Goal: Task Accomplishment & Management: Manage account settings

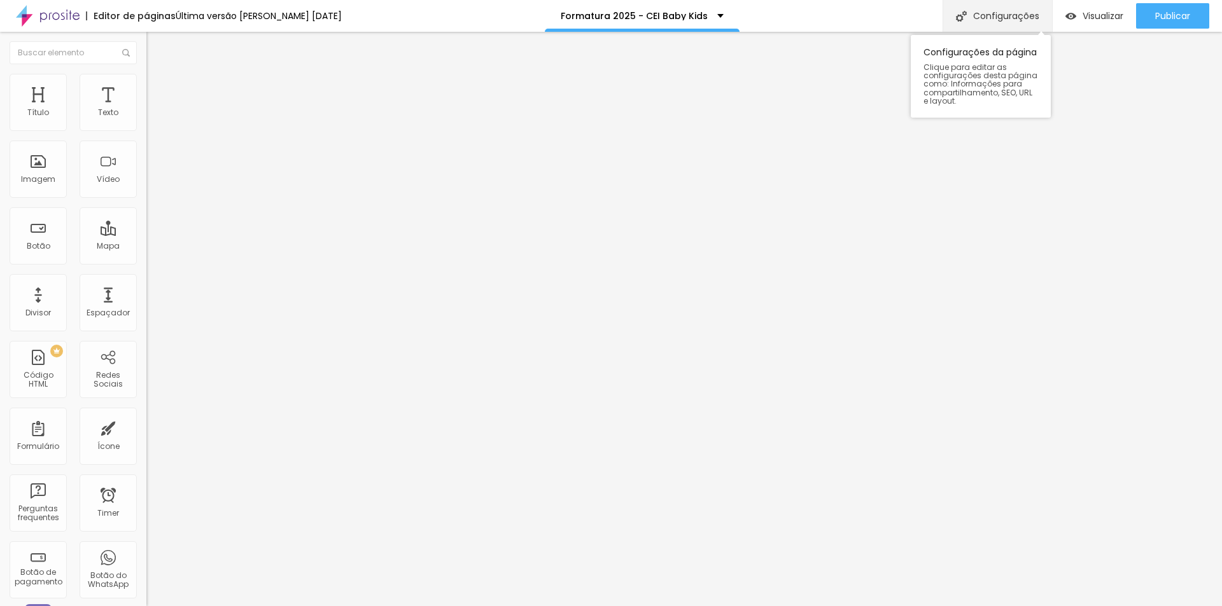
click at [973, 22] on div "Configurações" at bounding box center [996, 16] width 109 height 32
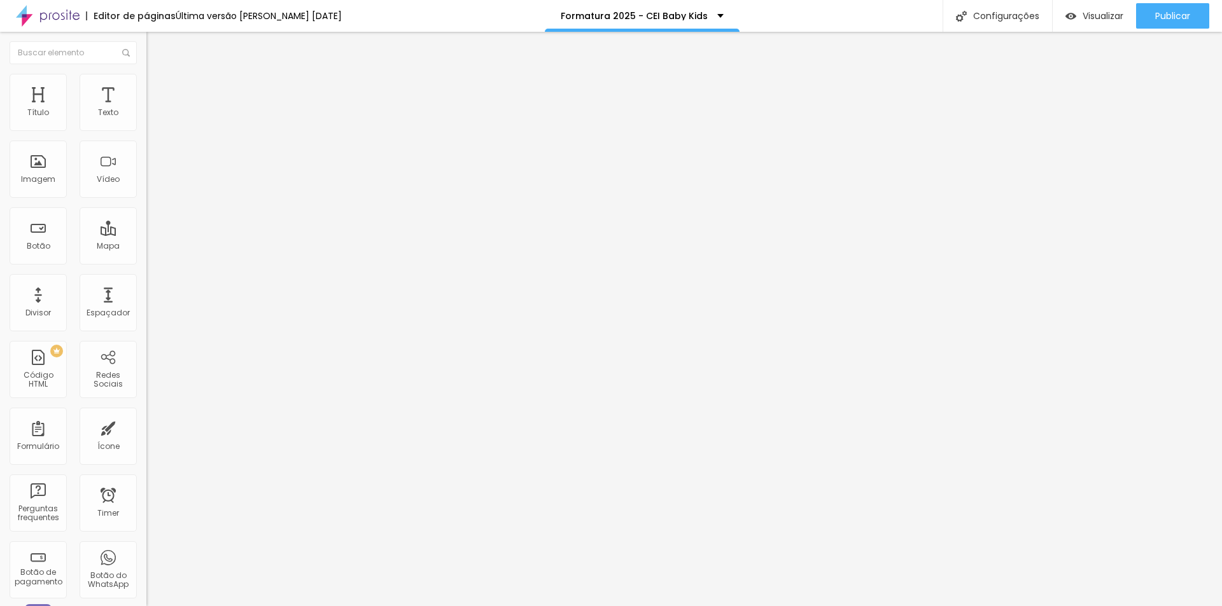
click at [1162, 21] on span "Publicar" at bounding box center [1172, 16] width 35 height 10
click at [151, 118] on icon "button" at bounding box center [155, 115] width 8 height 8
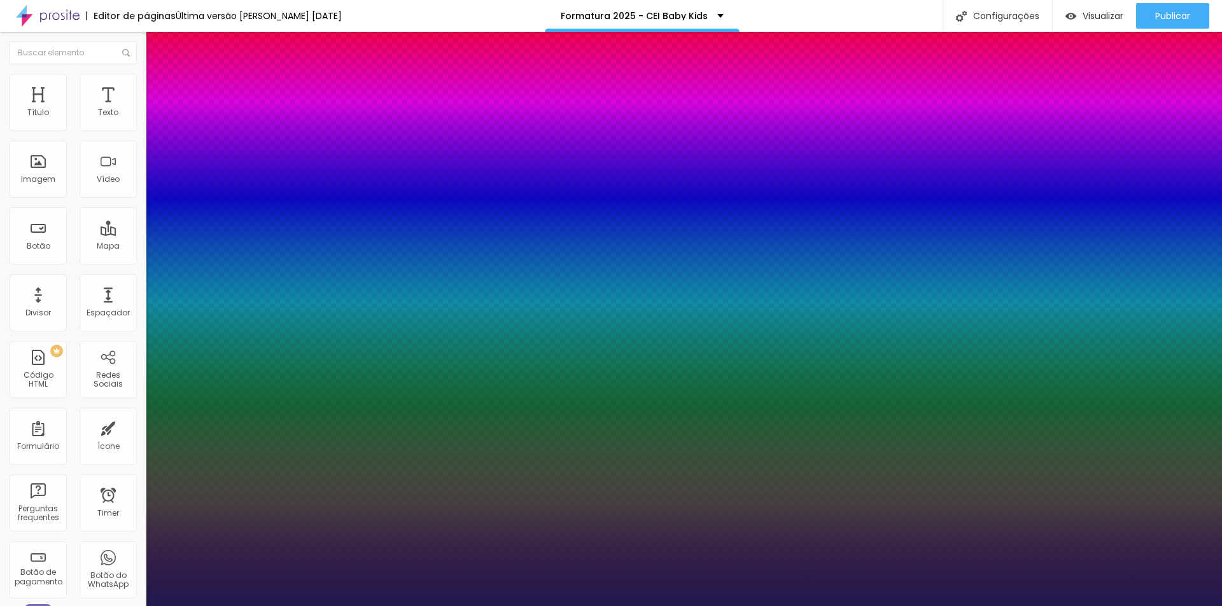
type input "1"
click at [531, 606] on div at bounding box center [611, 606] width 1222 height 0
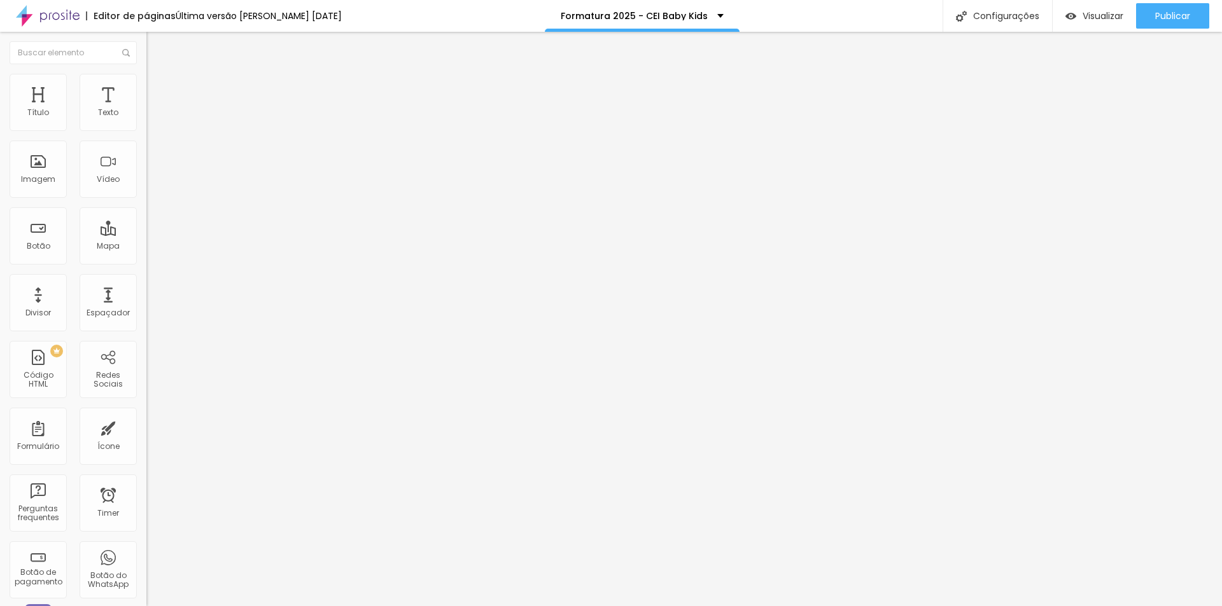
click at [146, 122] on button "button" at bounding box center [155, 115] width 18 height 13
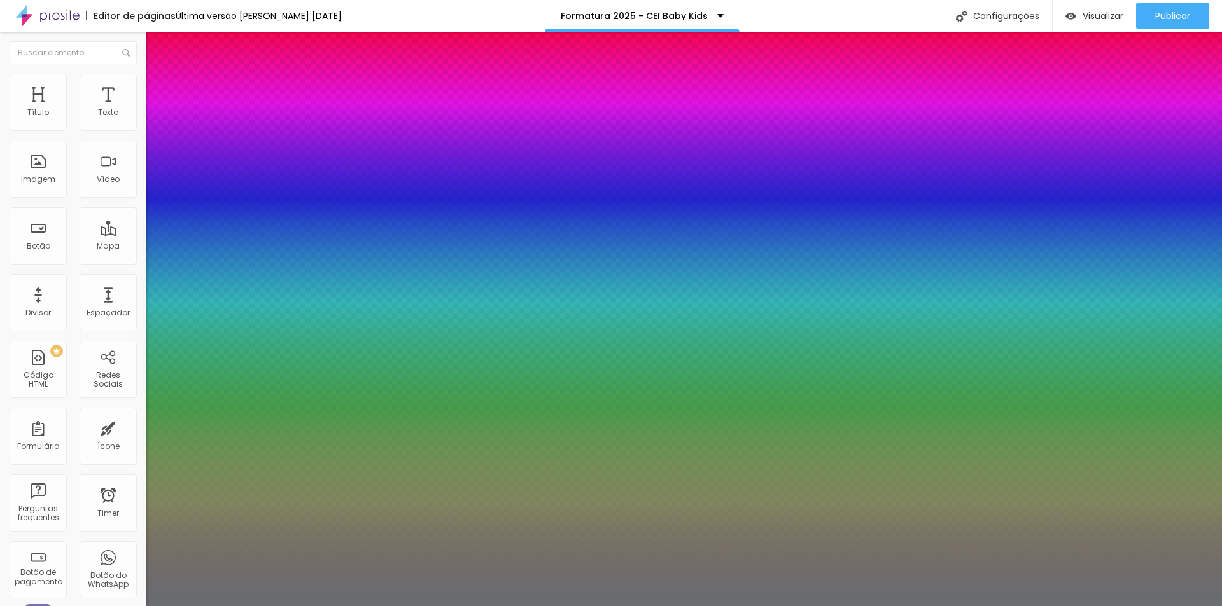
type input "1"
click at [453, 606] on div at bounding box center [611, 606] width 1222 height 0
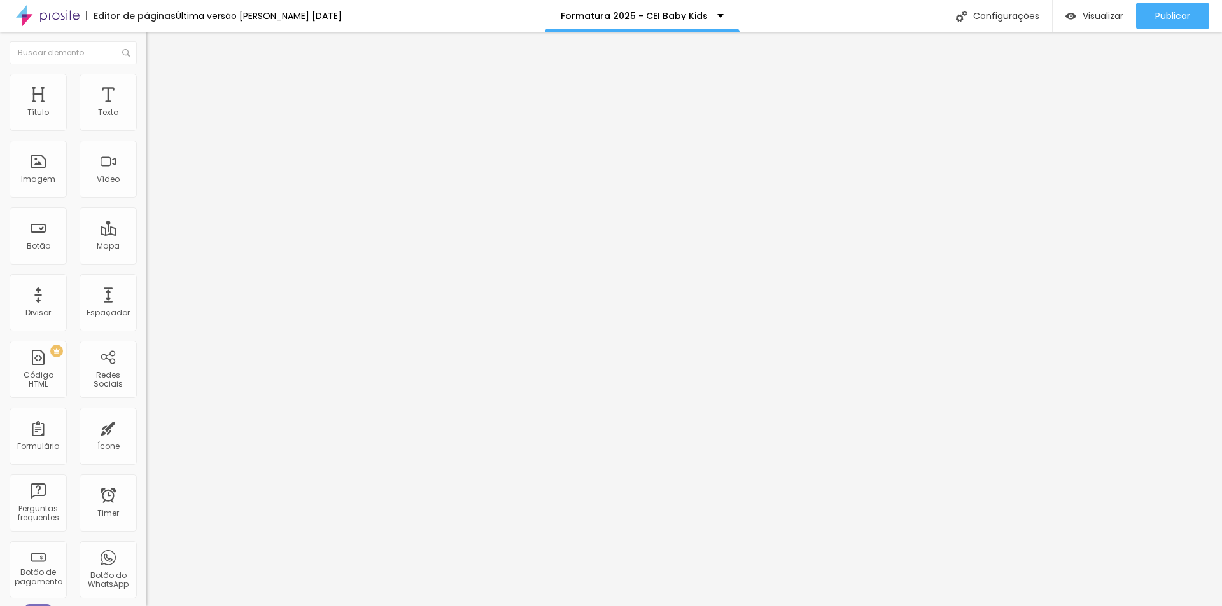
click at [156, 45] on img "button" at bounding box center [161, 46] width 10 height 10
click at [151, 105] on icon "button" at bounding box center [155, 100] width 9 height 9
click at [151, 118] on icon "button" at bounding box center [155, 115] width 8 height 8
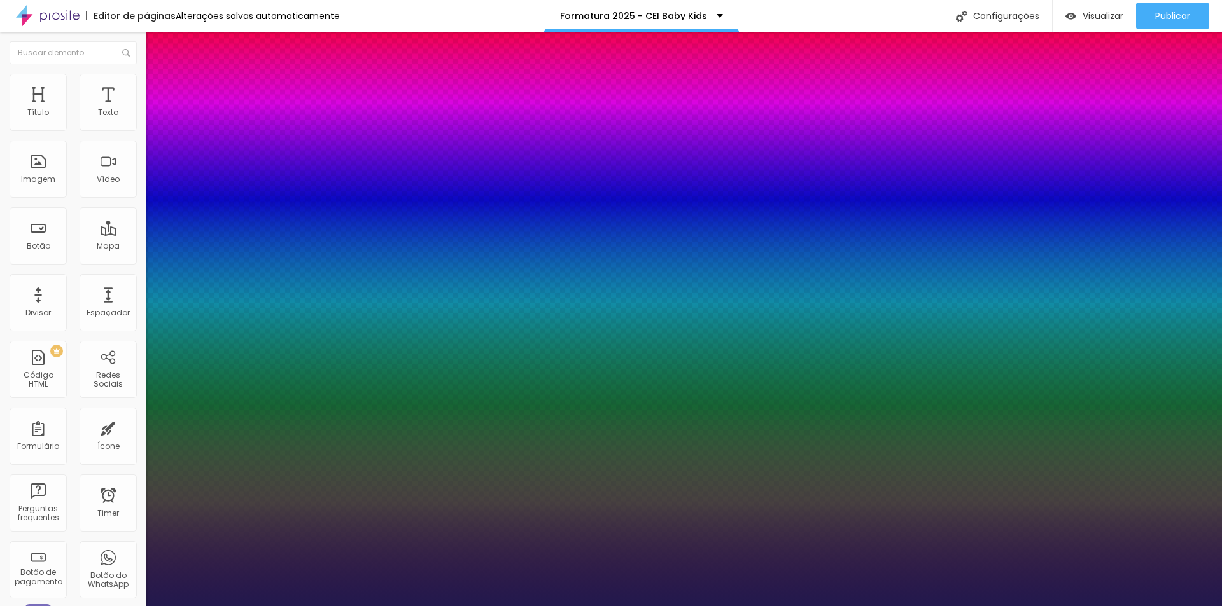
type input "1"
click at [579, 606] on div at bounding box center [611, 606] width 1222 height 0
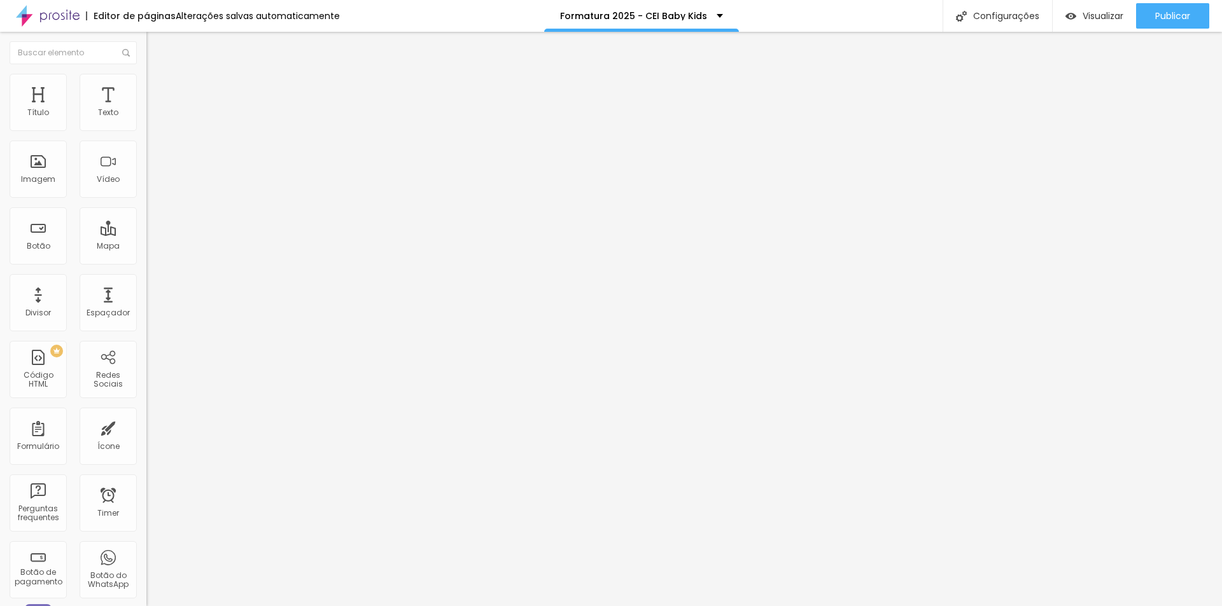
click at [146, 122] on button "button" at bounding box center [155, 115] width 18 height 13
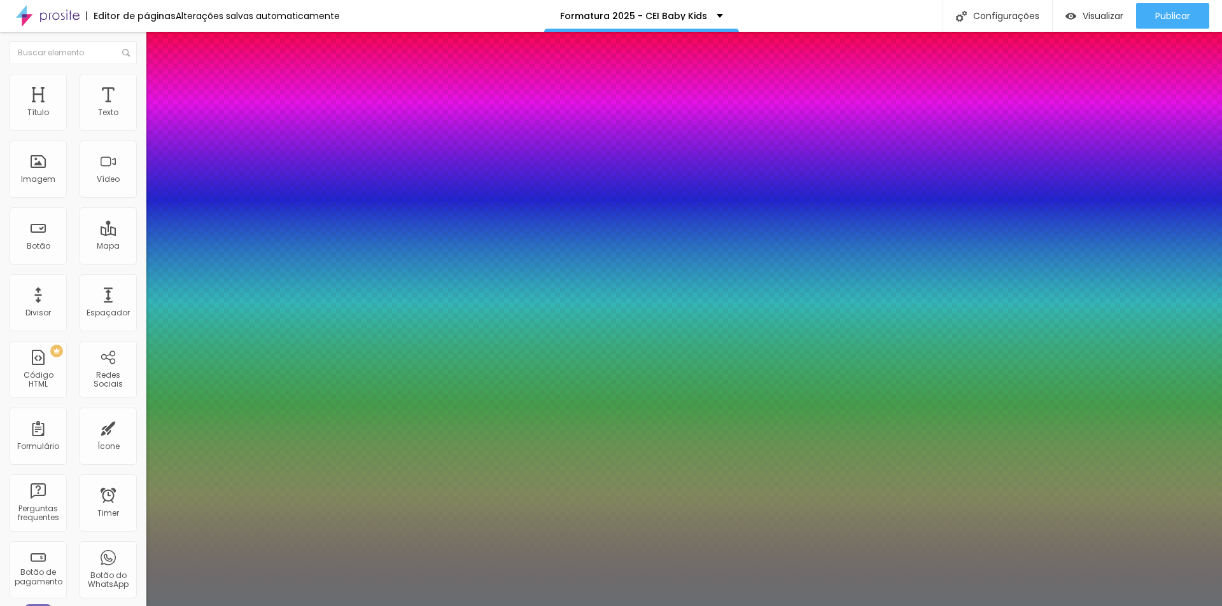
type input "1"
click at [664, 606] on div at bounding box center [611, 606] width 1222 height 0
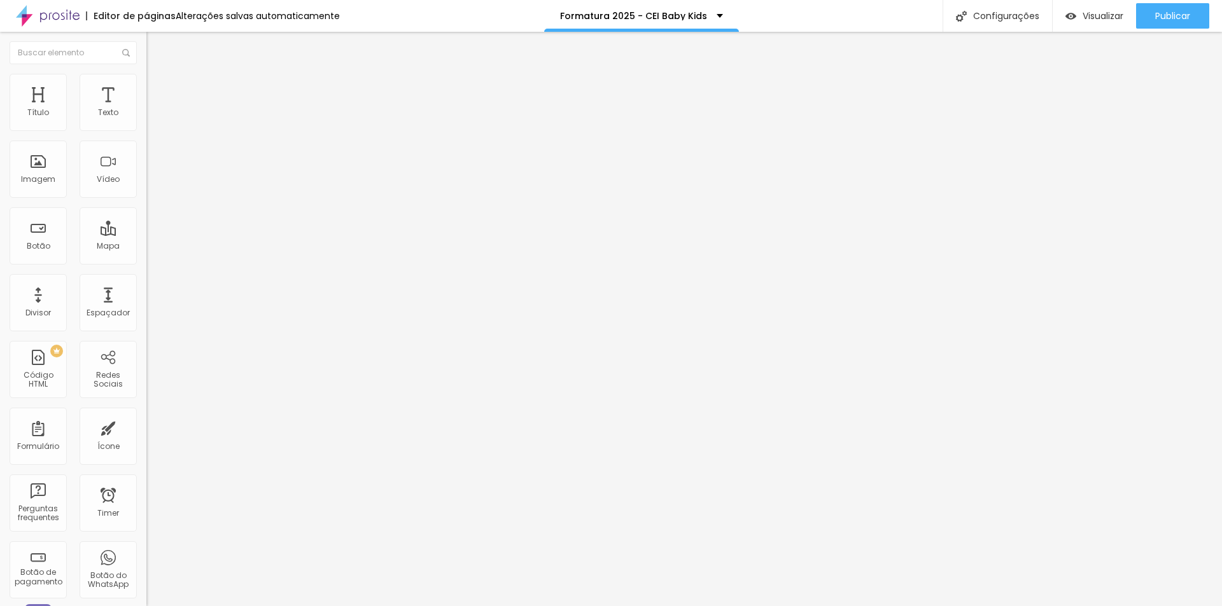
click at [151, 118] on icon "button" at bounding box center [155, 115] width 8 height 8
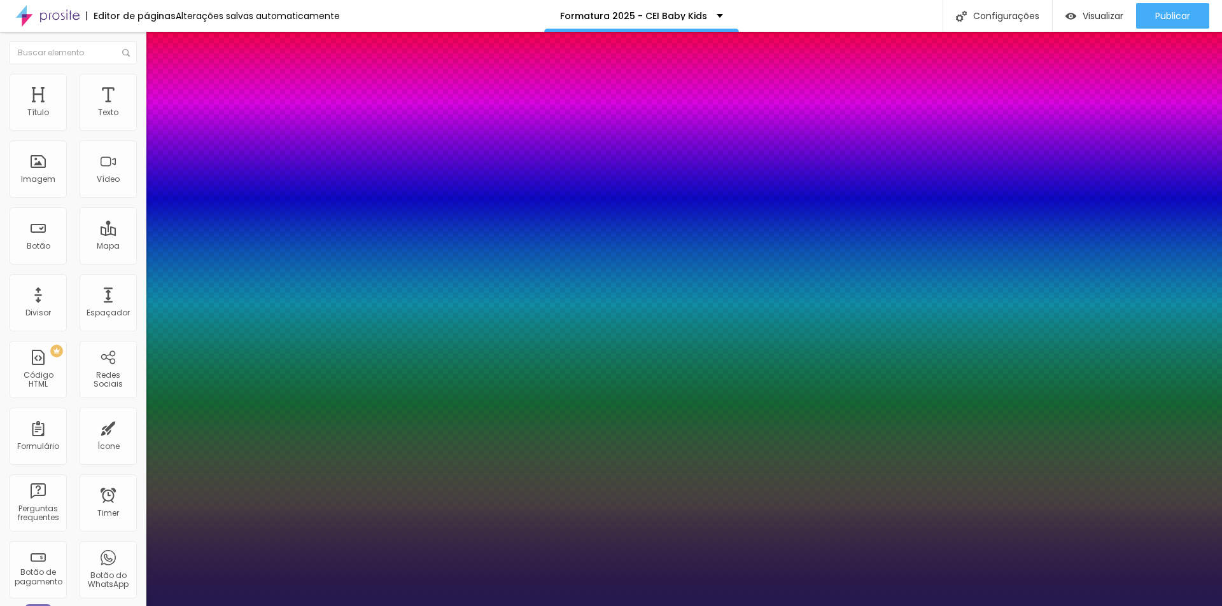
type input "1"
select select "Actor-Regular"
type input "1"
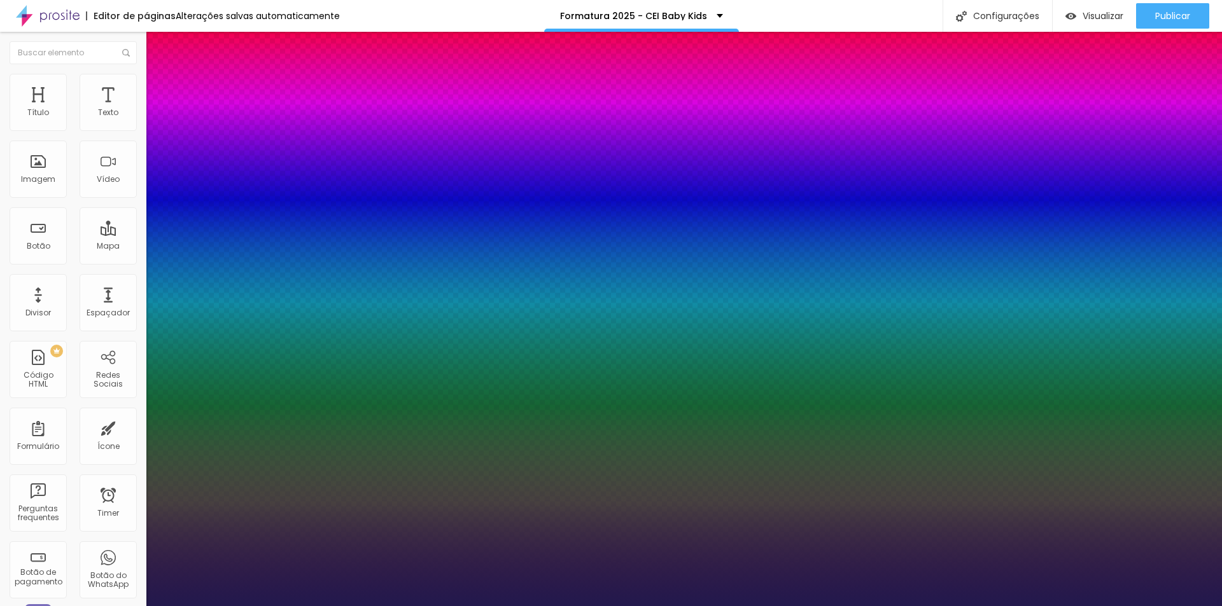
select select "AbrilFatface-Regular"
type input "1"
select select "Actor-Regular"
type input "1"
select select "Alegreya"
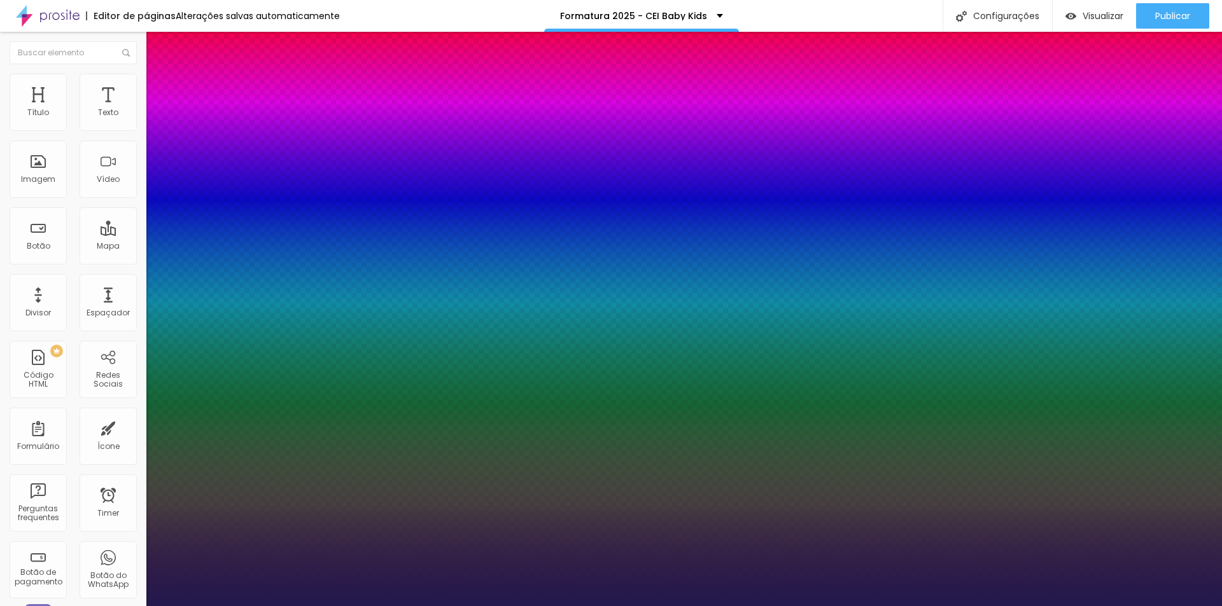
type input "1"
select select "Actor-Regular"
type input "1"
select select "AbrilFatface-Regular"
type input "1"
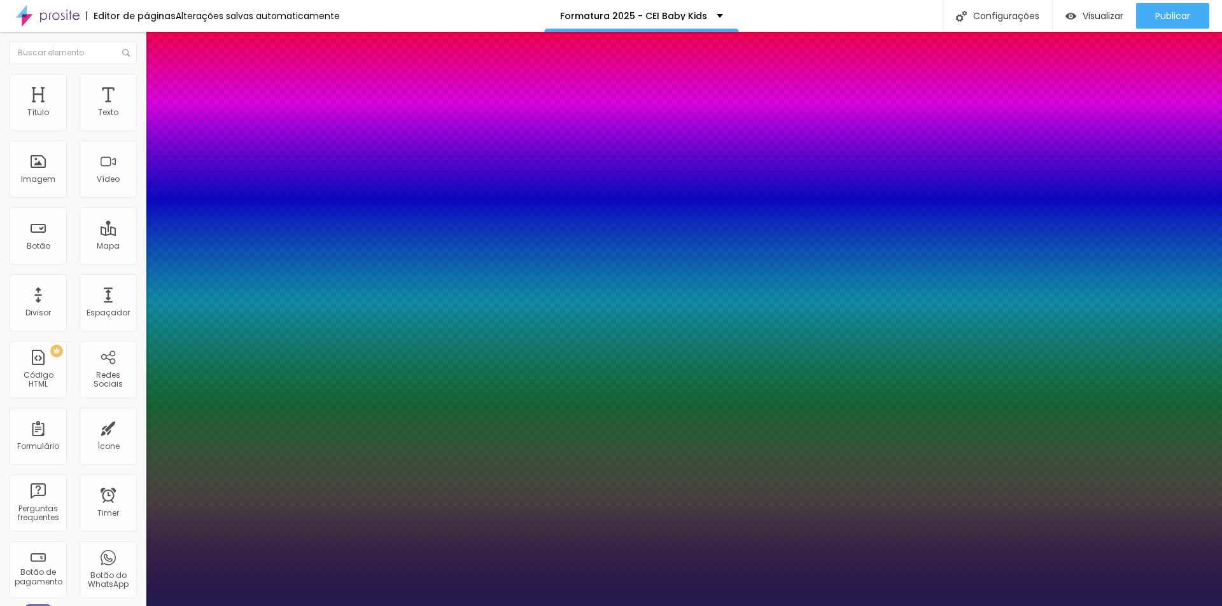
click at [577, 606] on div at bounding box center [611, 606] width 1222 height 0
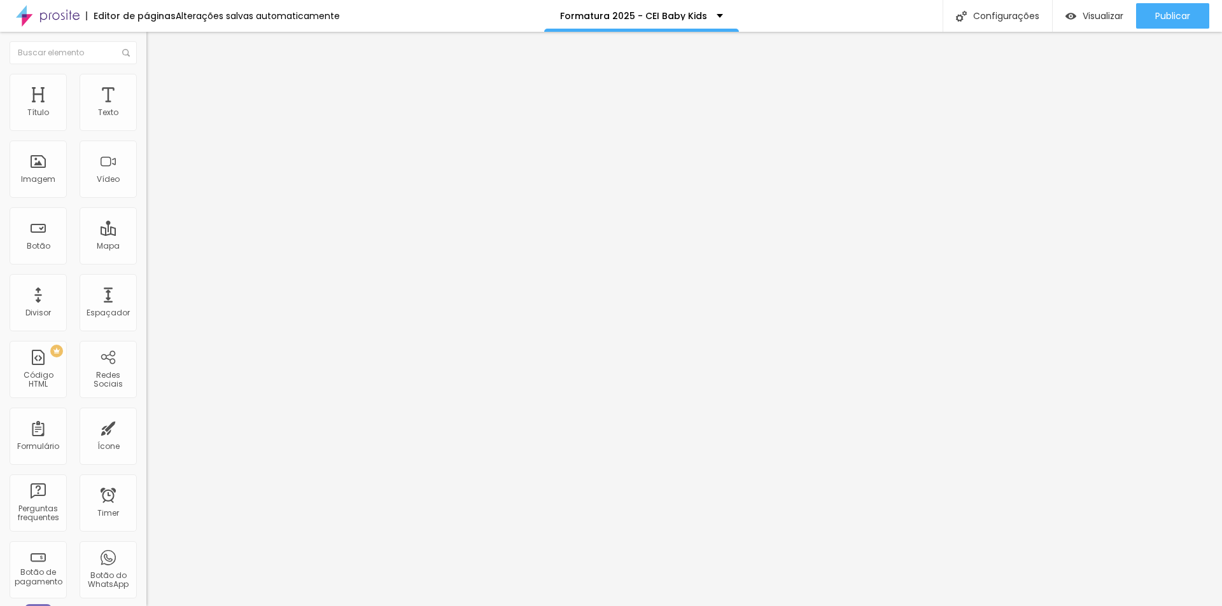
click at [146, 109] on button "Voltar ao padrão" at bounding box center [189, 101] width 87 height 15
click at [153, 117] on icon "button" at bounding box center [155, 114] width 5 height 5
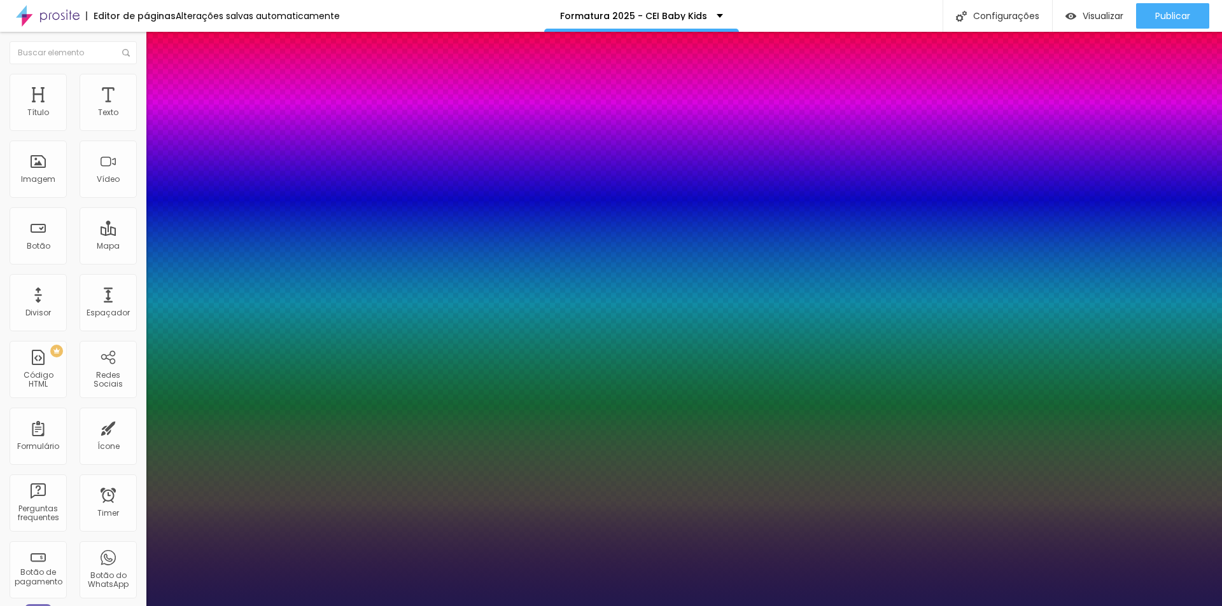
type input "1"
select select "Lato"
type input "1"
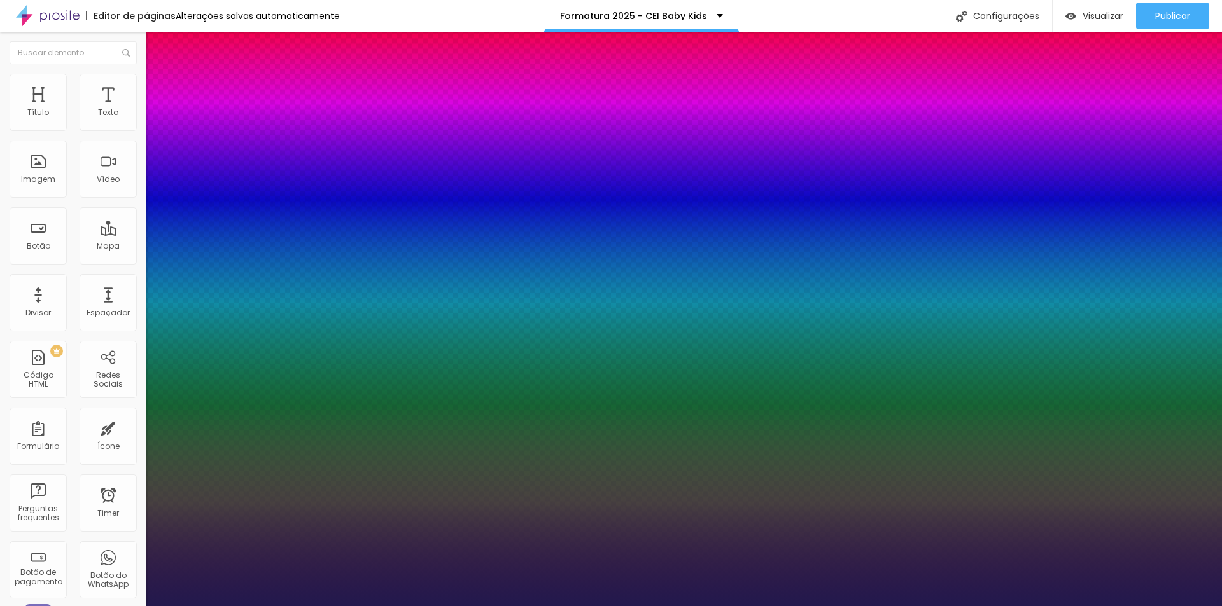
select select "LatoBlack"
type input "1"
select select "LatoHairline"
type input "1"
select select "LatoLight"
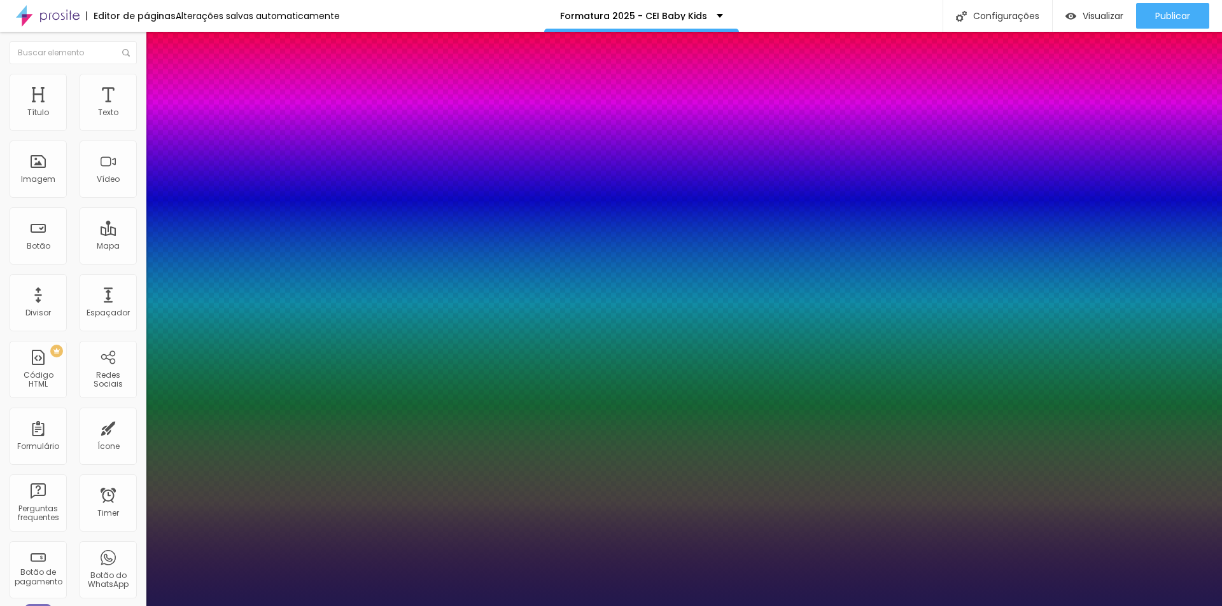
type input "1"
select select "LibreBaskerville"
type input "1"
select select "LobsterTwo"
type input "1"
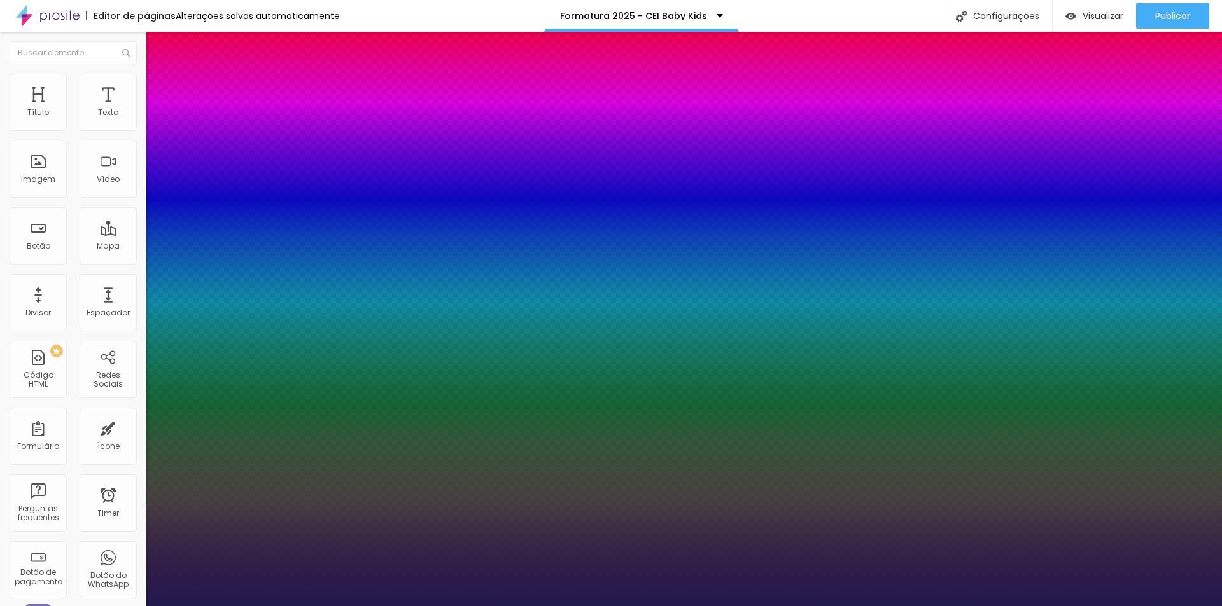
select select "LibreBaskerville"
type input "1"
select select "LatoLight"
type input "1"
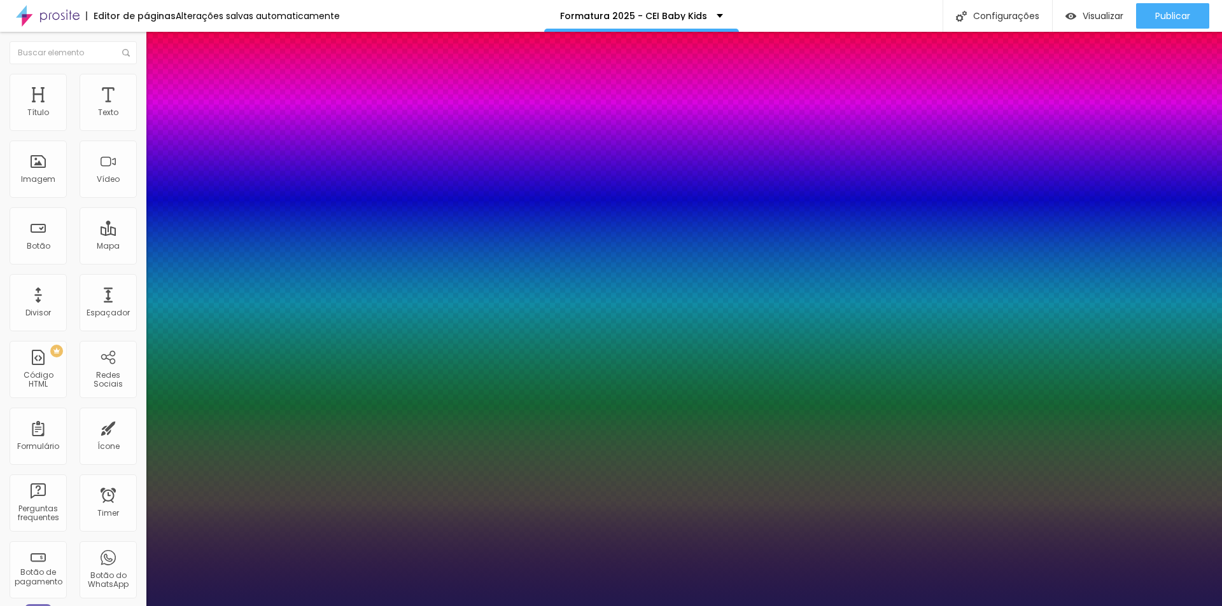
select select "OpenSans"
type input "1"
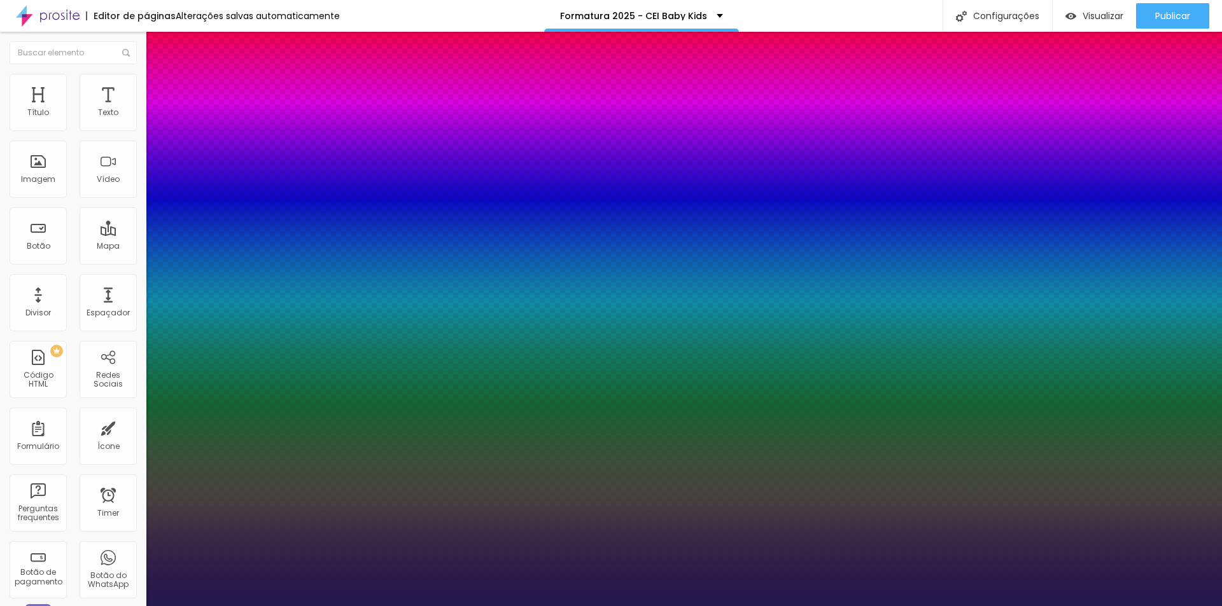
select select "Poppins"
type input "1"
drag, startPoint x: 277, startPoint y: 220, endPoint x: 301, endPoint y: 221, distance: 24.2
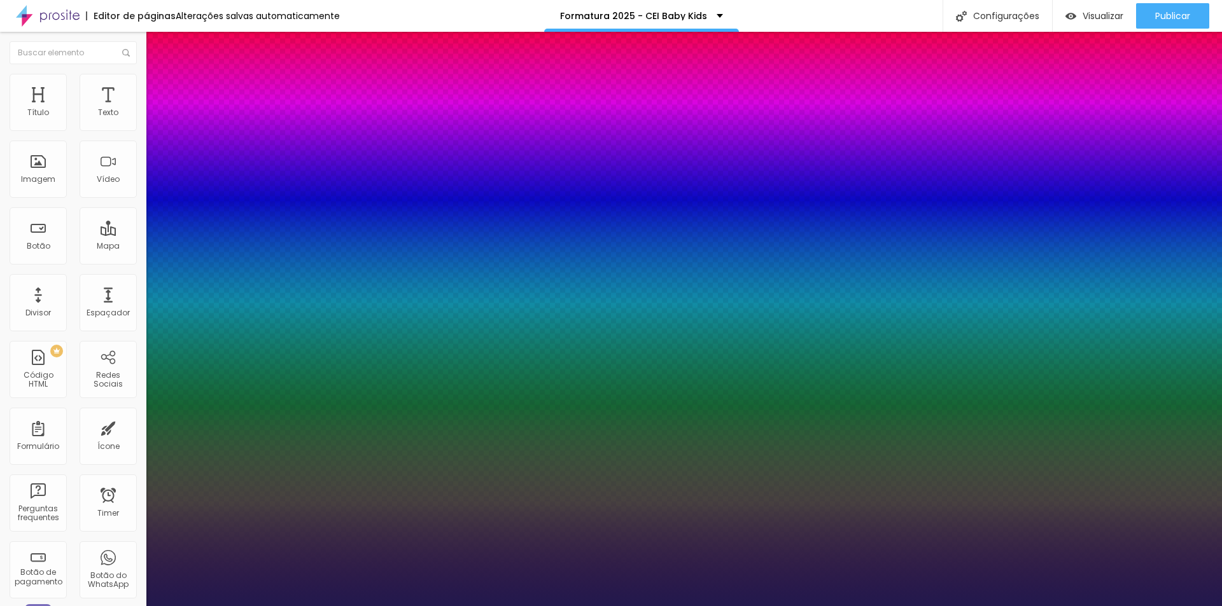
drag, startPoint x: 274, startPoint y: 219, endPoint x: 294, endPoint y: 217, distance: 20.4
type input "8"
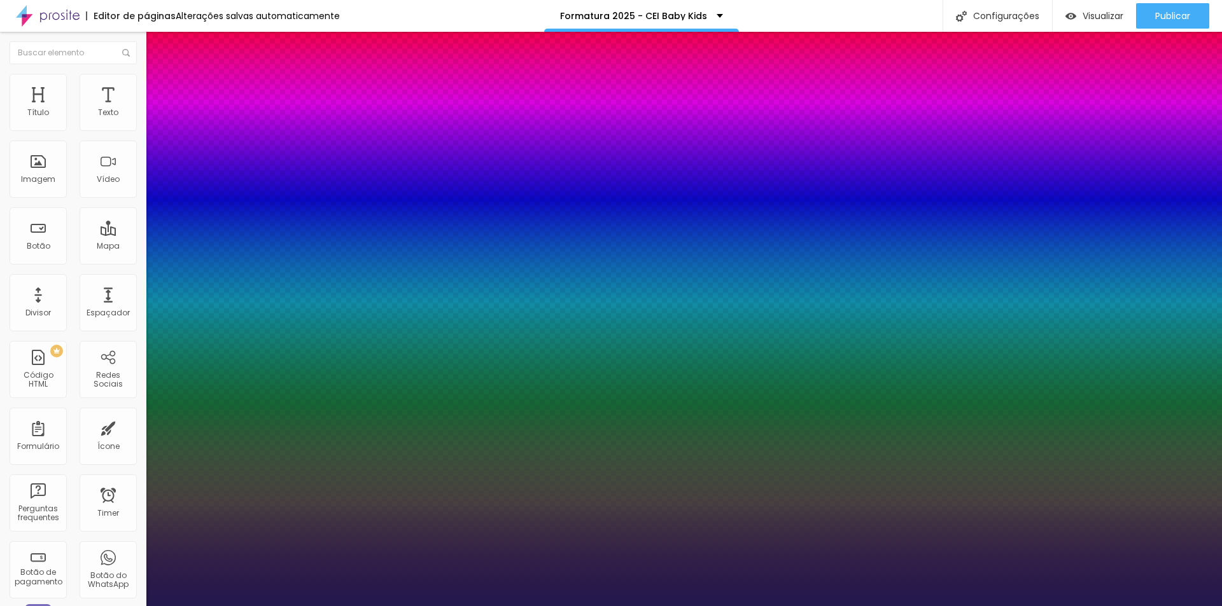
type input "2"
type input "1"
type input "24"
type input "1"
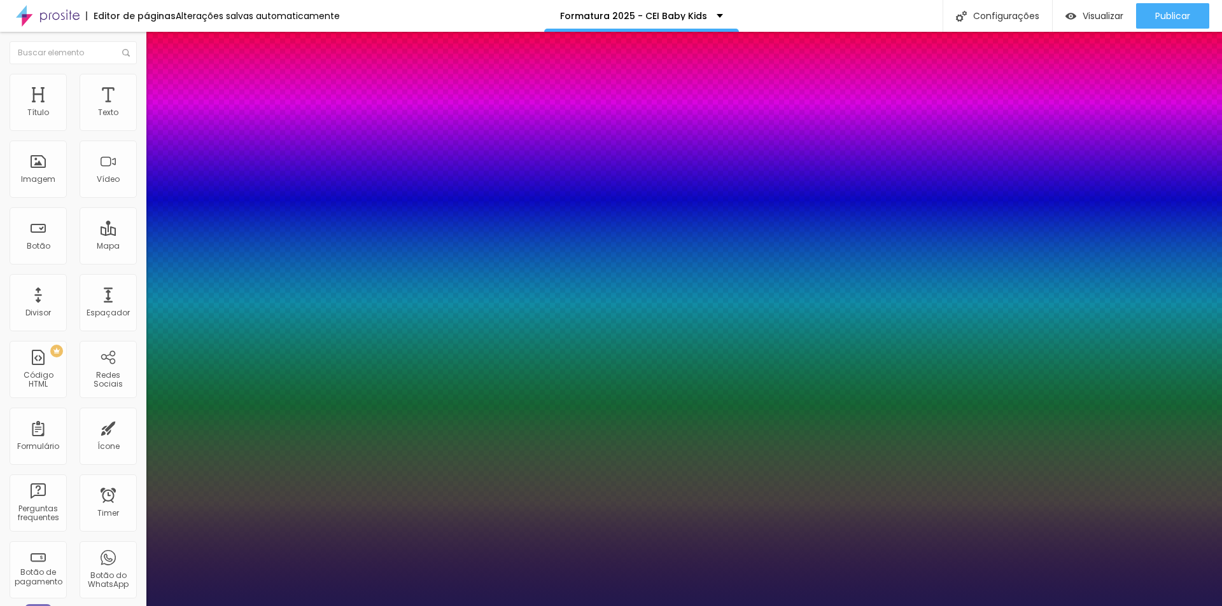
type input "24"
type input "1"
type input "1.4"
type input "1"
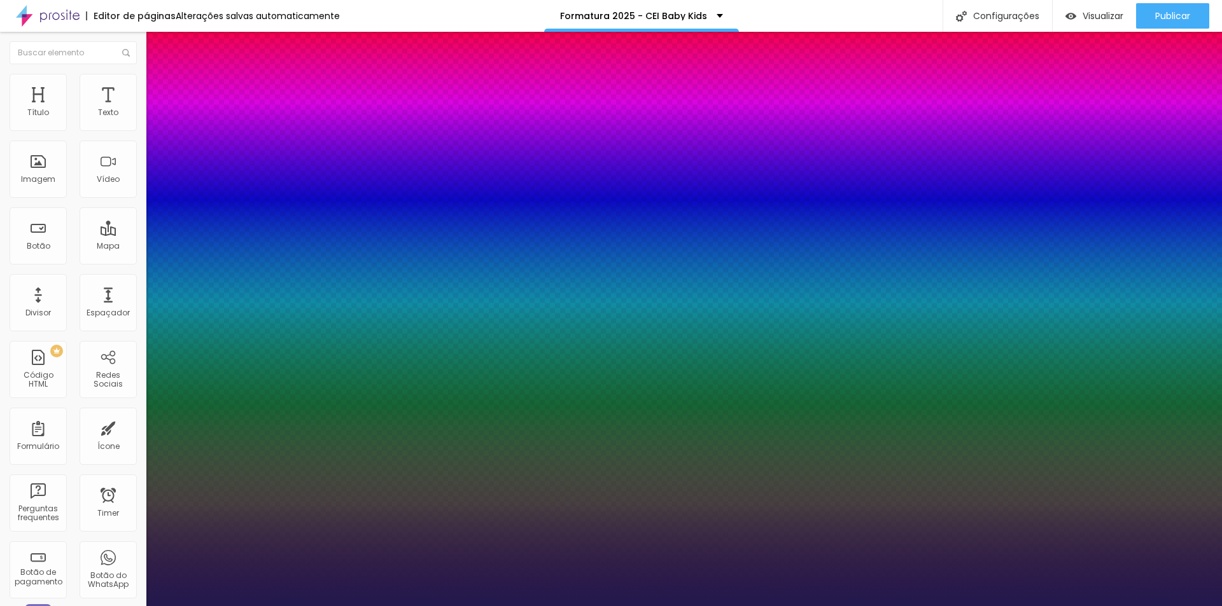
type input "1.4"
click at [450, 606] on div at bounding box center [611, 606] width 1222 height 0
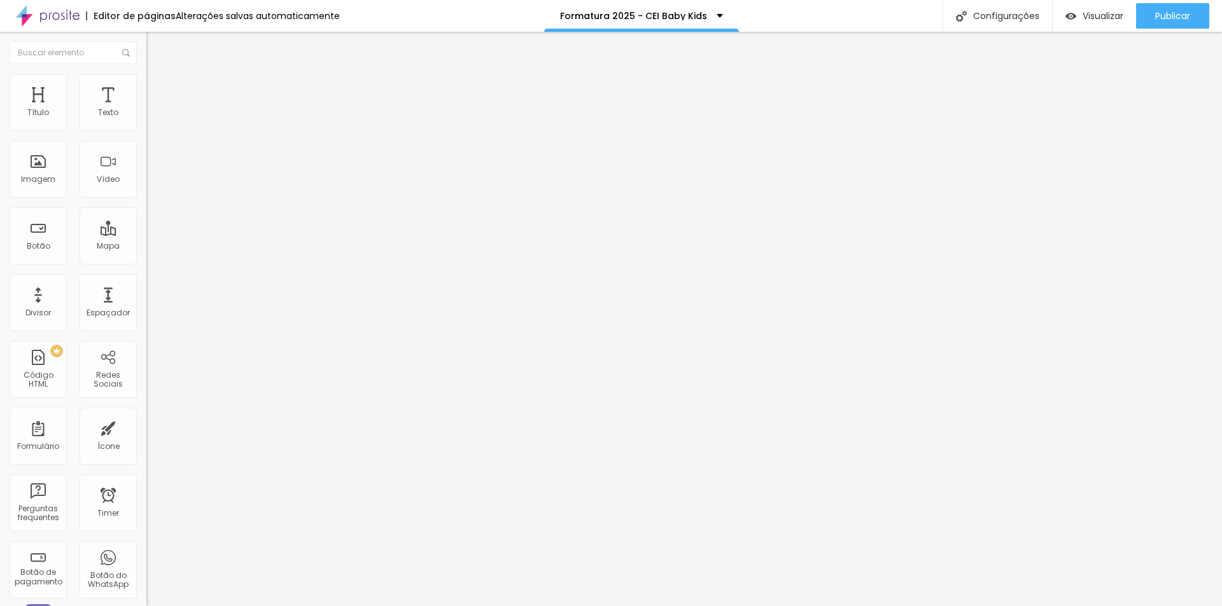
click at [157, 113] on icon "button" at bounding box center [158, 112] width 3 height 3
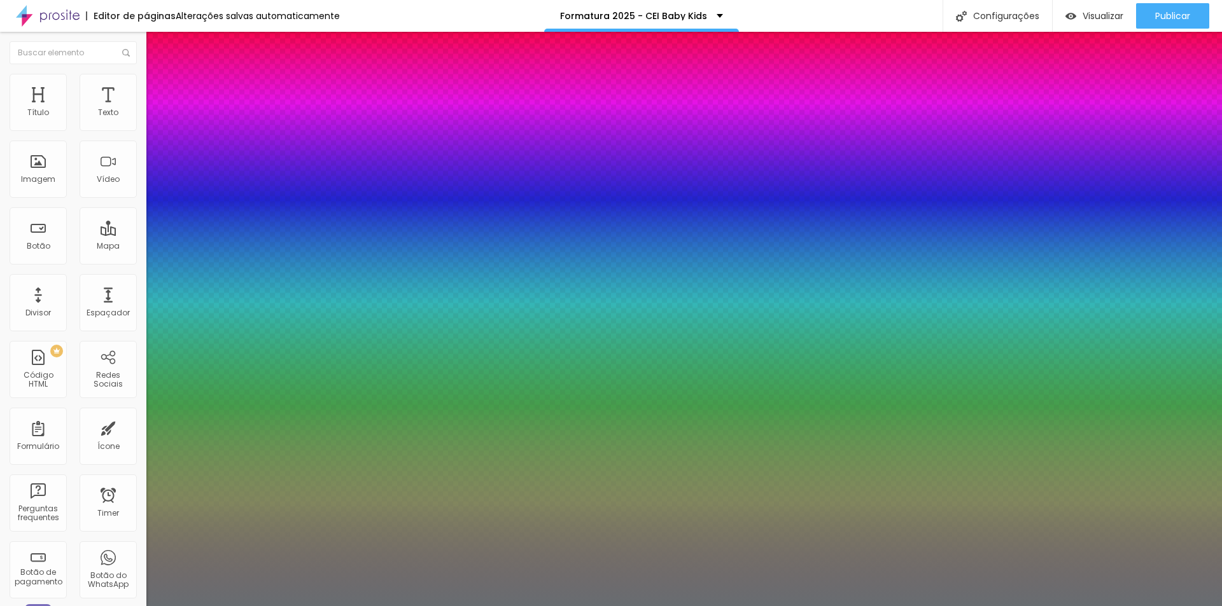
type input "1"
type input "27"
type input "1"
type input "29"
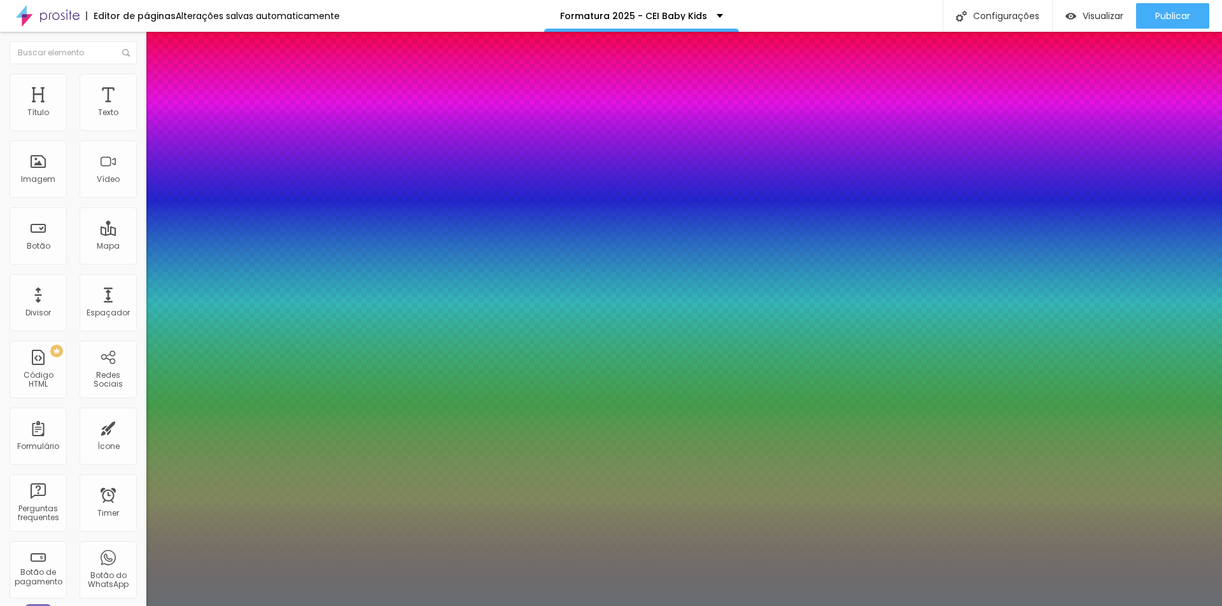
type input "29"
type input "1"
type input "28"
type input "1"
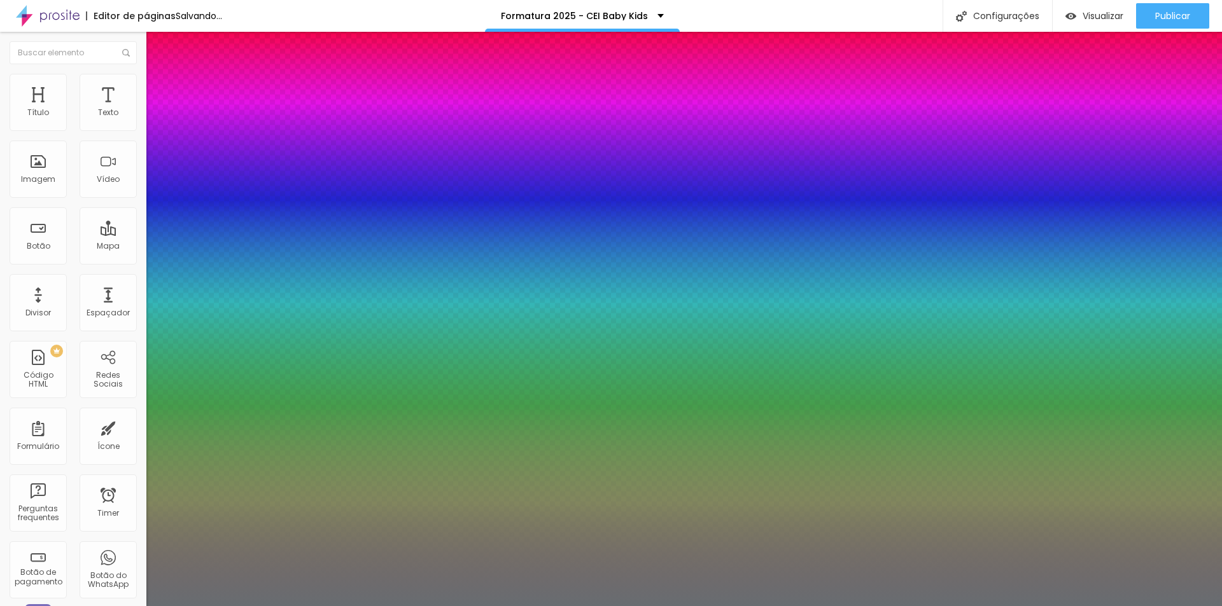
type input "21"
type input "1"
type input "20"
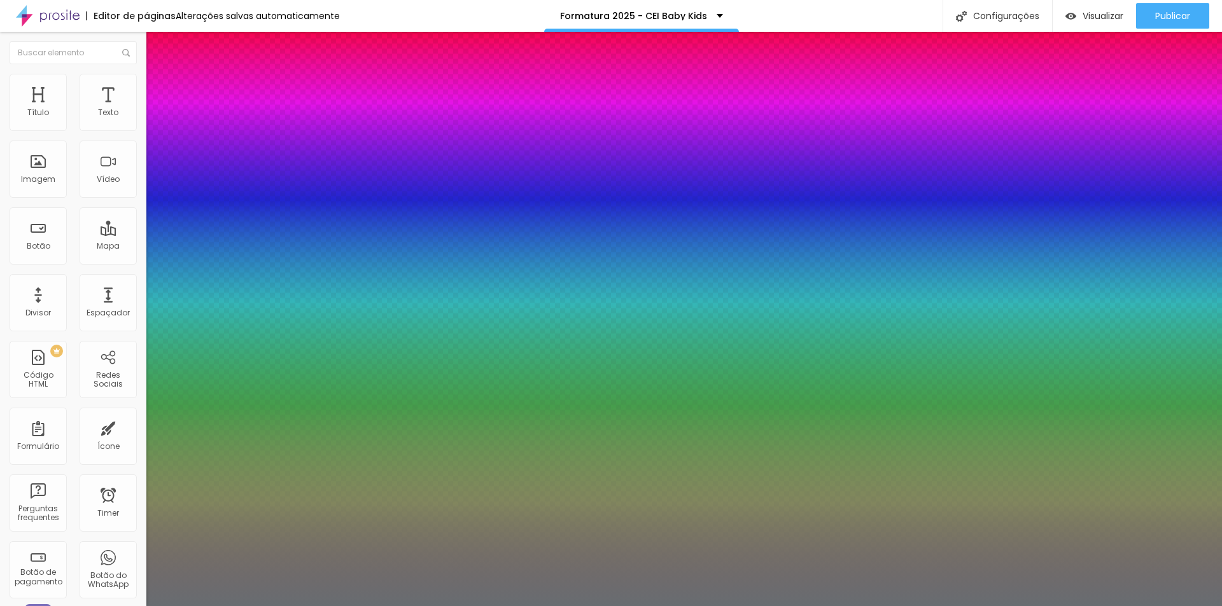
drag, startPoint x: 277, startPoint y: 216, endPoint x: 305, endPoint y: 216, distance: 28.0
type input "1"
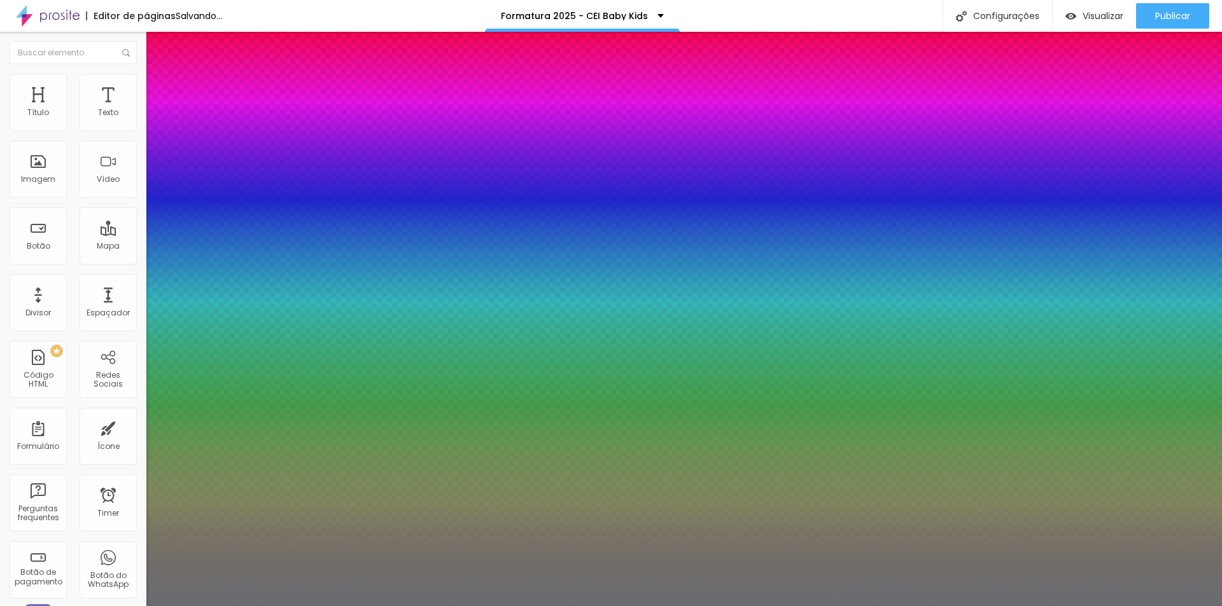
type input "8"
type input "2"
type input "1"
type input "8"
type input "1"
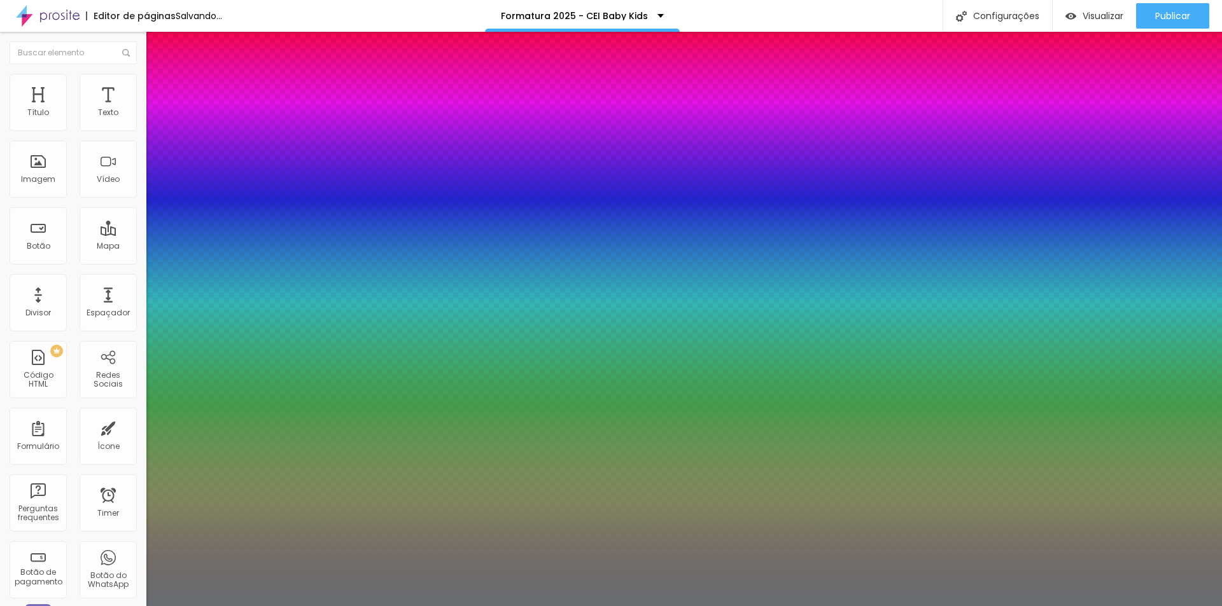
type input "24"
type input "1"
type input "24"
click at [327, 606] on div at bounding box center [611, 606] width 1222 height 0
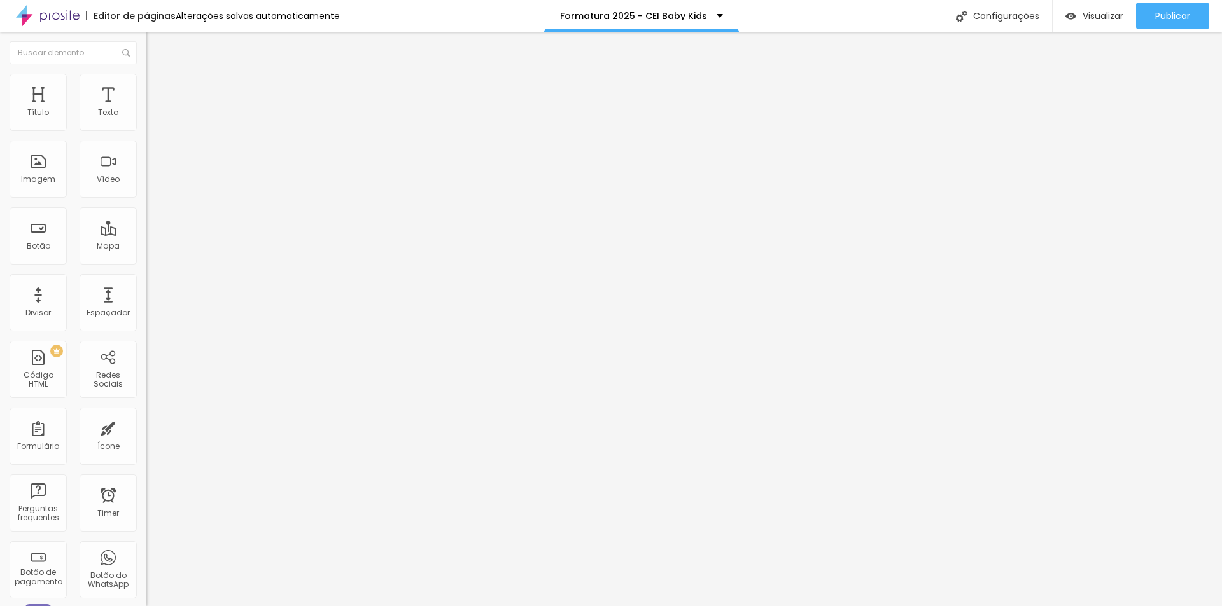
click at [146, 80] on li "Estilo" at bounding box center [219, 80] width 146 height 13
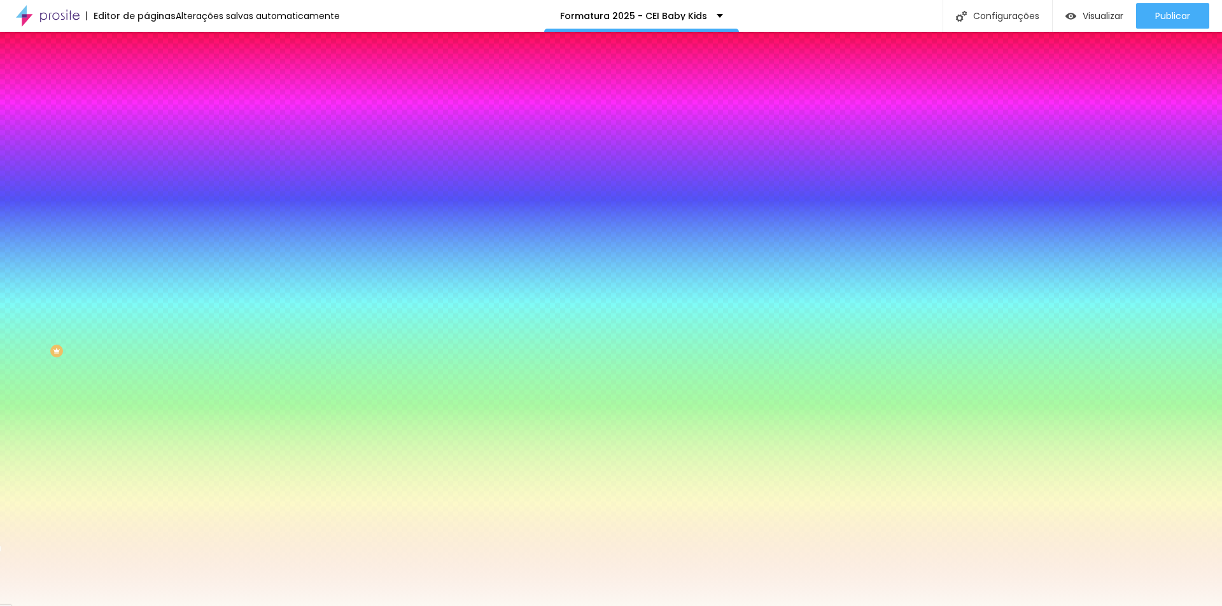
paste input "AF7F3"
type input "#FAF7F3"
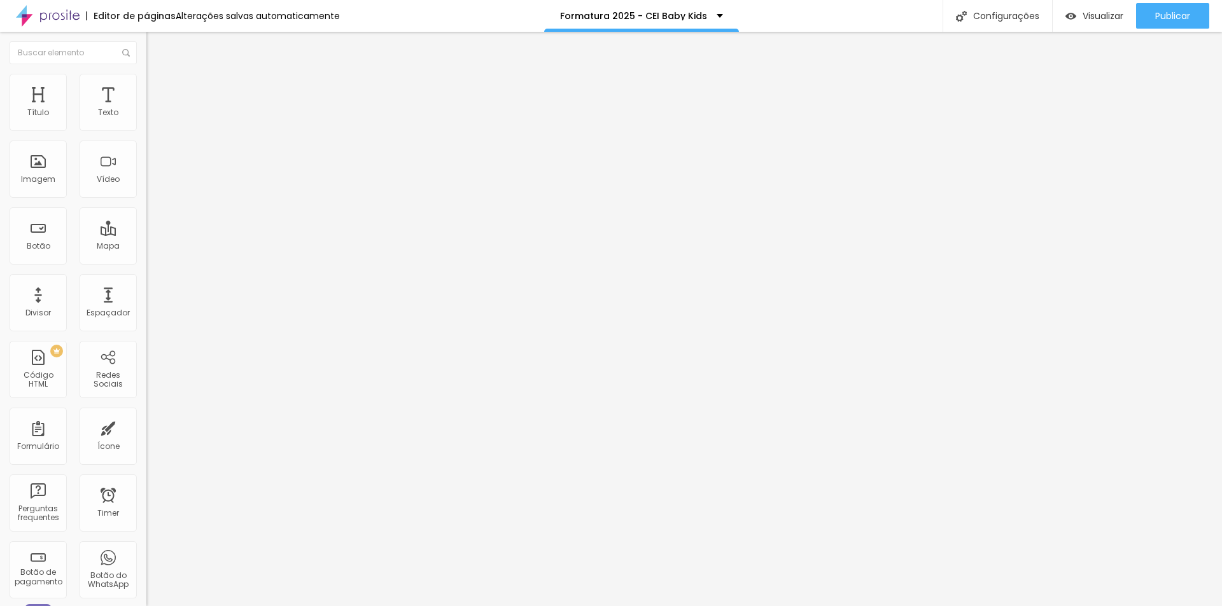
click at [146, 78] on img at bounding box center [151, 79] width 11 height 11
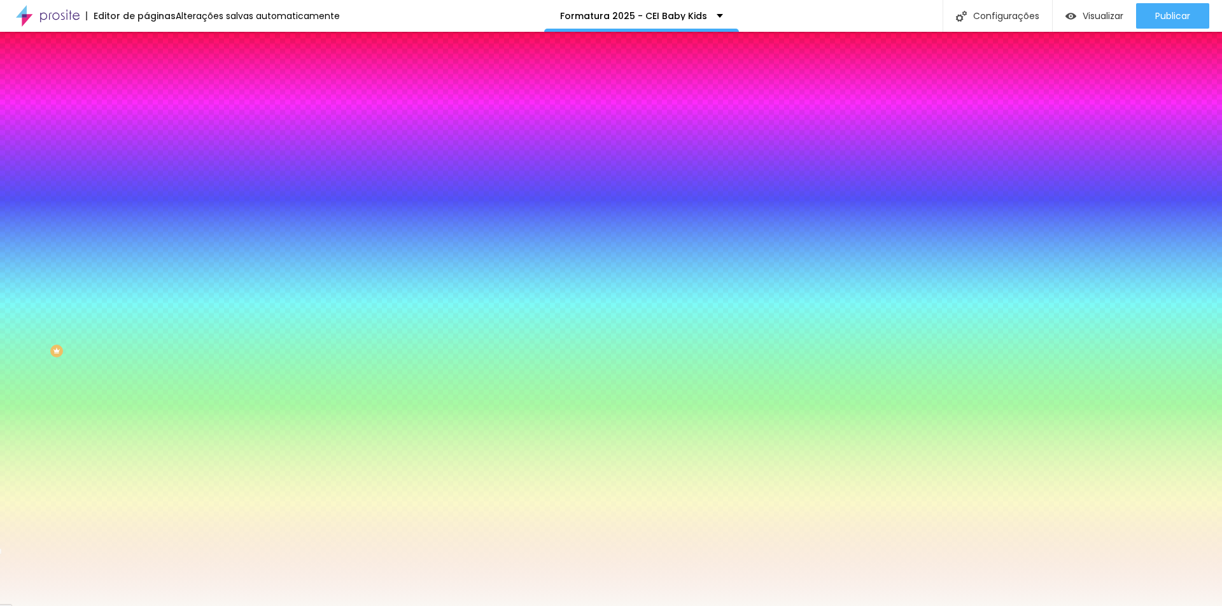
paste input "CF8F2"
type input "#FCF8F2"
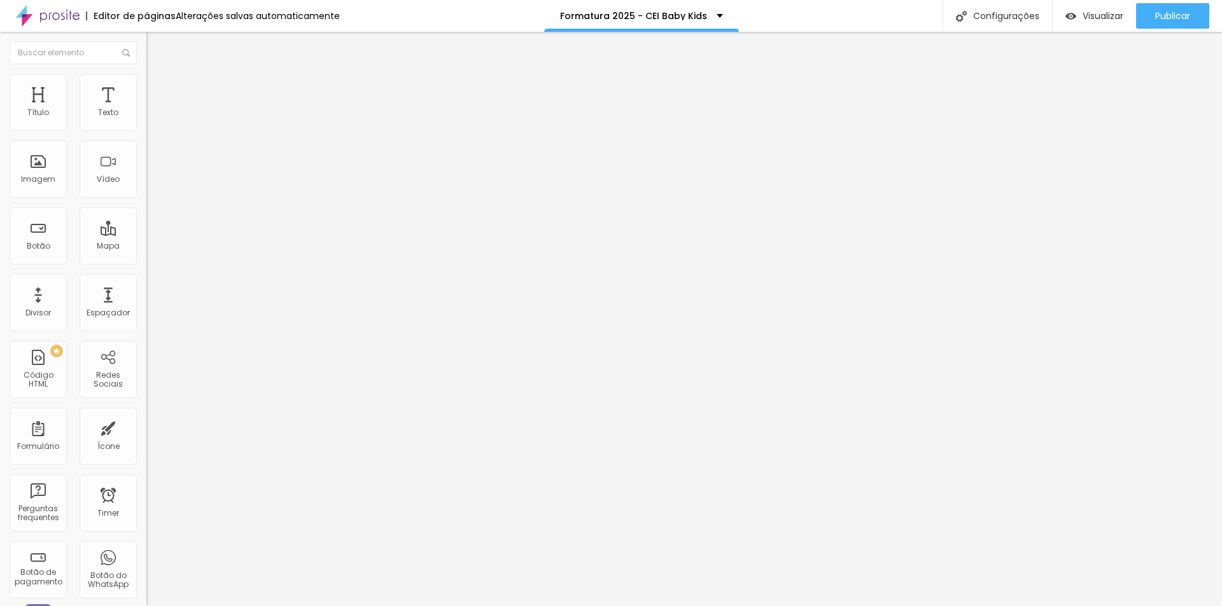
click at [146, 85] on li "Estilo" at bounding box center [219, 80] width 146 height 13
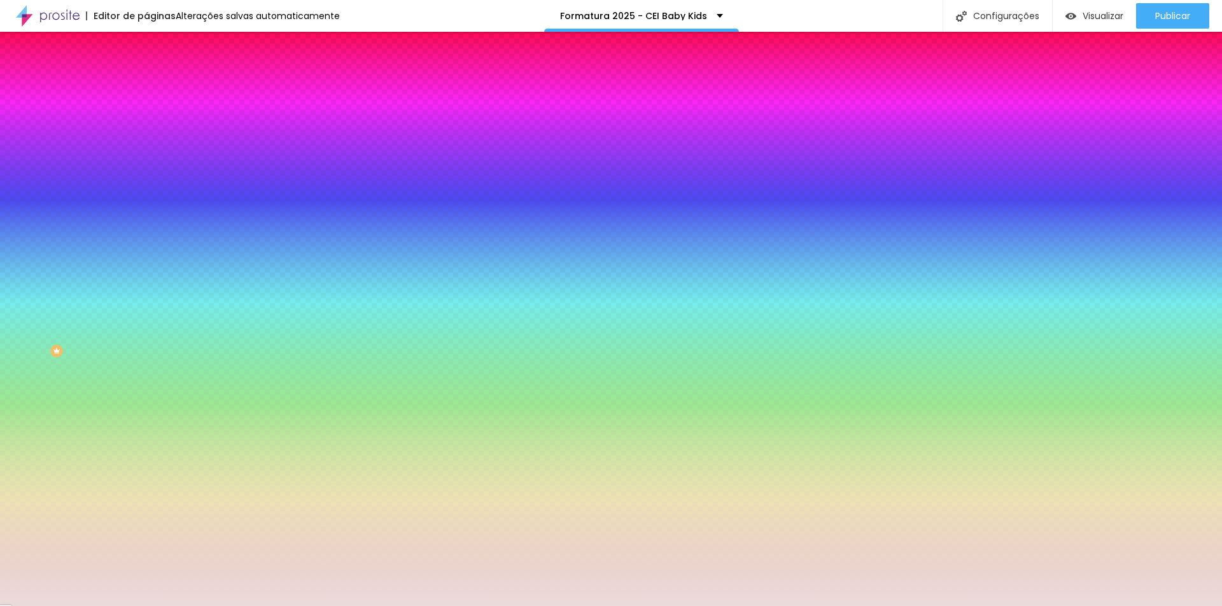
drag, startPoint x: 99, startPoint y: 126, endPoint x: 139, endPoint y: 129, distance: 40.2
click at [146, 129] on div "Cor de fundo Voltar ao padrão #EADCDB 0 Borda arredondada" at bounding box center [219, 206] width 146 height 215
paste input "D8A47F"
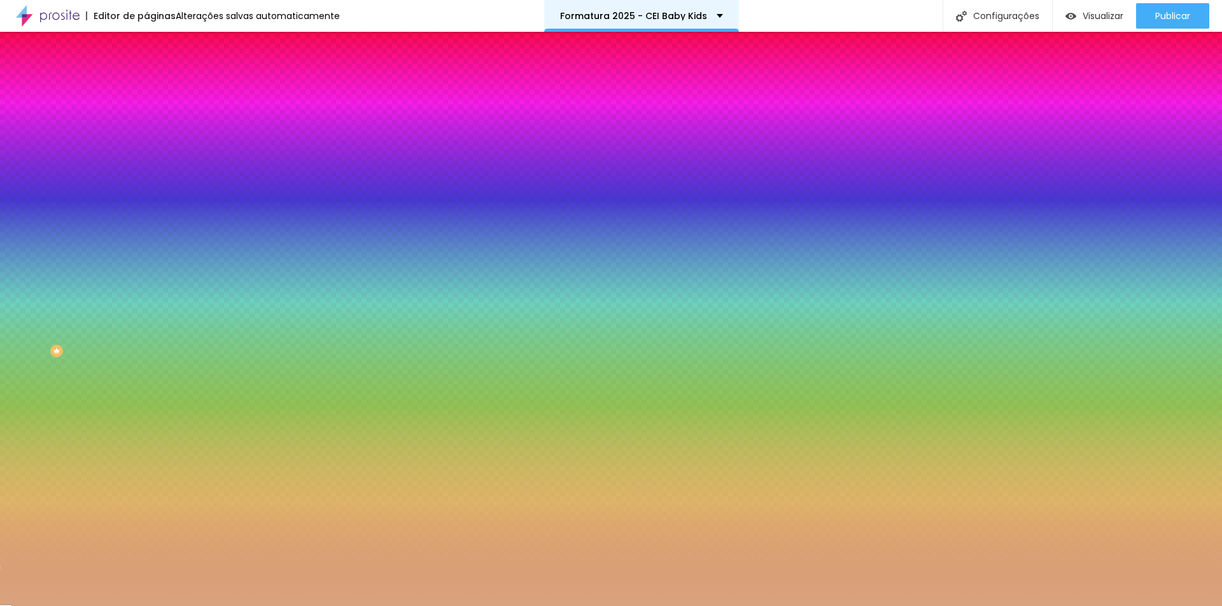
paste input "3B"
paste input "3"
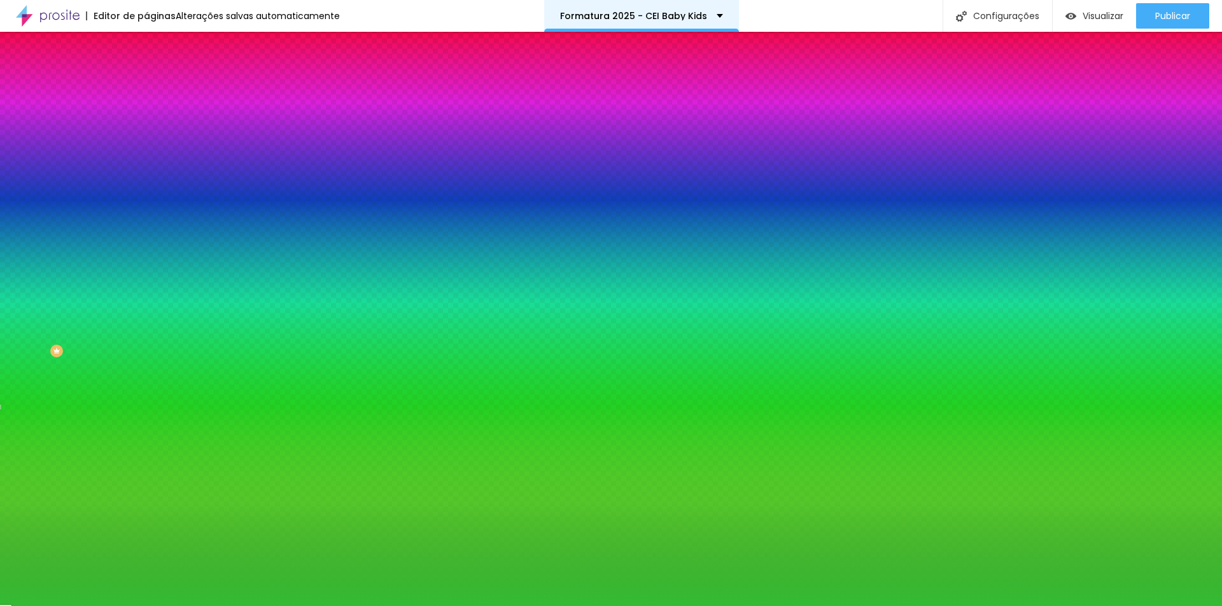
paste input "3"
paste input "E8DDD"
type input "#E8DDD"
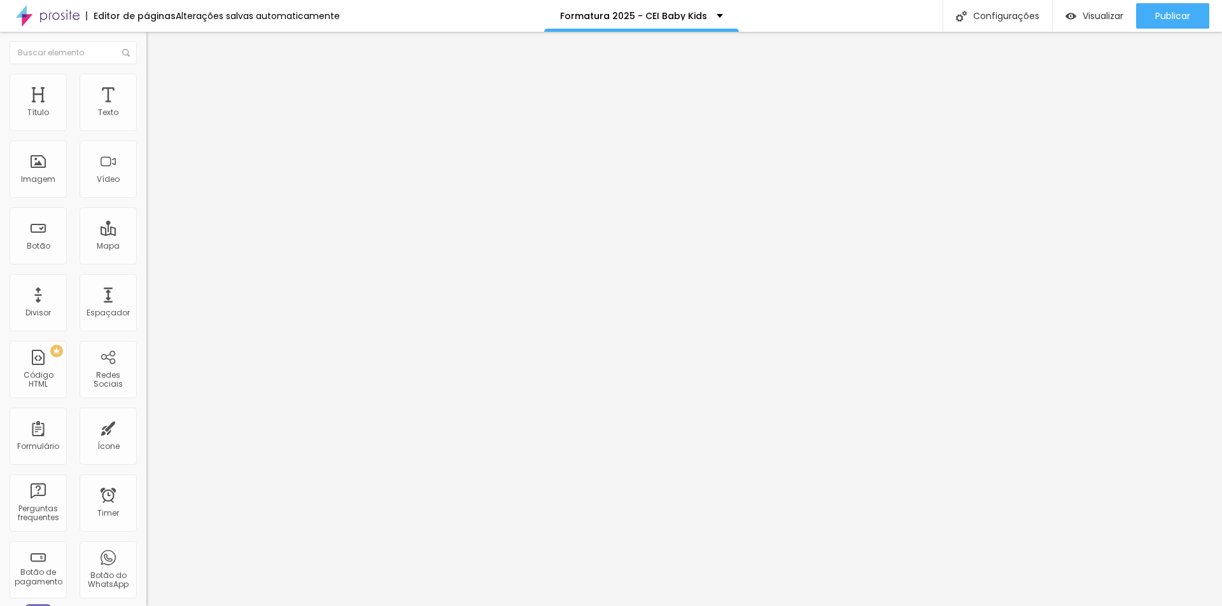
click at [146, 83] on li "Estilo" at bounding box center [219, 80] width 146 height 13
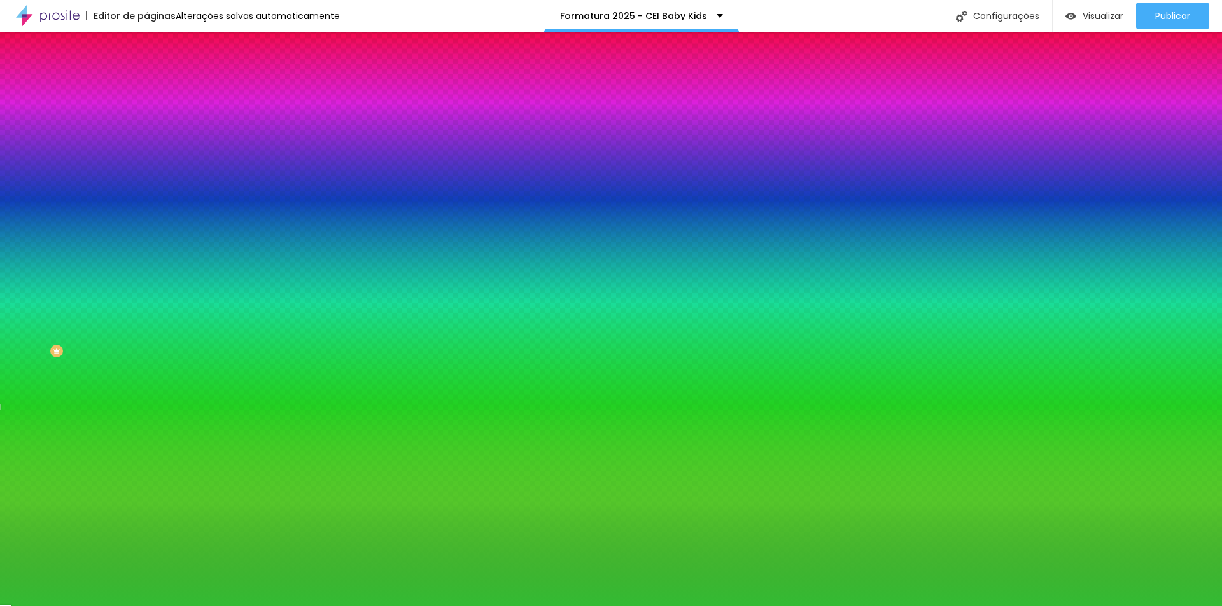
paste input "E8DDD4"
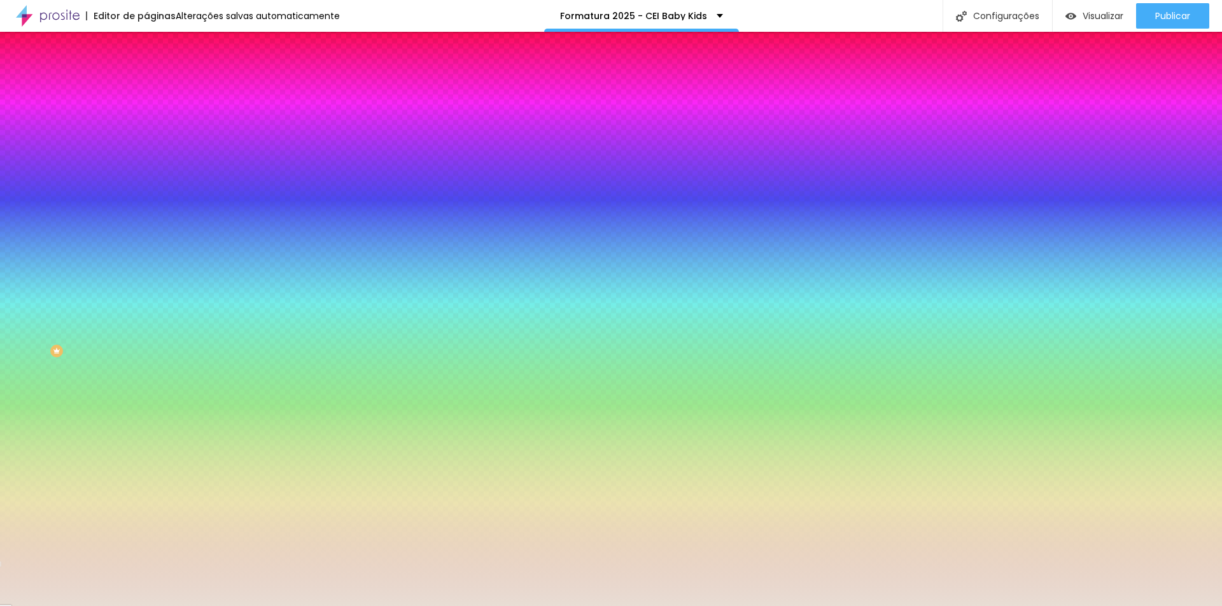
type input "#E8DDD4"
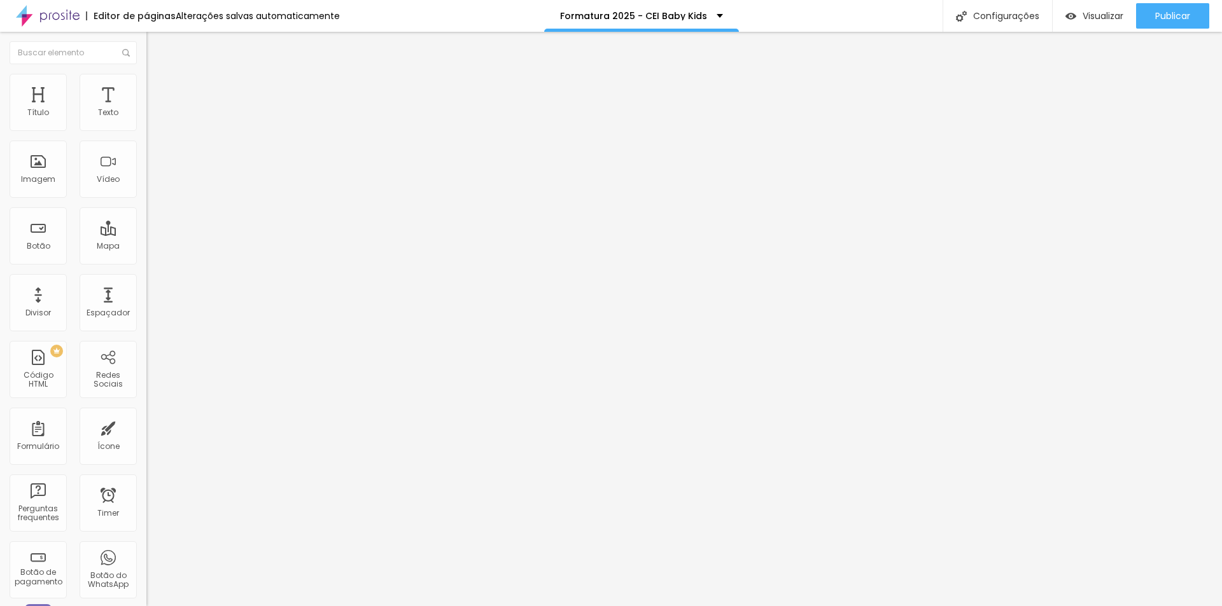
click at [146, 83] on li "Estilo" at bounding box center [219, 80] width 146 height 13
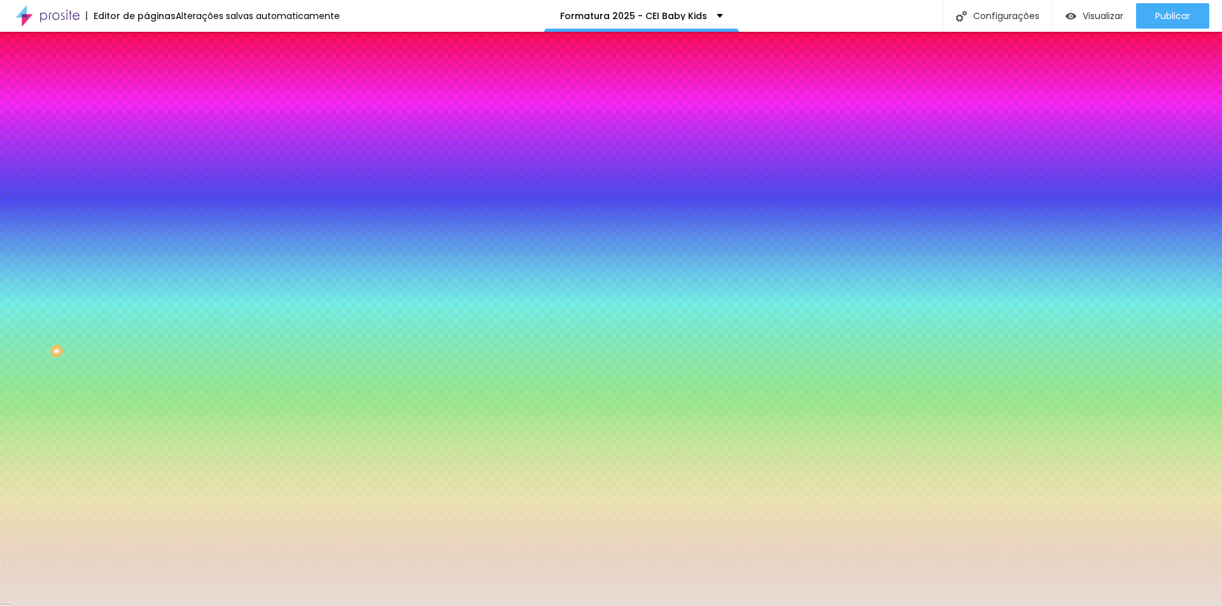
paste input "D7B9B1"
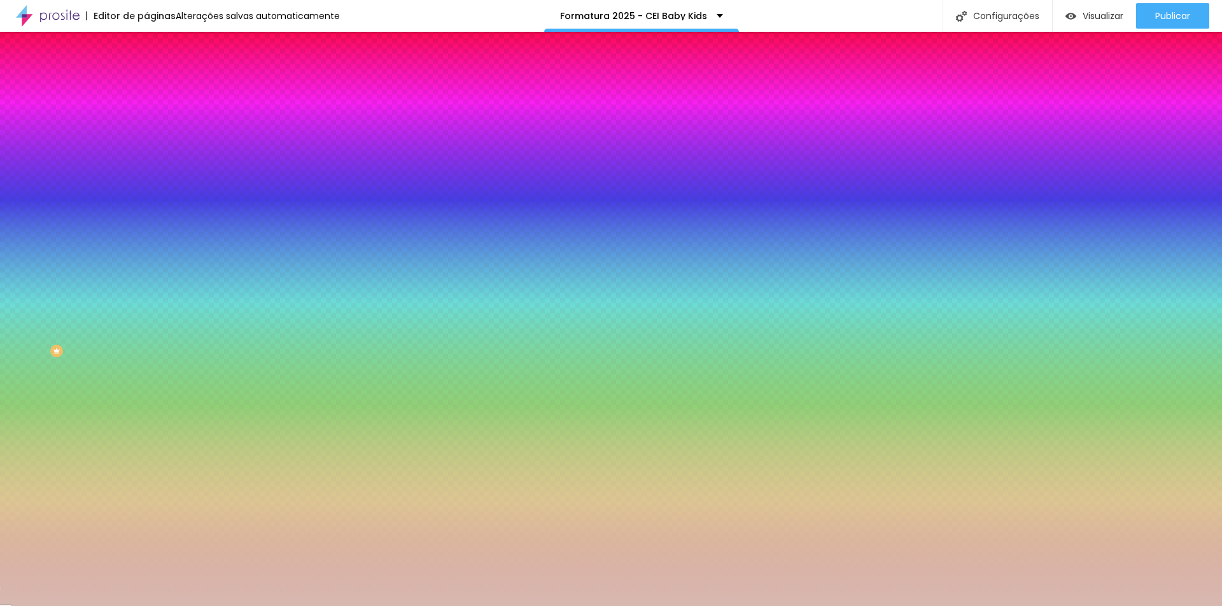
type input "#D7B9B1"
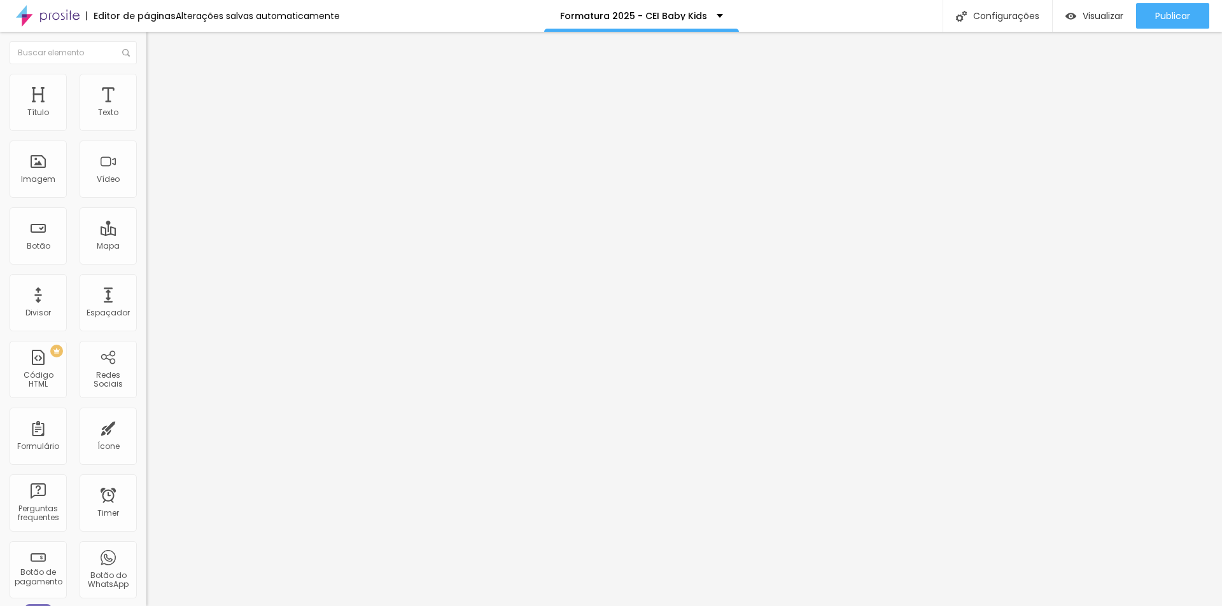
click at [146, 83] on li "Estilo" at bounding box center [219, 80] width 146 height 13
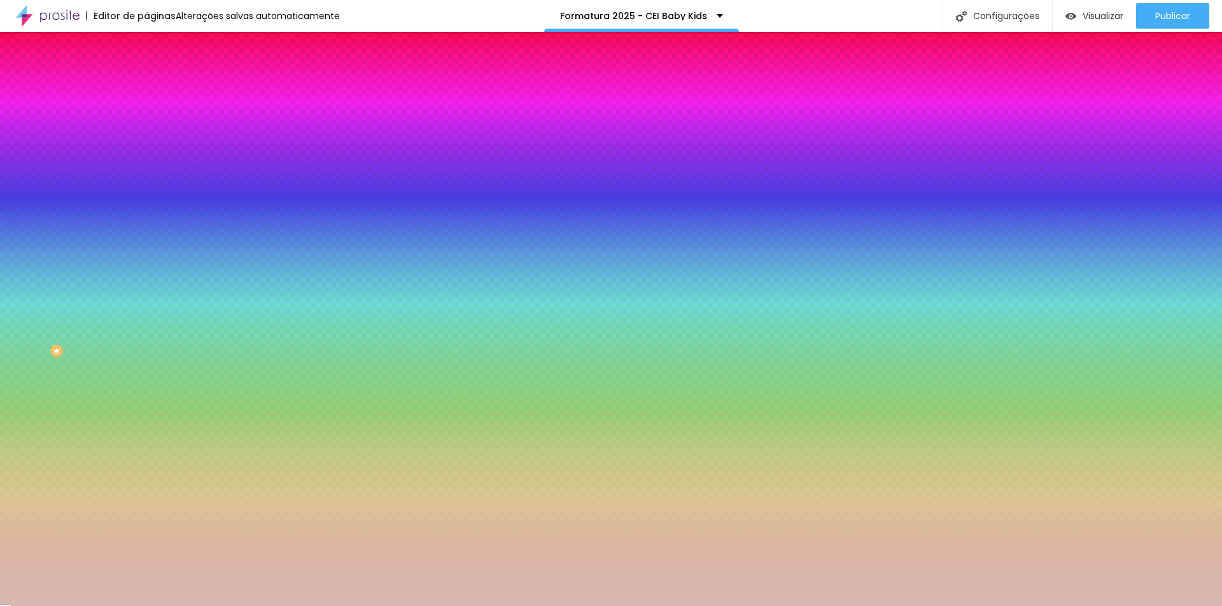
paste input "C7D5E0"
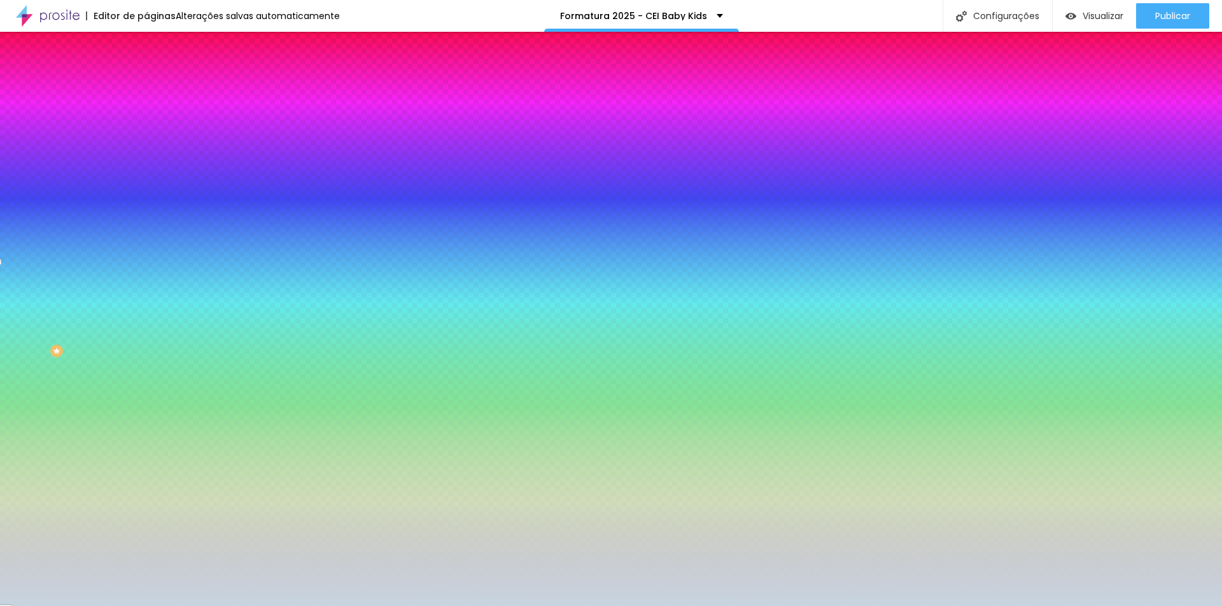
paste input "E4C9C"
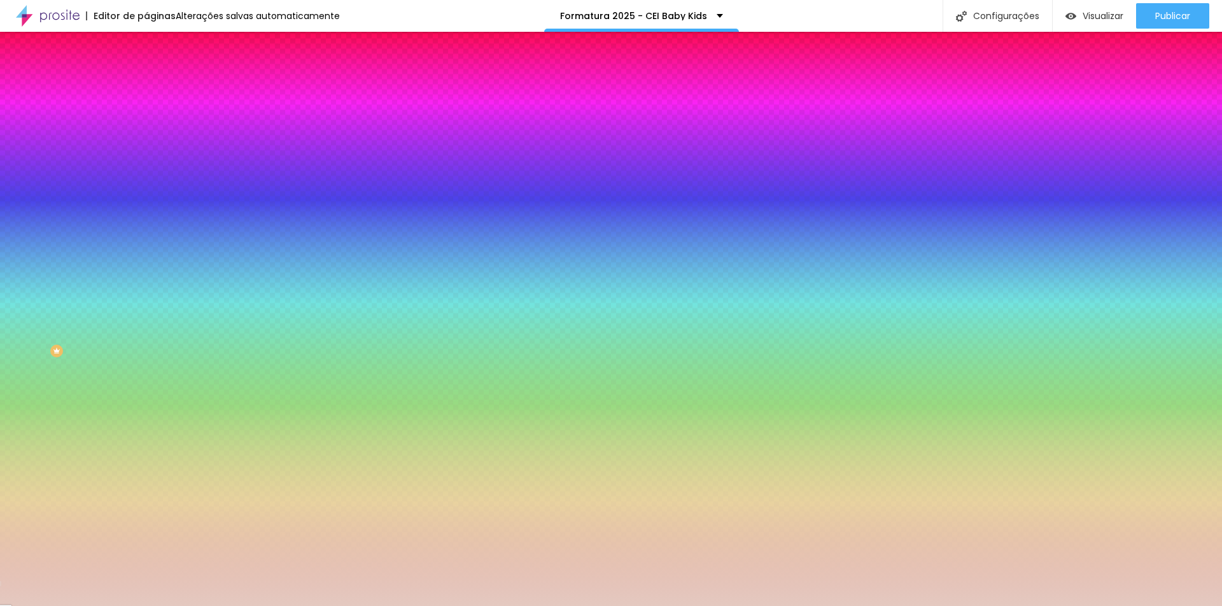
type input "#E4C9C0"
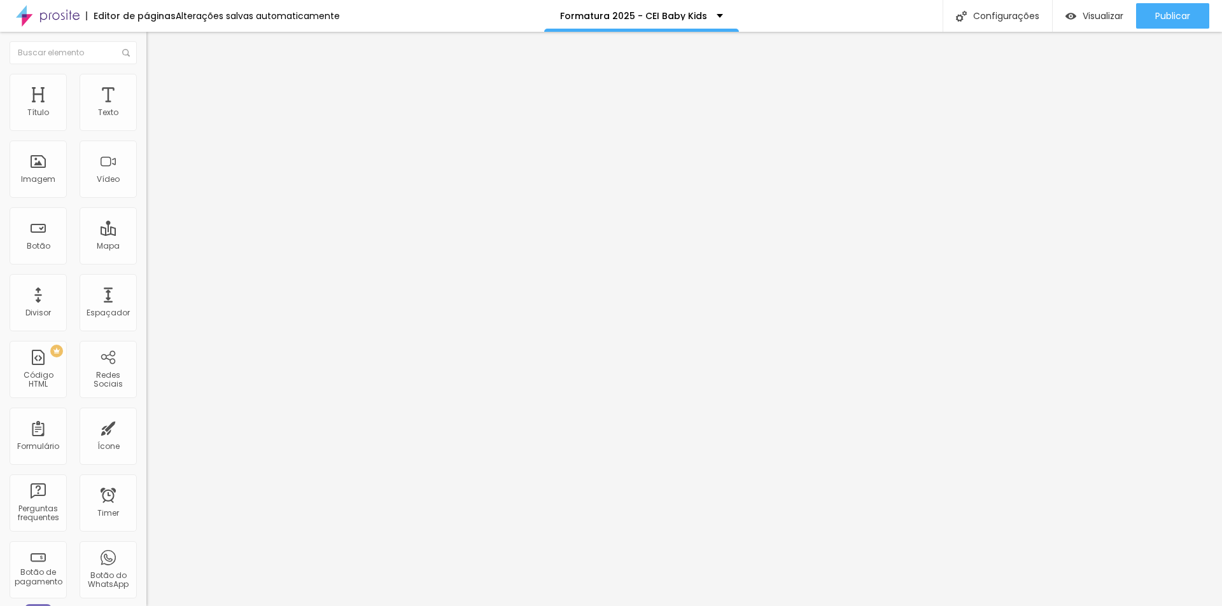
click at [146, 83] on li "Estilo" at bounding box center [219, 80] width 146 height 13
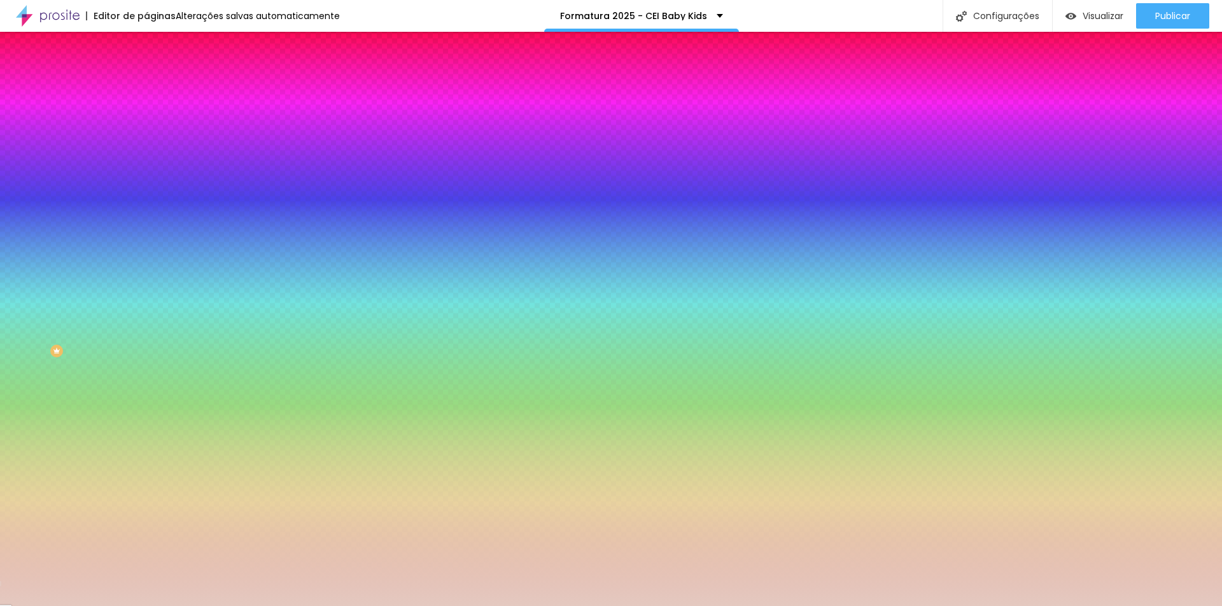
click at [156, 49] on img "button" at bounding box center [161, 46] width 10 height 10
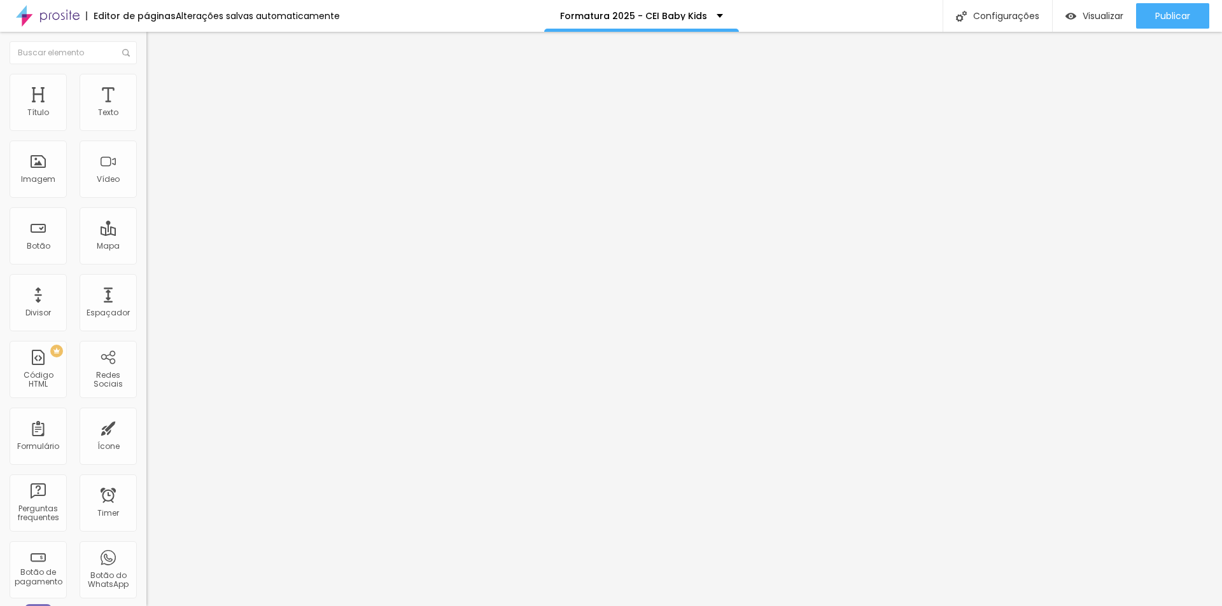
click at [146, 79] on img at bounding box center [151, 79] width 11 height 11
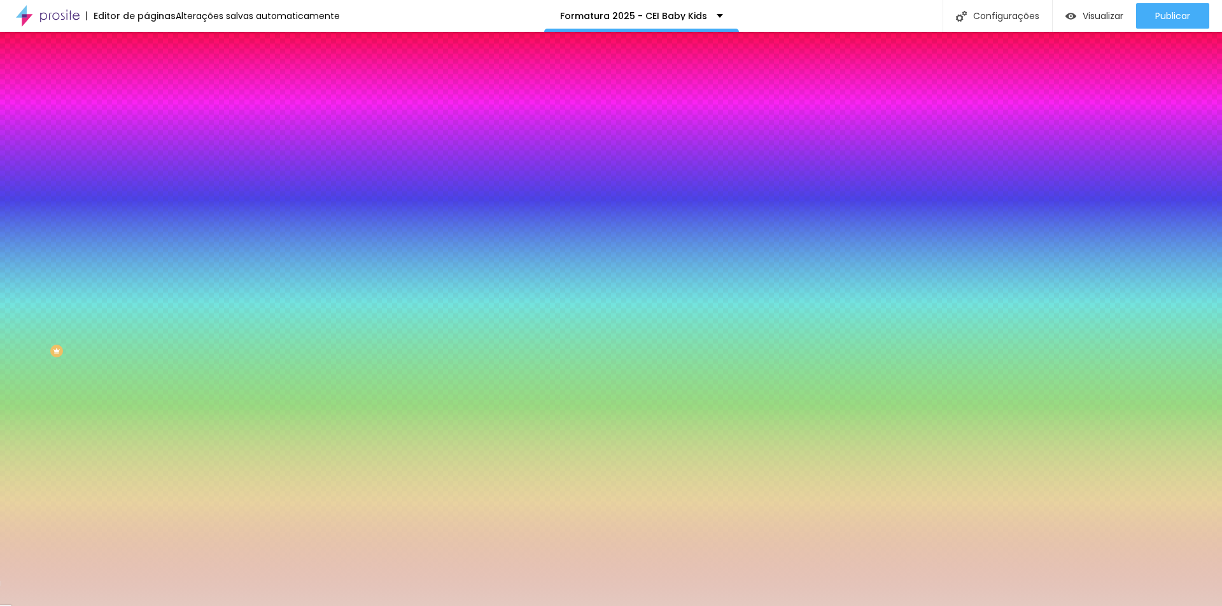
click at [146, 122] on div at bounding box center [219, 122] width 146 height 0
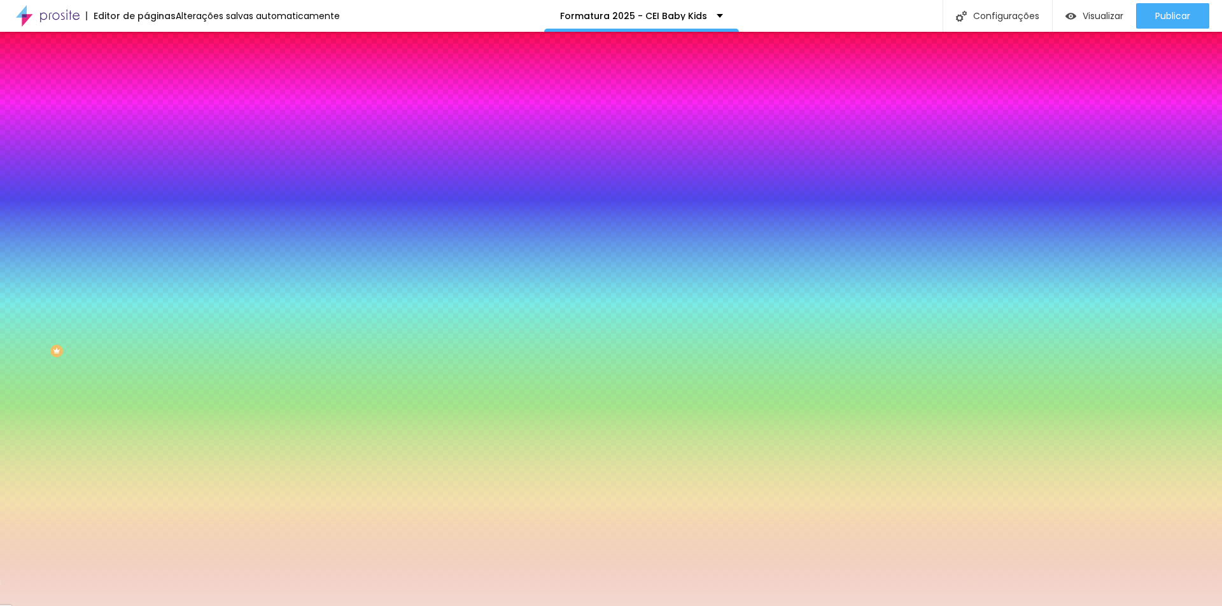
click at [32, 148] on div at bounding box center [611, 303] width 1222 height 606
drag, startPoint x: 123, startPoint y: 216, endPoint x: 129, endPoint y: 225, distance: 10.9
click at [129, 225] on div at bounding box center [611, 303] width 1222 height 606
drag, startPoint x: 102, startPoint y: 125, endPoint x: 140, endPoint y: 125, distance: 38.2
click at [146, 125] on div "Cor de fundo Voltar ao padrão #F3D9D0 0 Borda arredondada" at bounding box center [219, 206] width 146 height 215
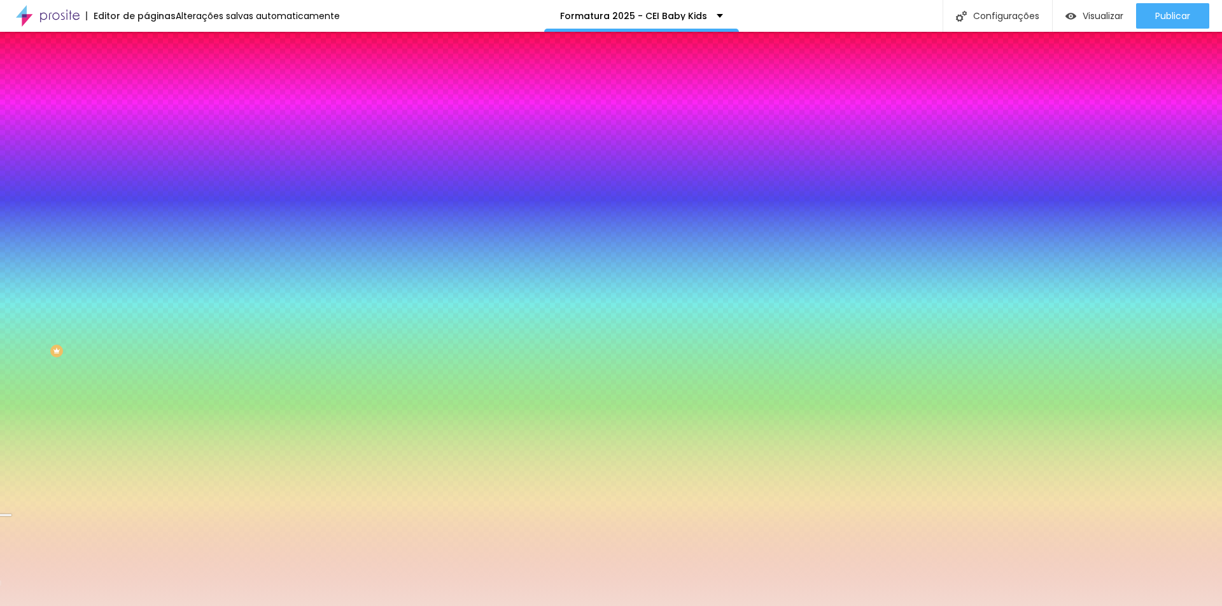
paste input "E8DDD4"
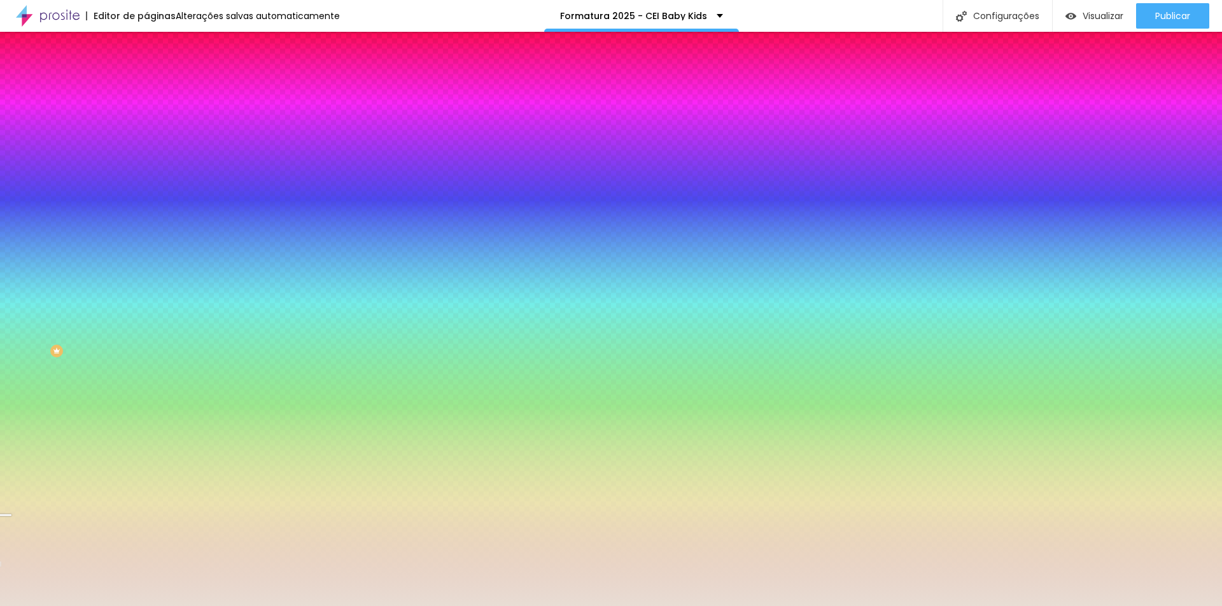
click at [146, 122] on div at bounding box center [219, 122] width 146 height 0
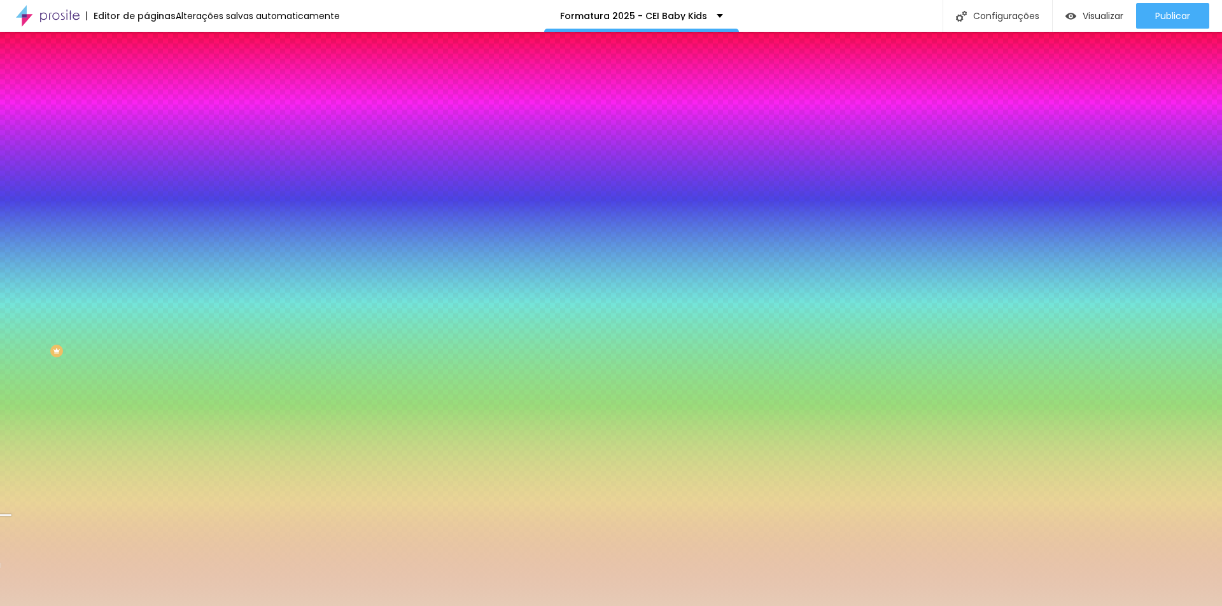
click at [37, 153] on div at bounding box center [611, 303] width 1222 height 606
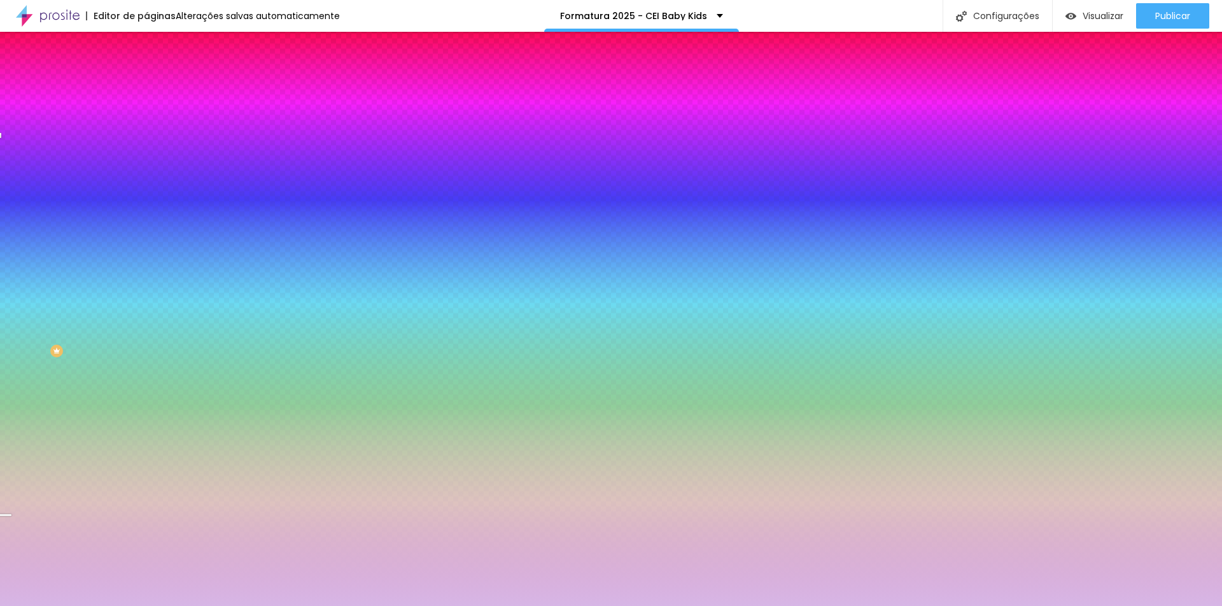
drag, startPoint x: 110, startPoint y: 230, endPoint x: 124, endPoint y: 165, distance: 66.4
click at [146, 134] on div at bounding box center [219, 134] width 146 height 0
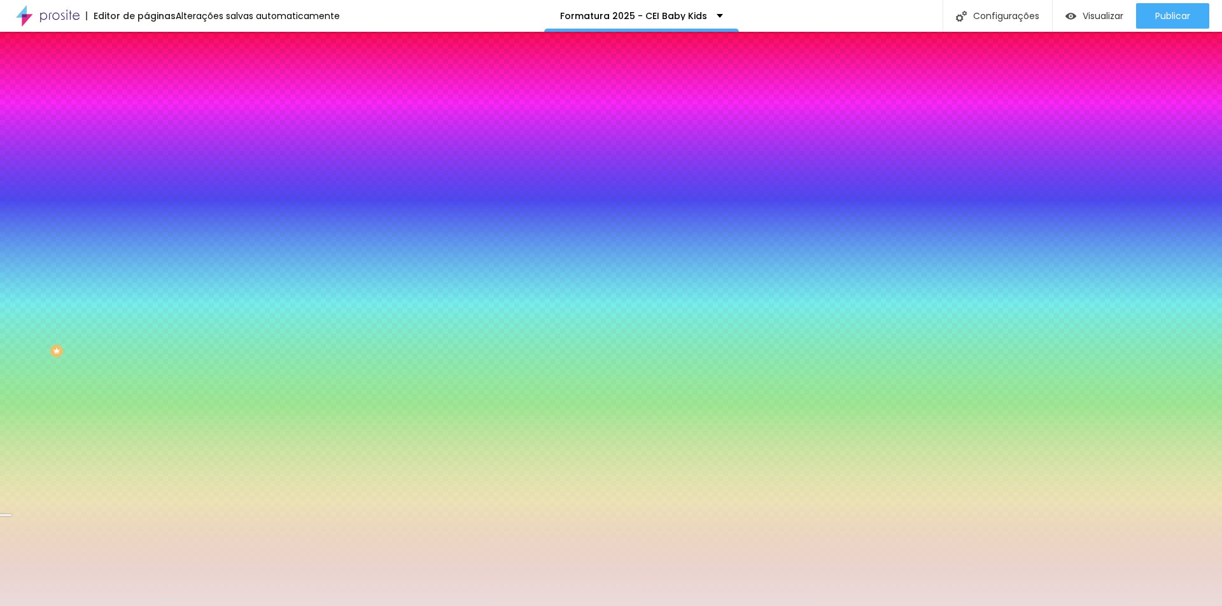
paste input "4C9C0"
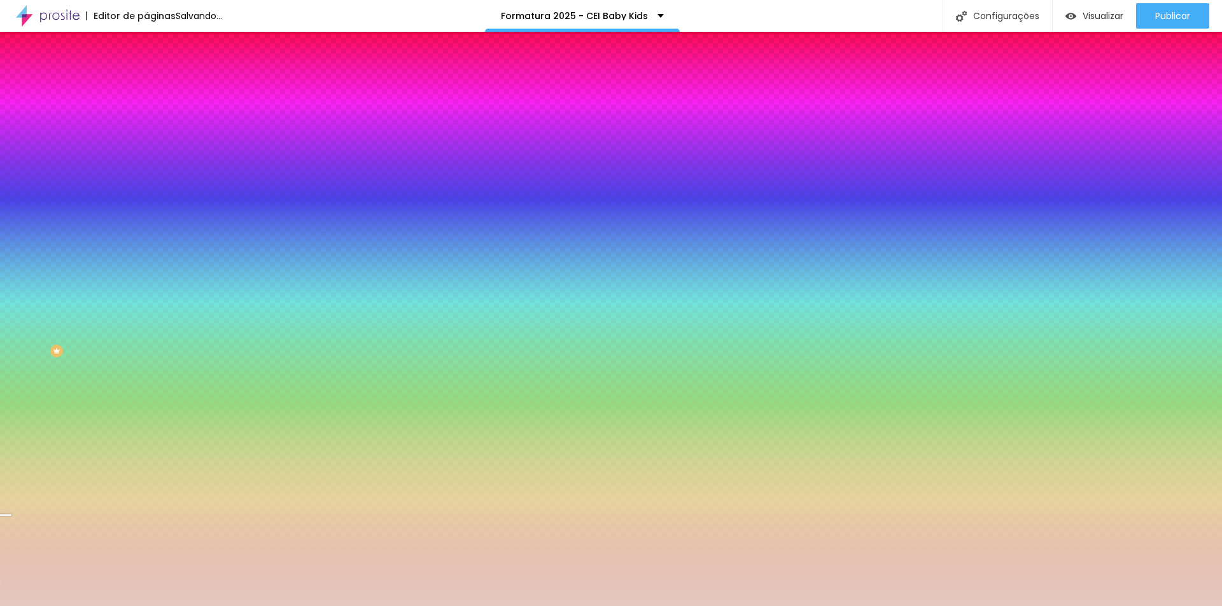
type input "#E4C9C0"
drag, startPoint x: 130, startPoint y: 223, endPoint x: 134, endPoint y: 204, distance: 18.8
click at [134, 204] on div at bounding box center [611, 303] width 1222 height 606
click at [13, 382] on div at bounding box center [6, 383] width 13 height 2
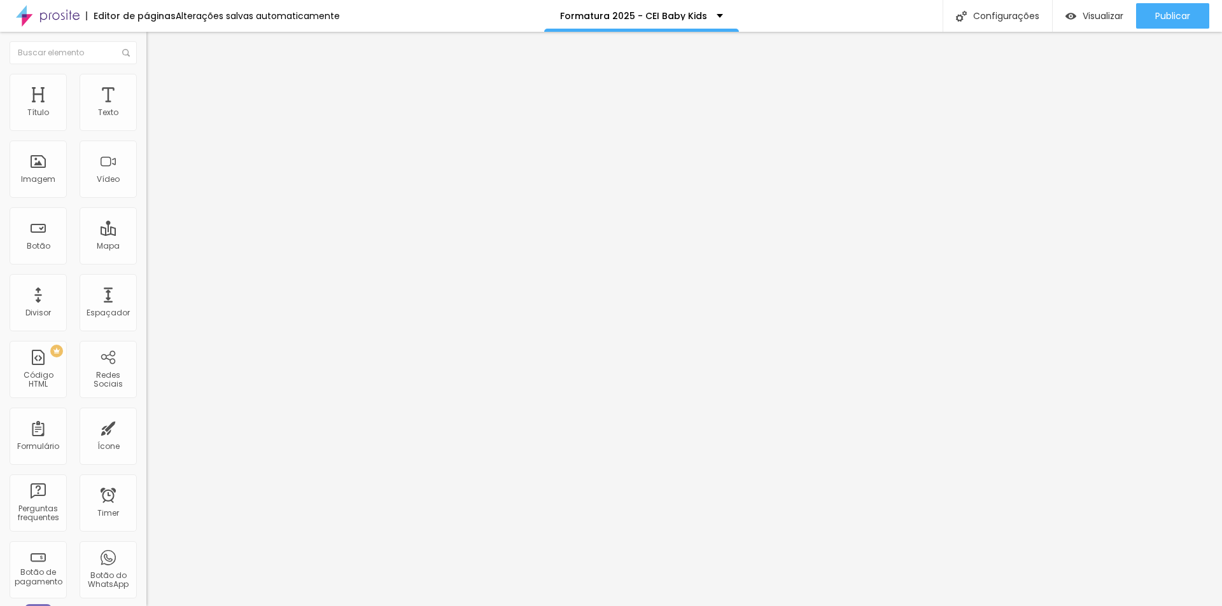
click at [146, 122] on button "button" at bounding box center [155, 115] width 18 height 13
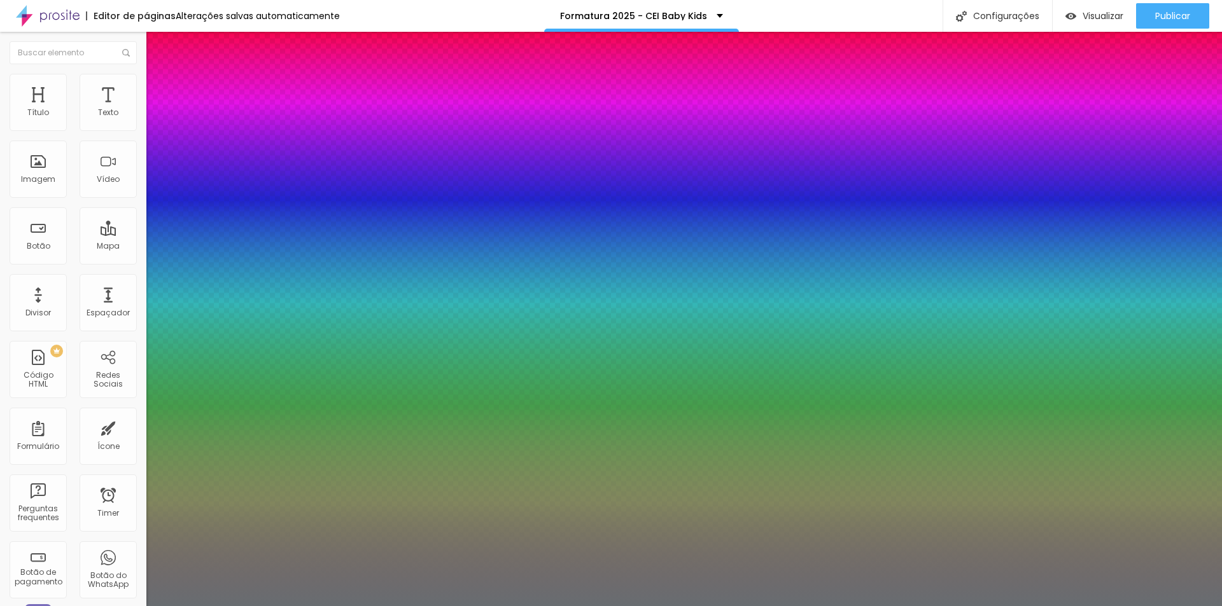
type input "1"
select select "OpenSans"
type input "1"
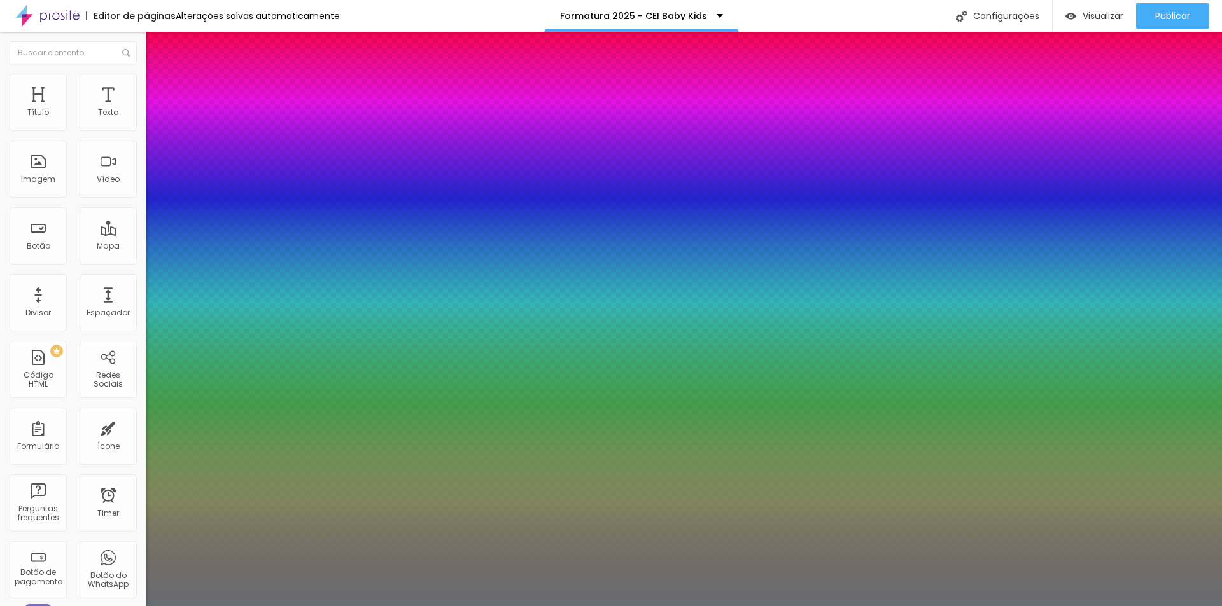
drag, startPoint x: 280, startPoint y: 219, endPoint x: 300, endPoint y: 221, distance: 19.8
type input "20"
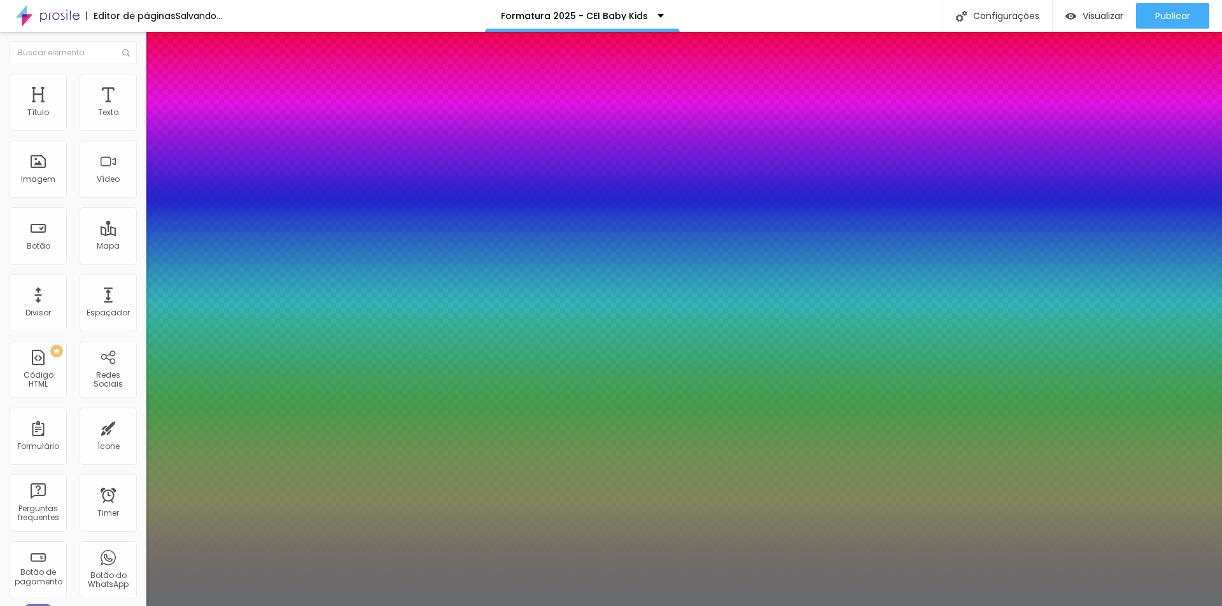
type input "1"
type input "20"
click at [458, 606] on div at bounding box center [611, 606] width 1222 height 0
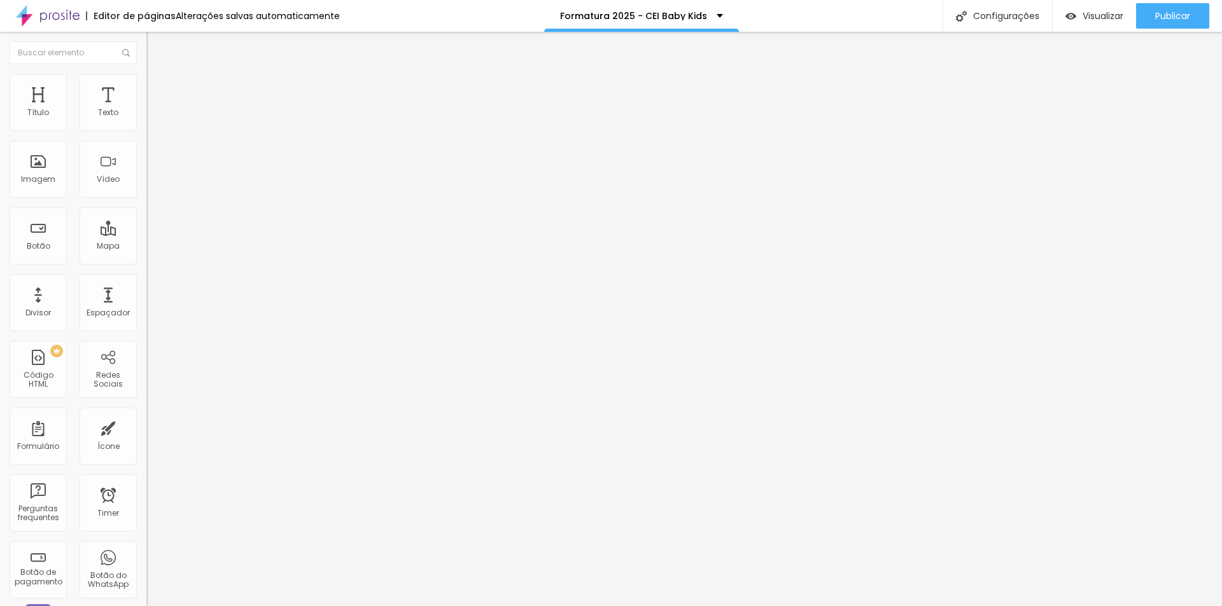
click at [146, 122] on button "button" at bounding box center [155, 115] width 18 height 13
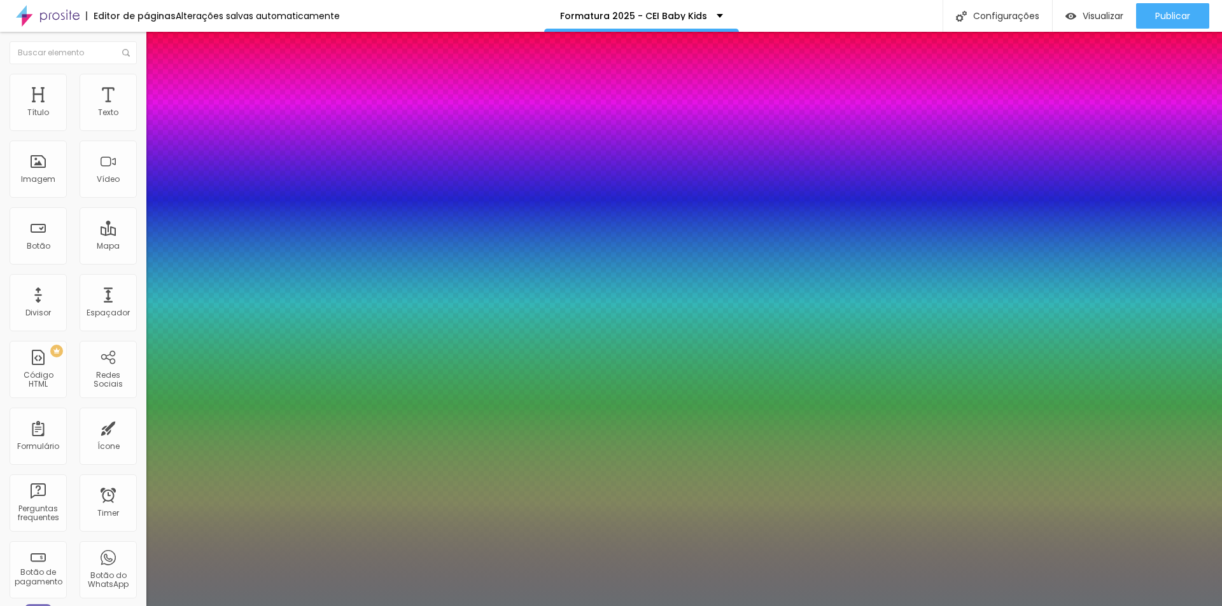
type input "1"
select select "Poppins"
type input "1"
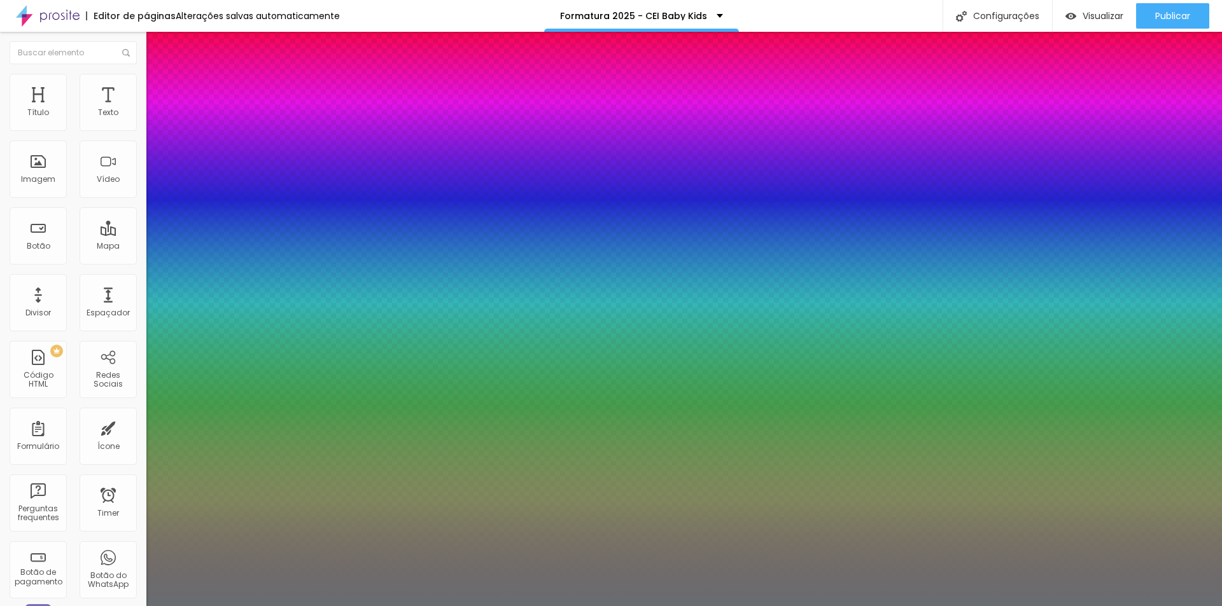
select select "OpenSans"
type input "1"
click at [587, 606] on div at bounding box center [611, 606] width 1222 height 0
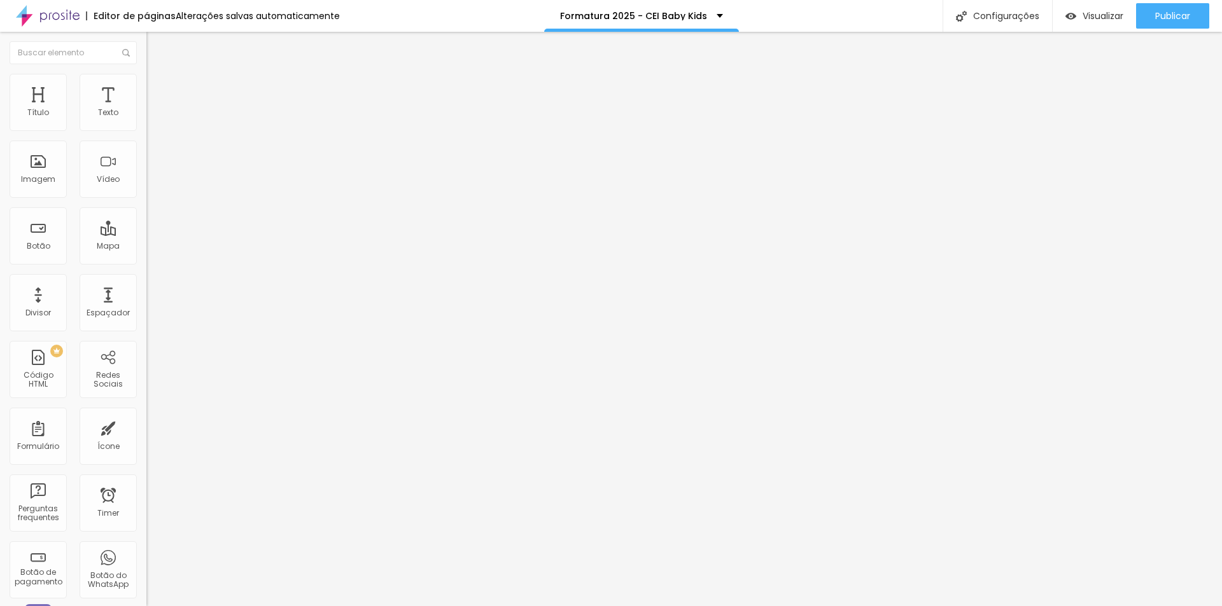
click at [153, 117] on icon "button" at bounding box center [155, 114] width 5 height 5
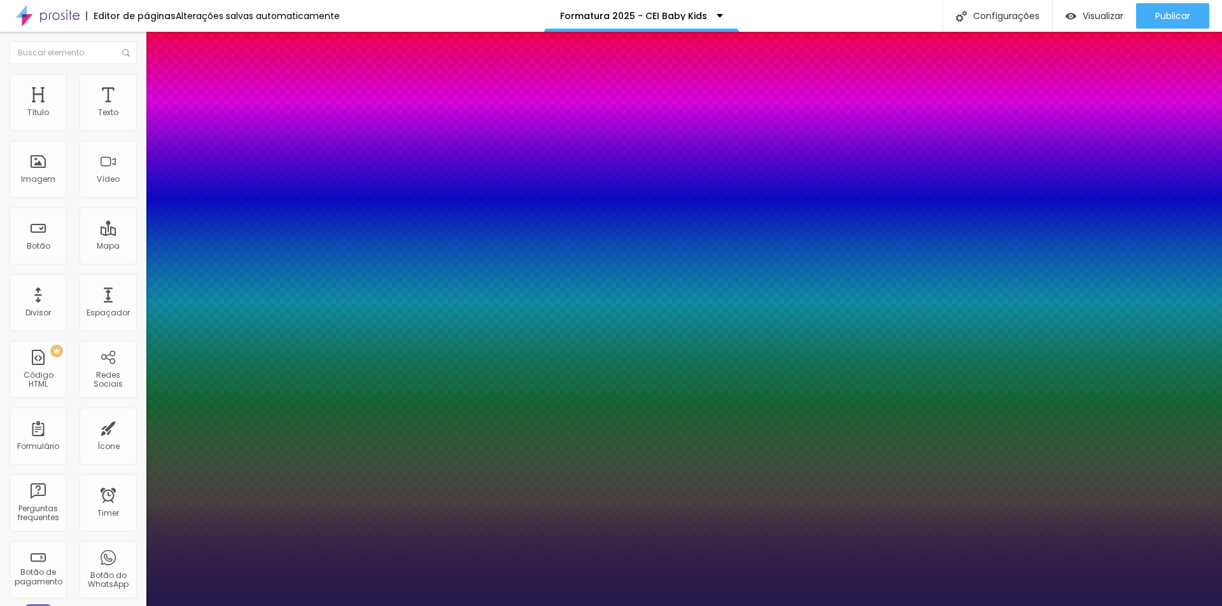
type input "1"
select select "OpenSans"
type input "1"
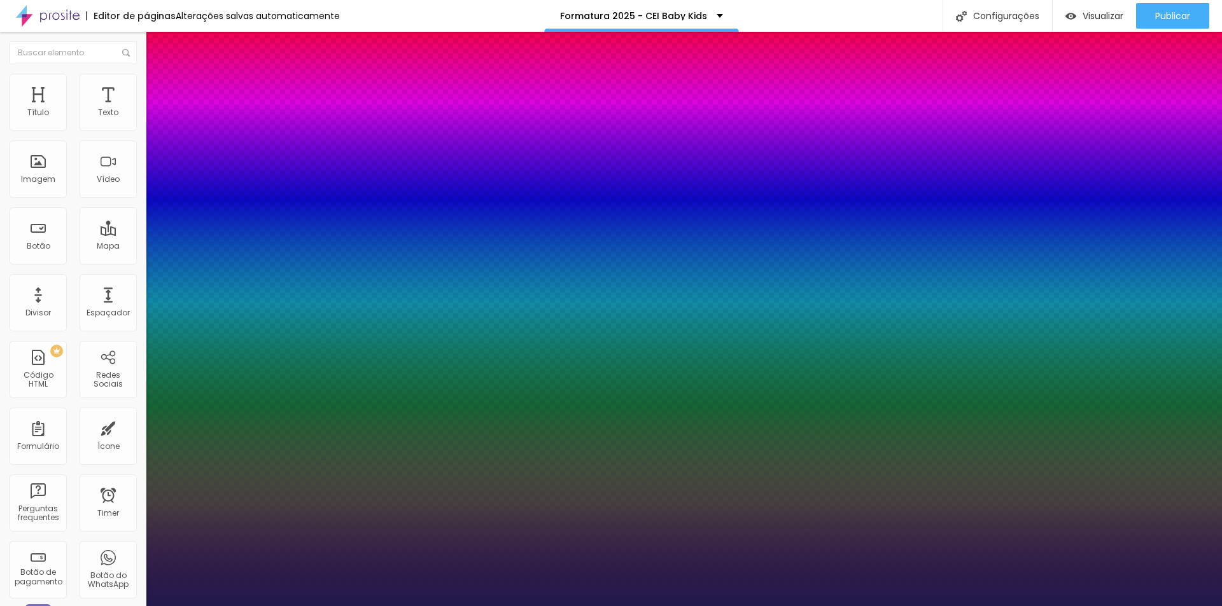
select select "Poppins"
type input "1"
click at [478, 606] on div at bounding box center [611, 606] width 1222 height 0
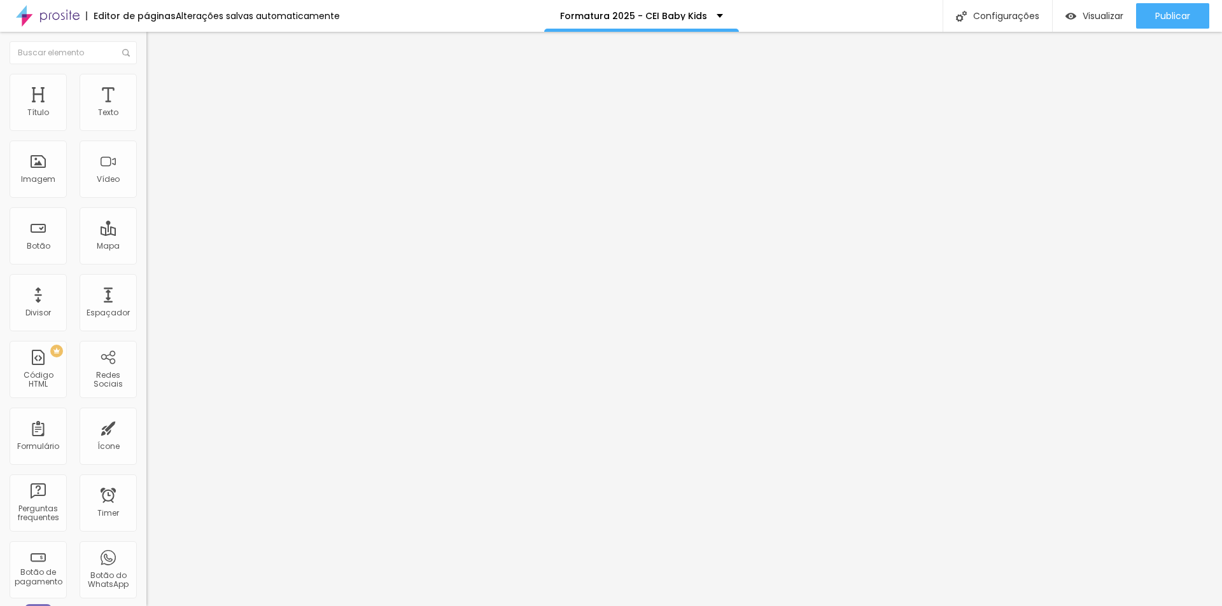
click at [146, 188] on div "Tipografia Voltar ao padrão" at bounding box center [219, 171] width 146 height 36
click at [146, 188] on button "button" at bounding box center [155, 181] width 18 height 13
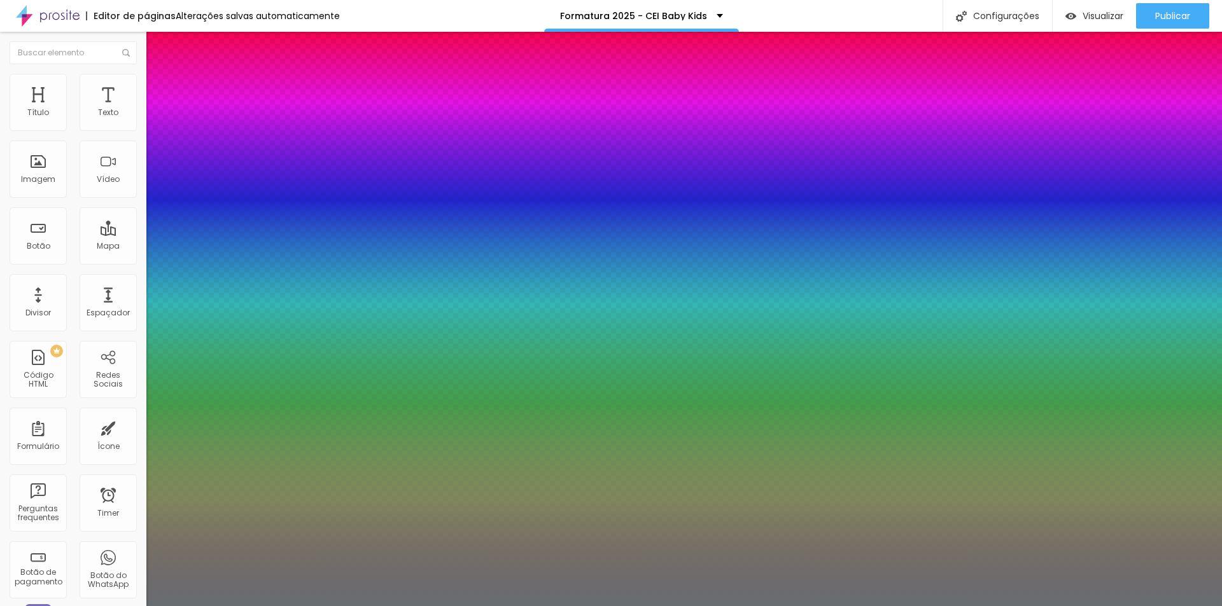
type input "0.5"
click at [471, 606] on div at bounding box center [611, 606] width 1222 height 0
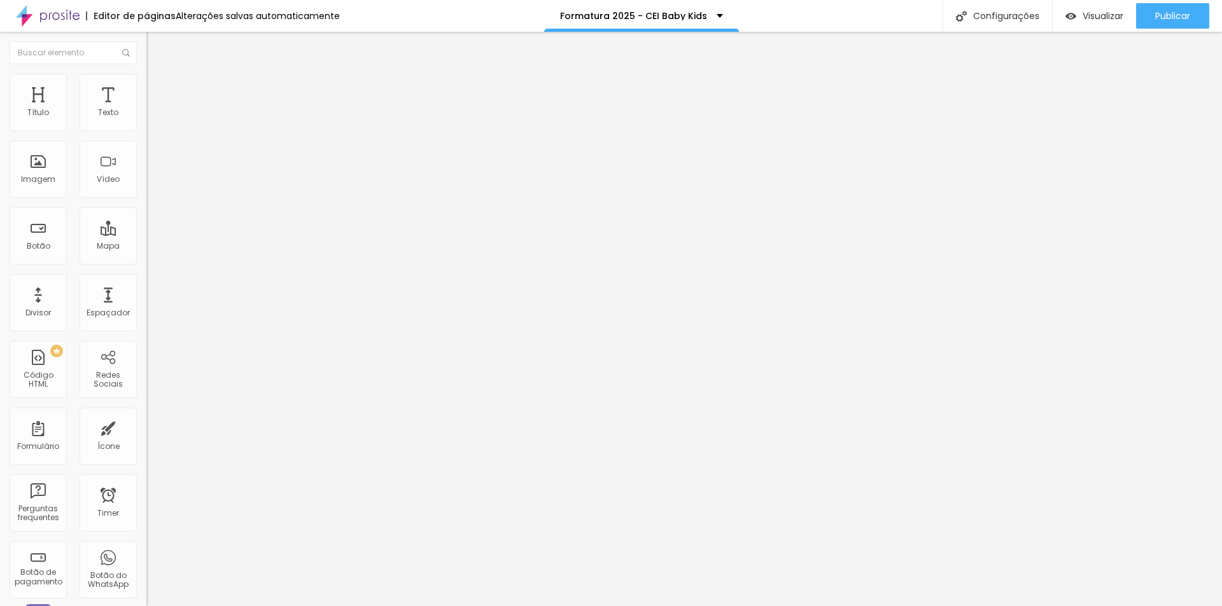
click at [153, 117] on icon "button" at bounding box center [155, 114] width 5 height 5
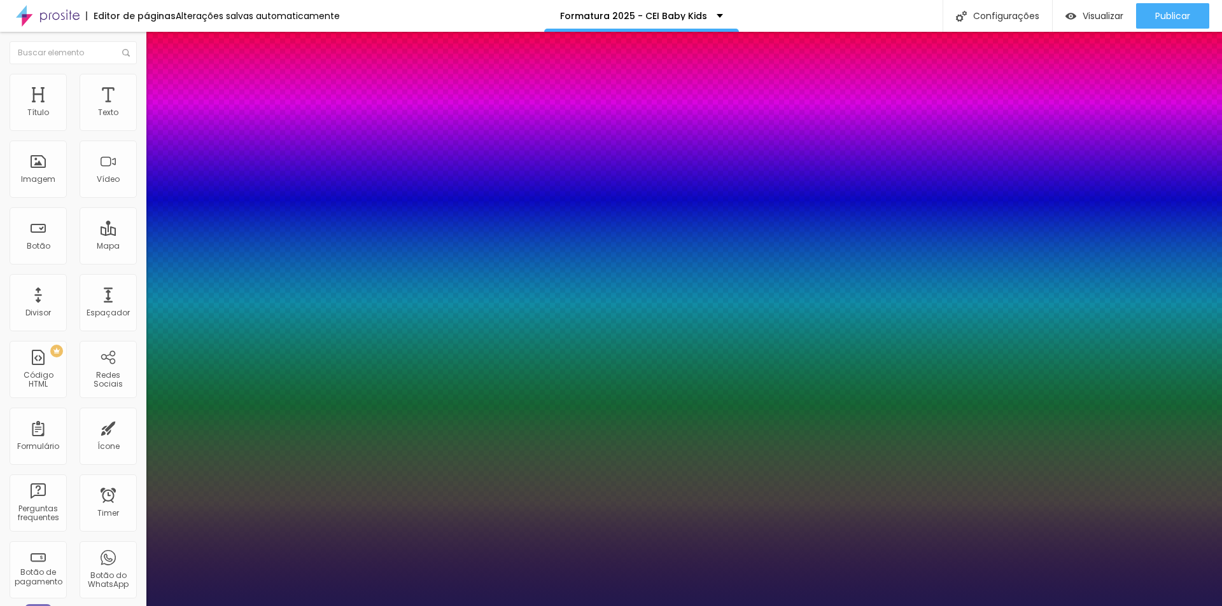
type input "1"
select select "Lato"
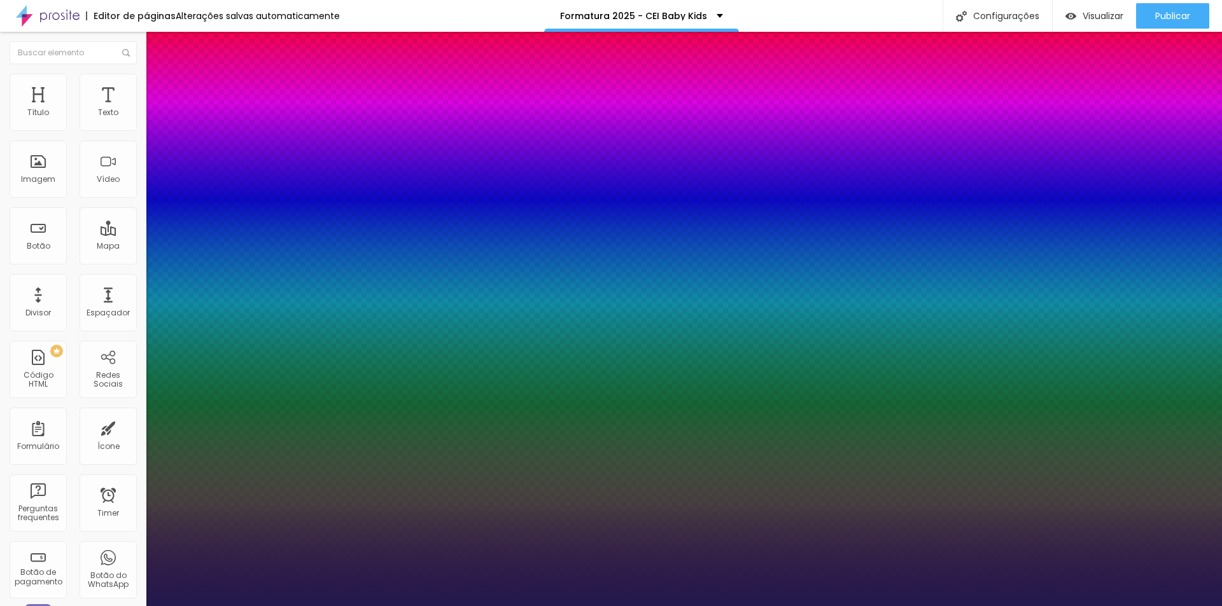
type input "1"
select select "OpenSans"
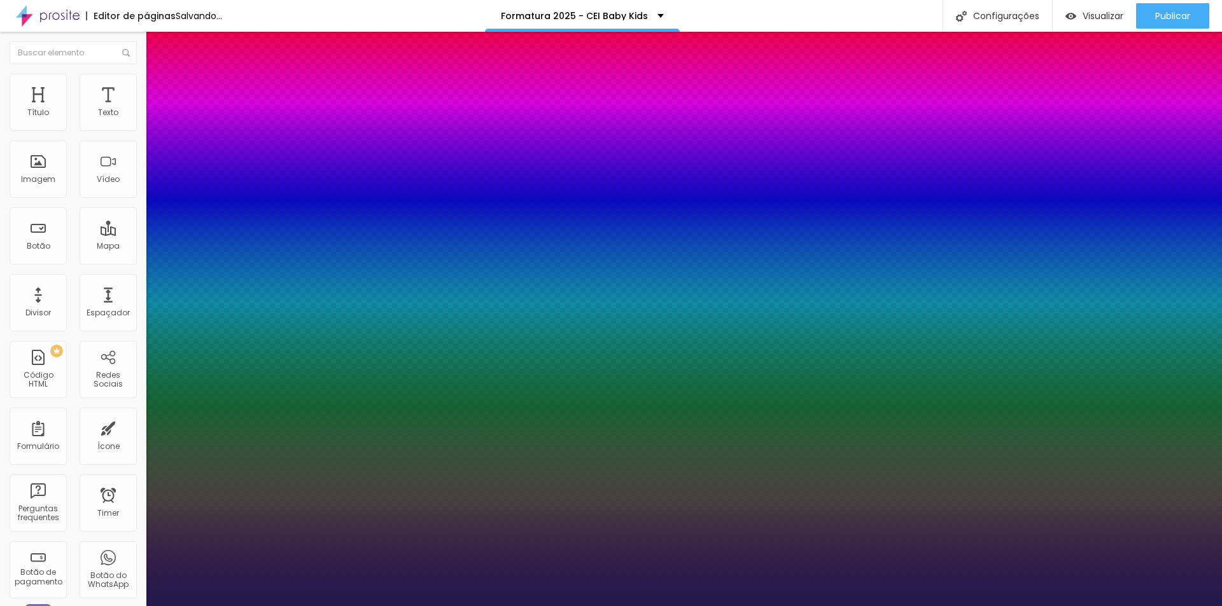
type input "1"
click at [527, 606] on div at bounding box center [611, 606] width 1222 height 0
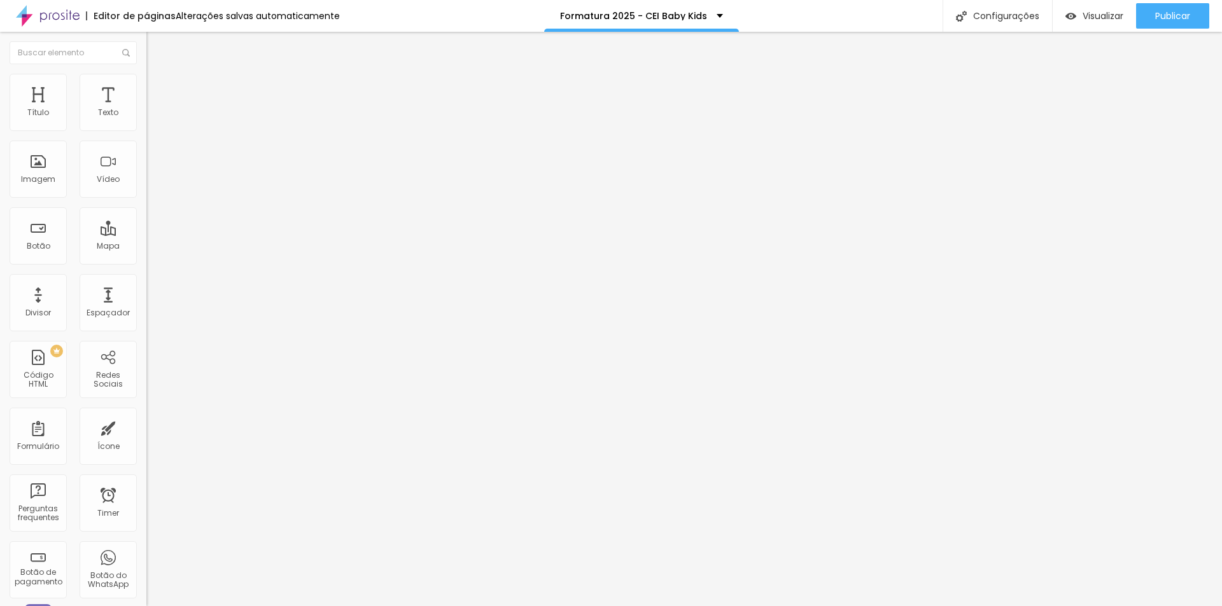
click at [153, 117] on icon "button" at bounding box center [155, 114] width 5 height 5
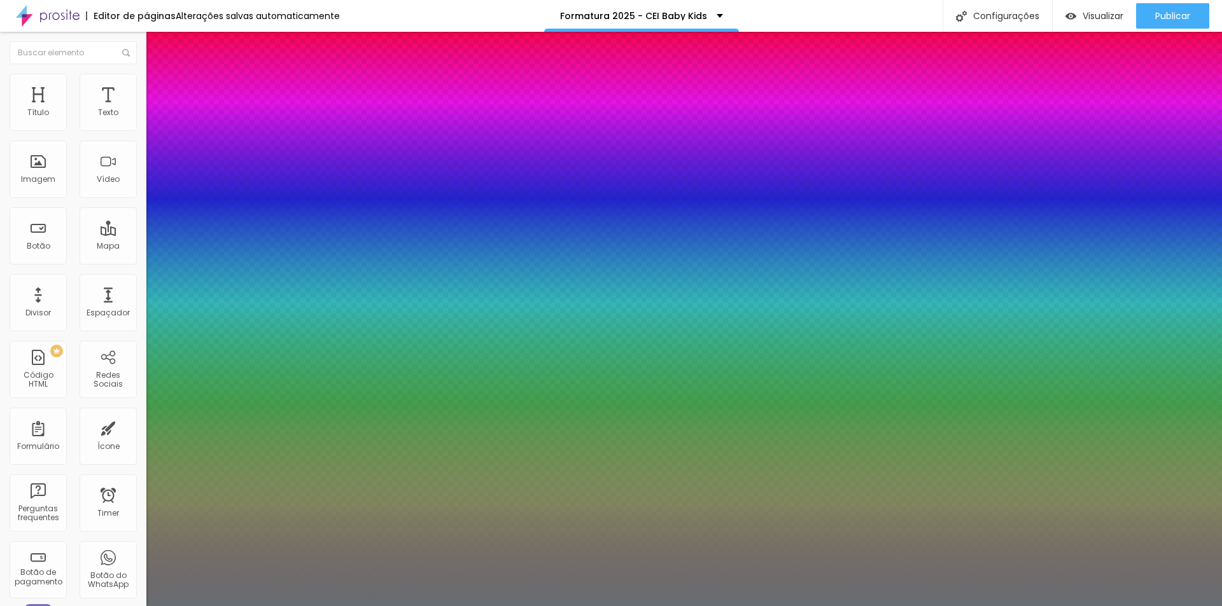
type input "1"
click at [399, 606] on div at bounding box center [611, 606] width 1222 height 0
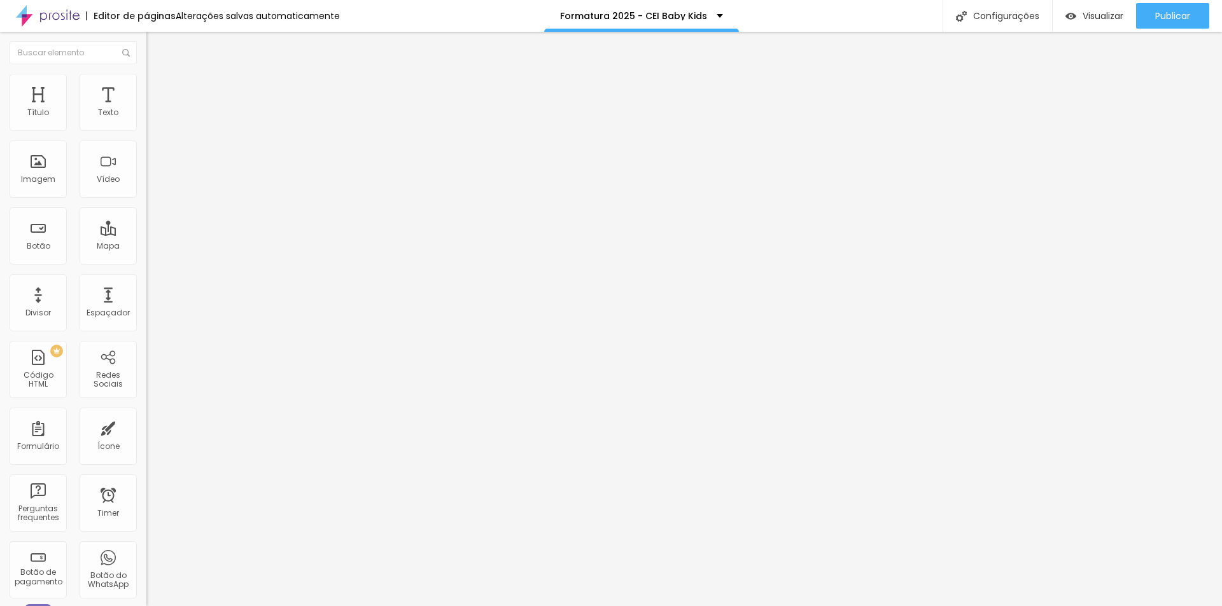
click at [146, 122] on button "button" at bounding box center [155, 115] width 18 height 13
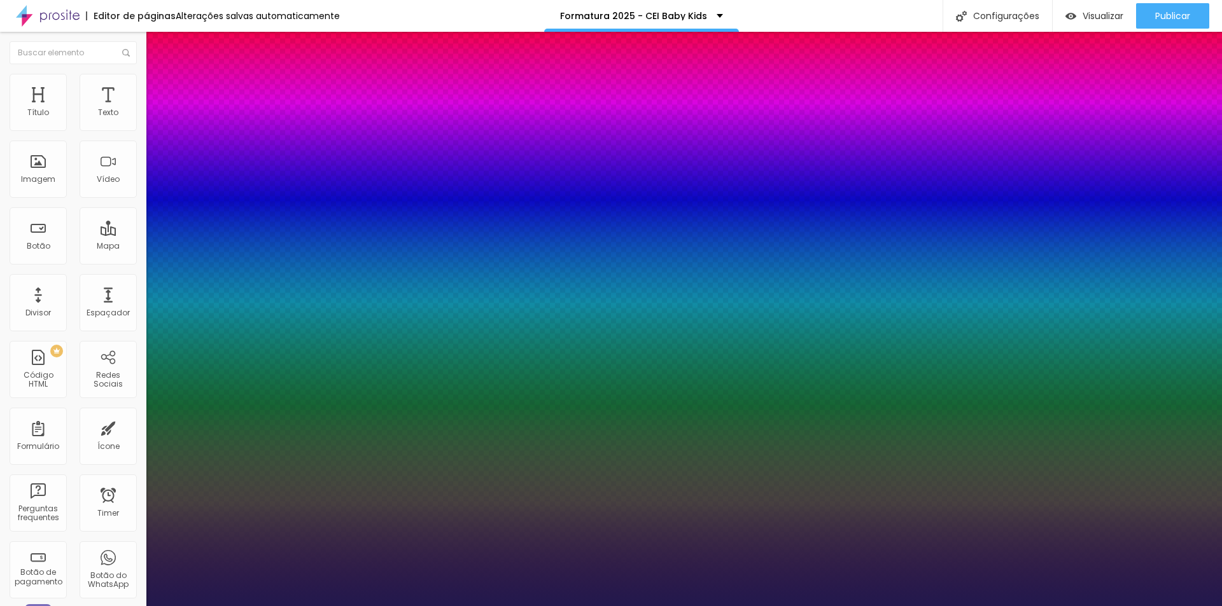
type input "1"
click at [212, 606] on div at bounding box center [611, 606] width 1222 height 0
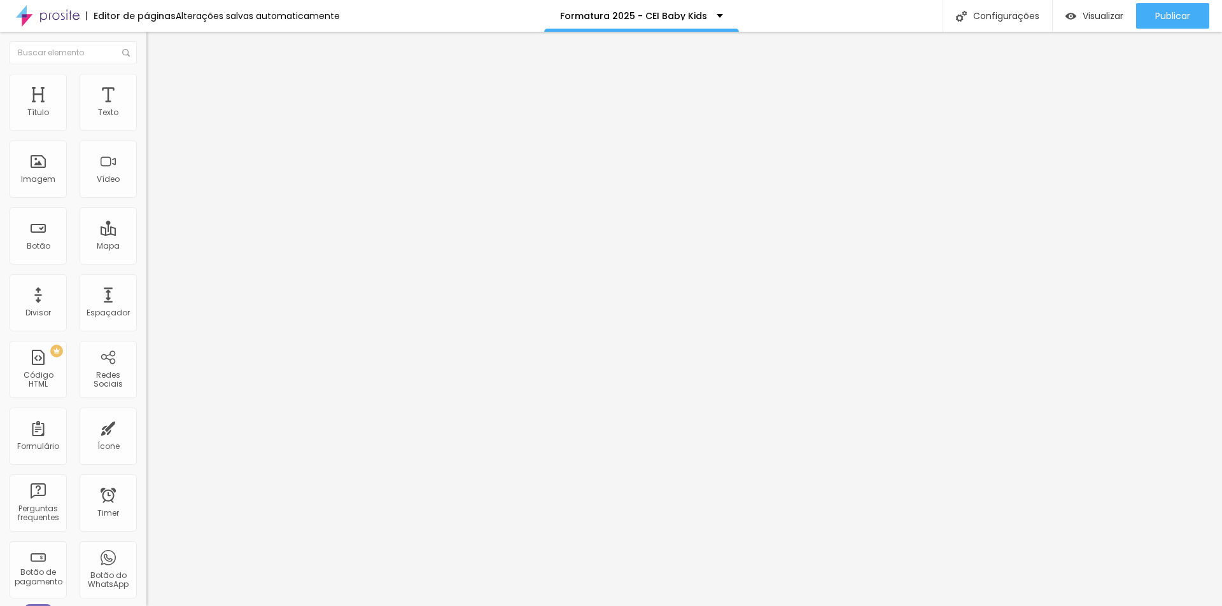
click at [146, 83] on li "Estilo" at bounding box center [219, 80] width 146 height 13
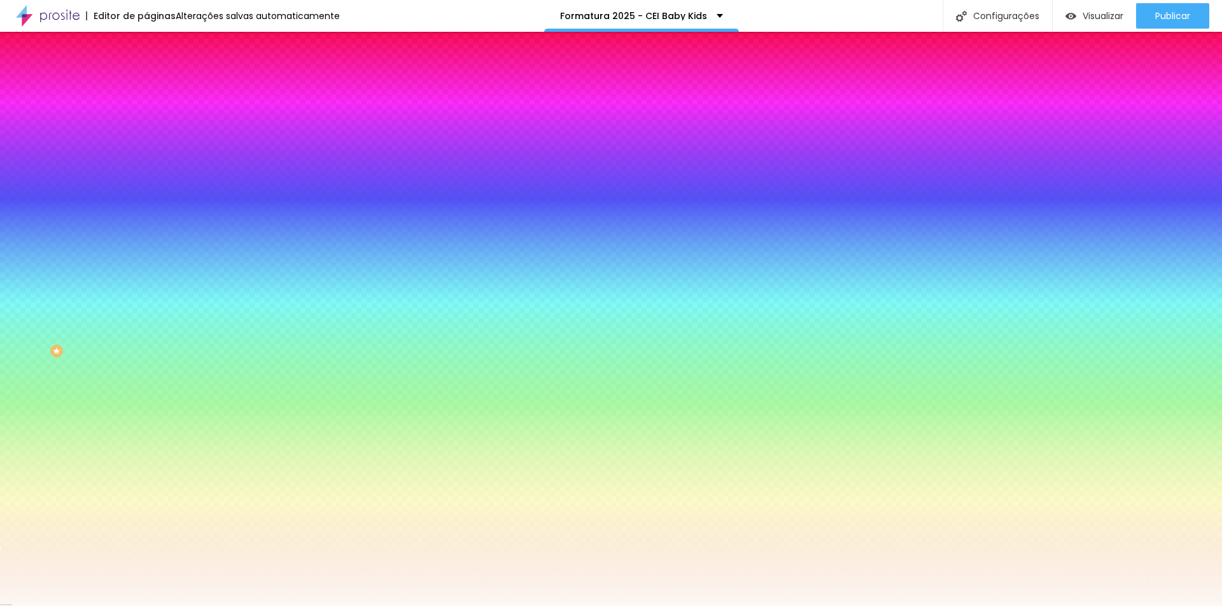
drag, startPoint x: 133, startPoint y: 229, endPoint x: 77, endPoint y: 232, distance: 56.0
click at [146, 186] on div "Voltar ao padrão #FCF8F2" at bounding box center [219, 171] width 146 height 27
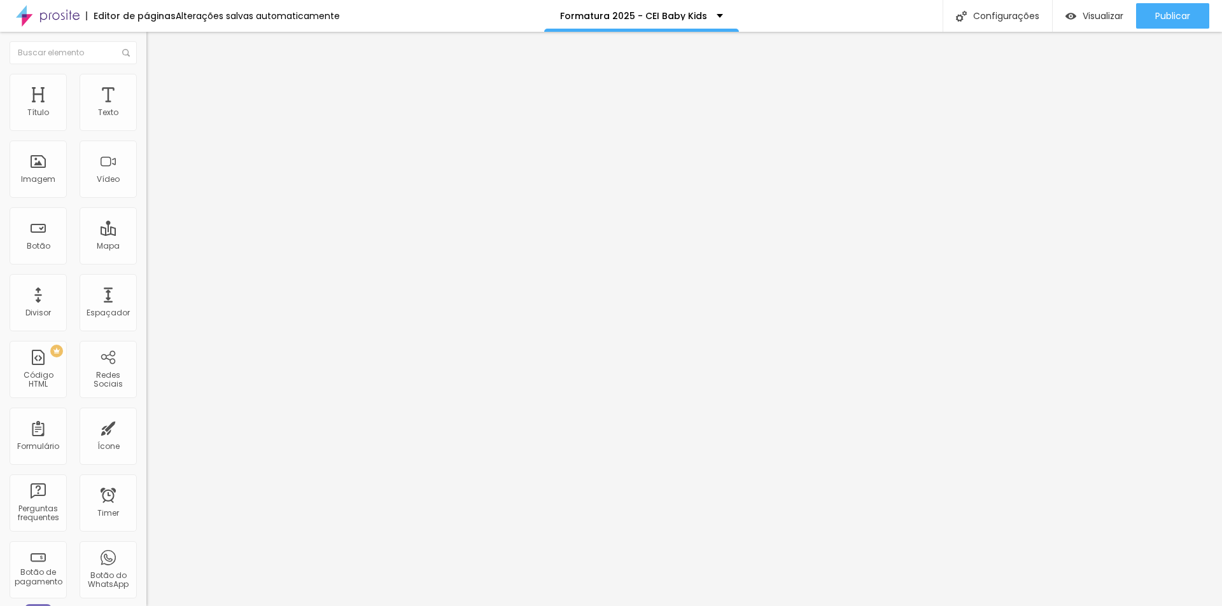
click at [151, 118] on icon "button" at bounding box center [155, 115] width 8 height 8
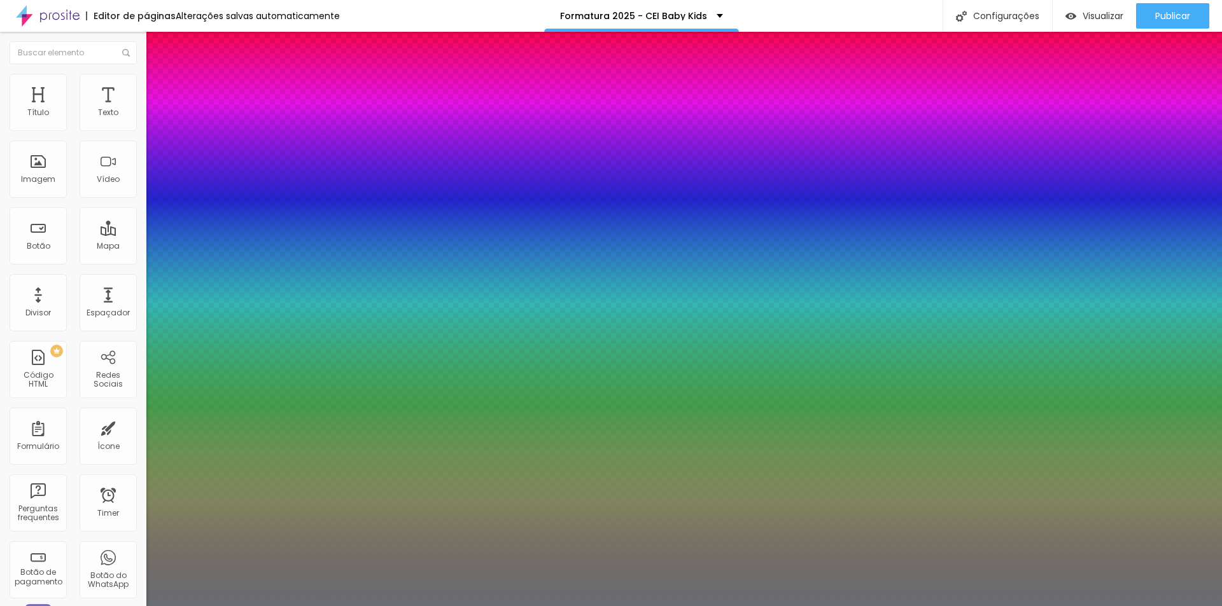
type input "1"
click at [494, 606] on div at bounding box center [611, 606] width 1222 height 0
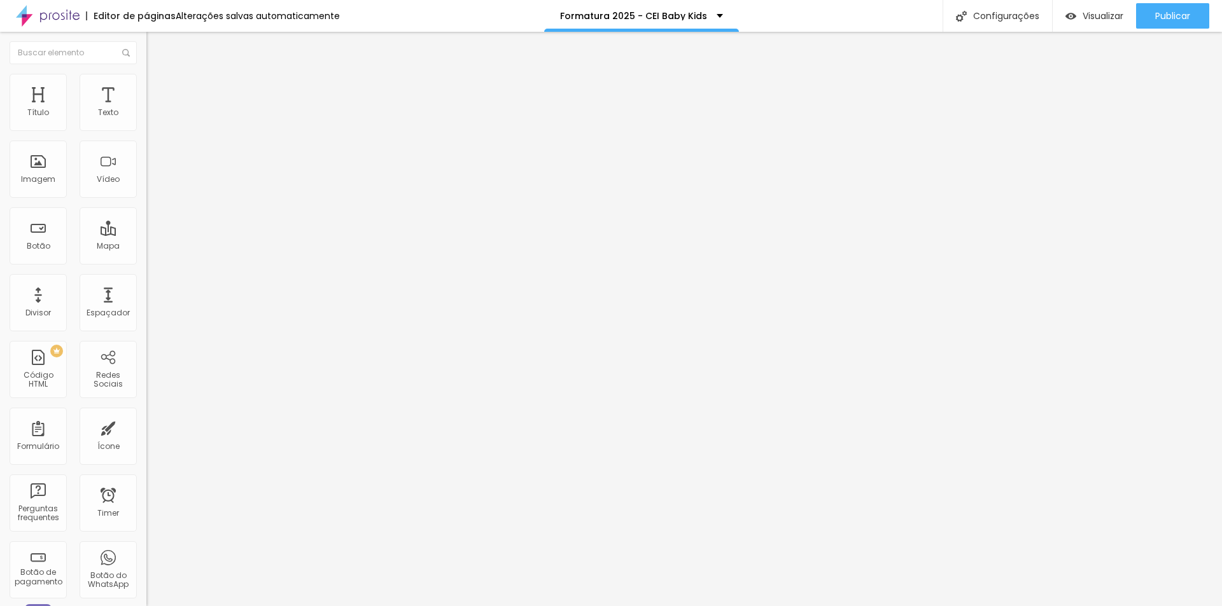
click at [146, 83] on li "Estilo" at bounding box center [219, 80] width 146 height 13
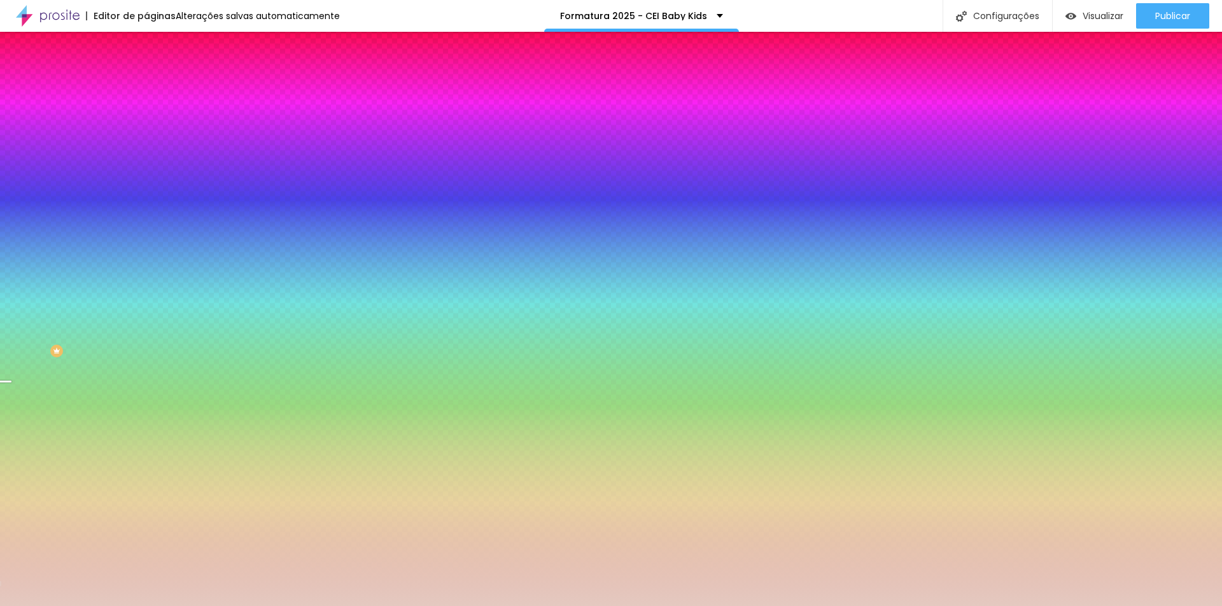
paste input "A6A182"
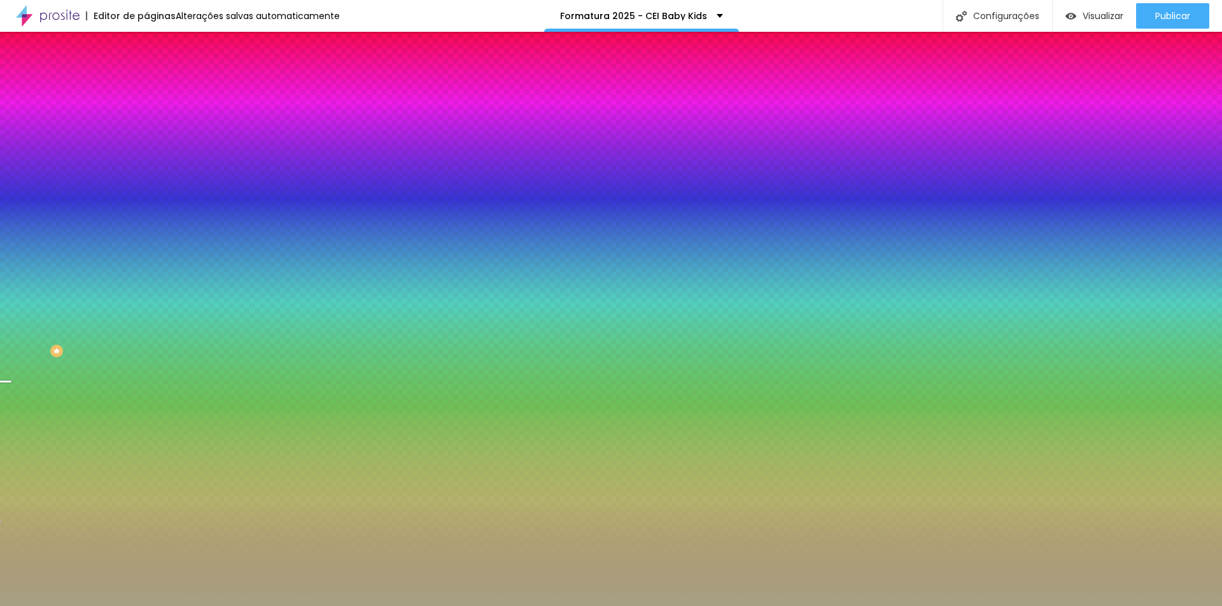
type input "#A6A182"
click at [146, 122] on div at bounding box center [219, 122] width 146 height 0
drag, startPoint x: 127, startPoint y: 204, endPoint x: 127, endPoint y: 256, distance: 52.8
click at [146, 256] on div "Editar Coluna Conteúdo Estilo Avançado Cor de fundo Voltar ao padrão #A6A182 0 …" at bounding box center [219, 319] width 146 height 575
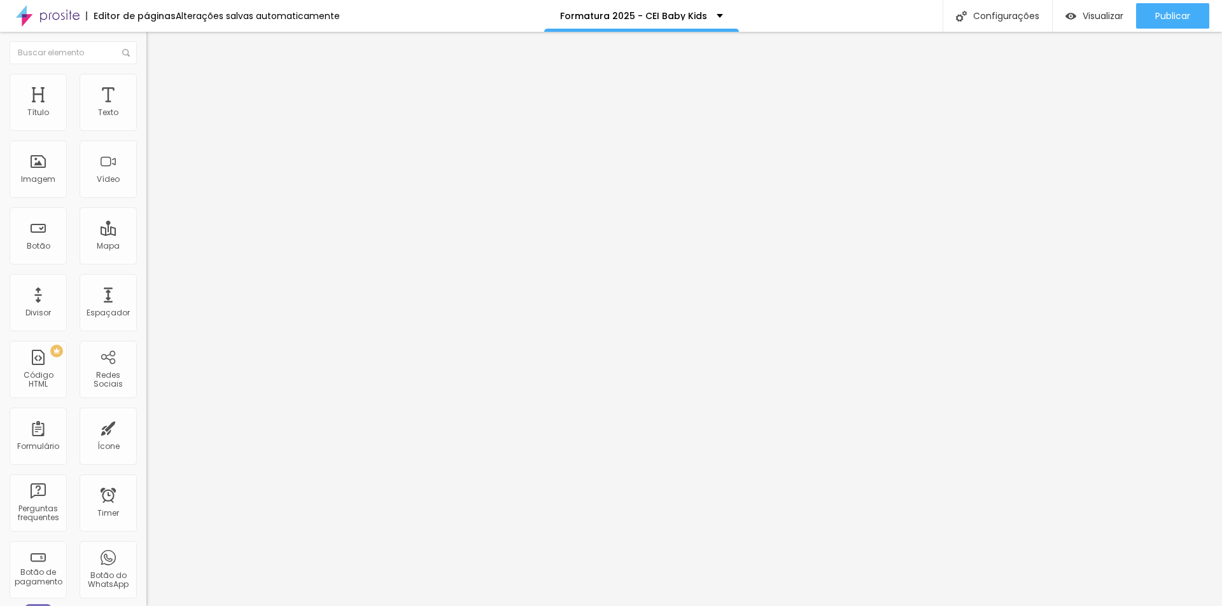
click at [156, 45] on img "button" at bounding box center [161, 46] width 10 height 10
click at [146, 81] on img at bounding box center [151, 79] width 11 height 11
type input "95"
type input "90"
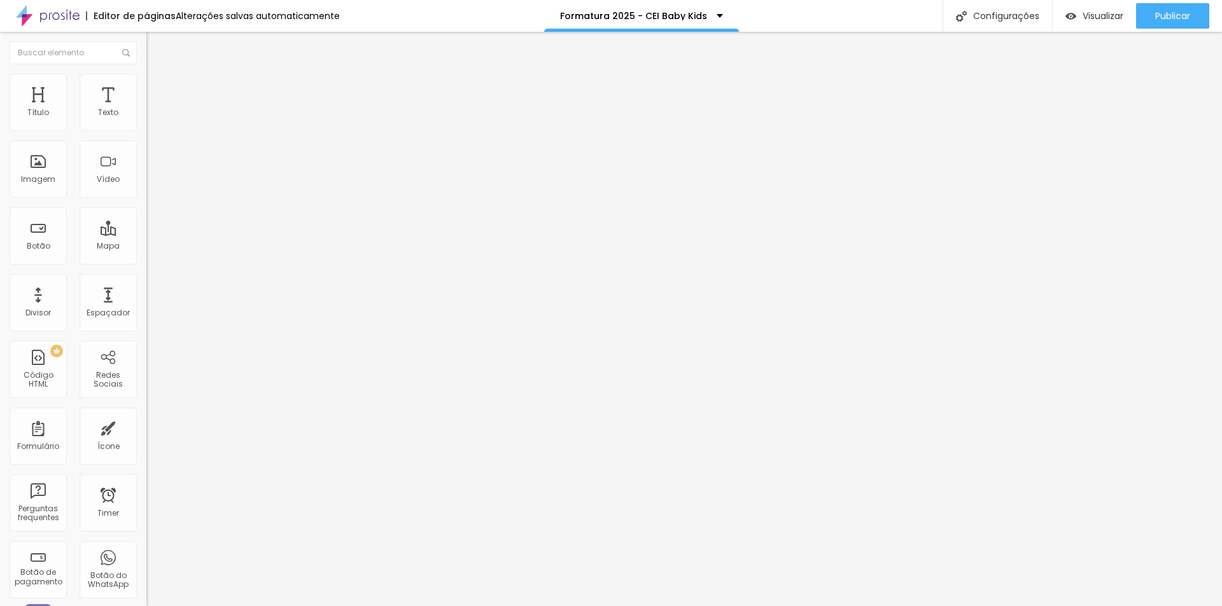
type input "90"
type input "85"
type input "80"
drag, startPoint x: 134, startPoint y: 137, endPoint x: 106, endPoint y: 138, distance: 28.0
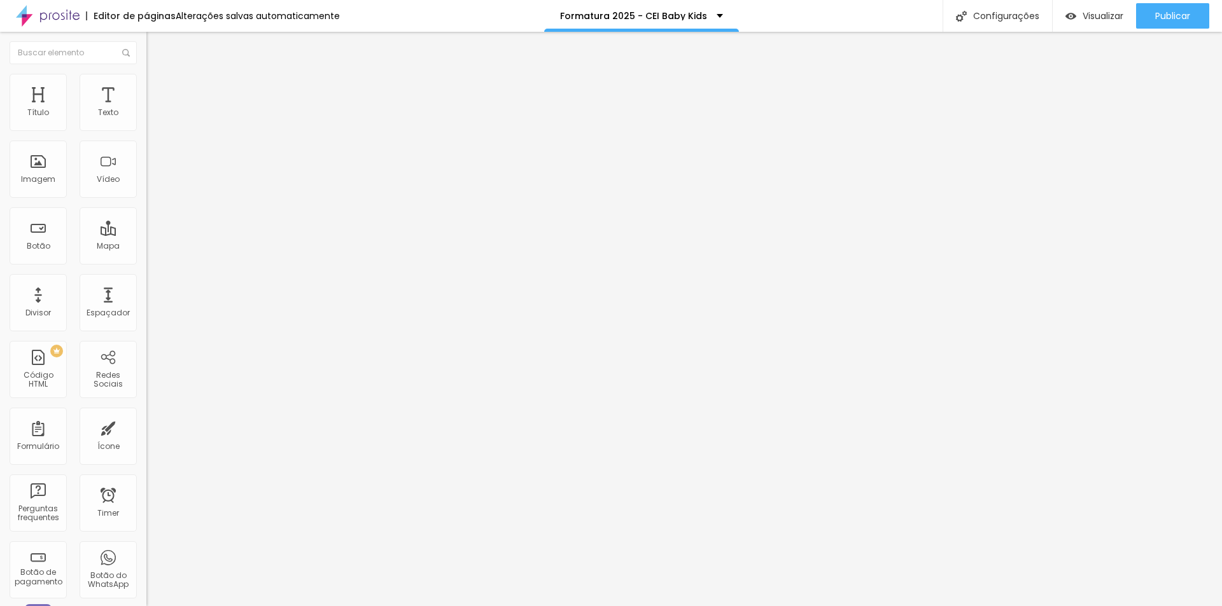
type input "80"
click at [146, 130] on input "range" at bounding box center [187, 125] width 82 height 10
click at [146, 74] on li "Estilo" at bounding box center [219, 80] width 146 height 13
type input "85"
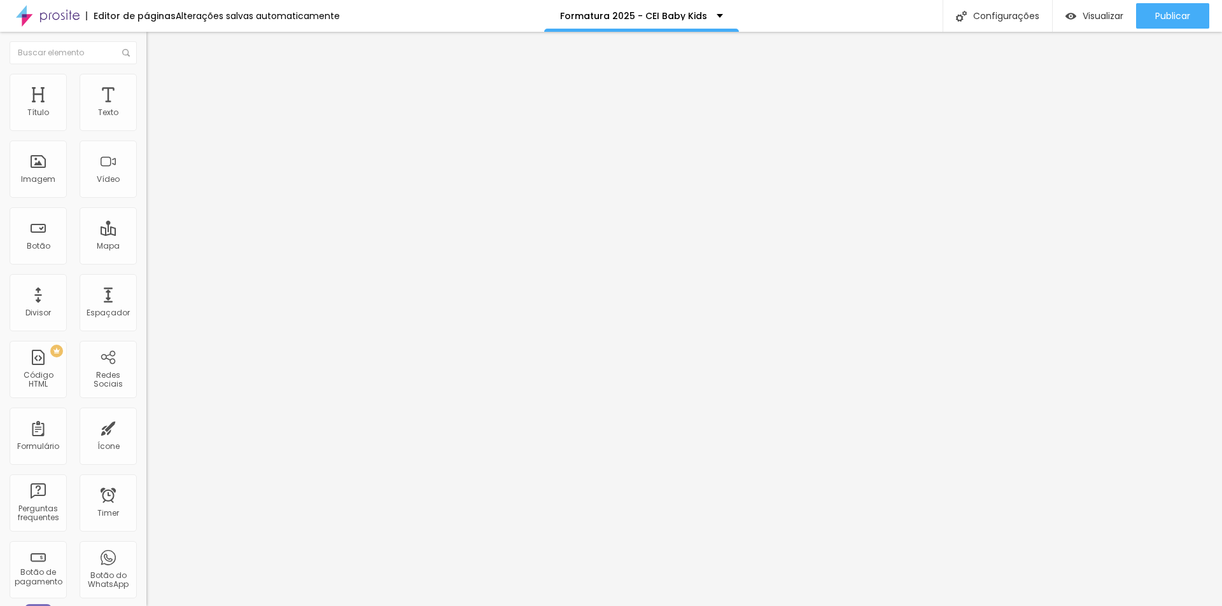
type input "90"
type input "95"
type input "100"
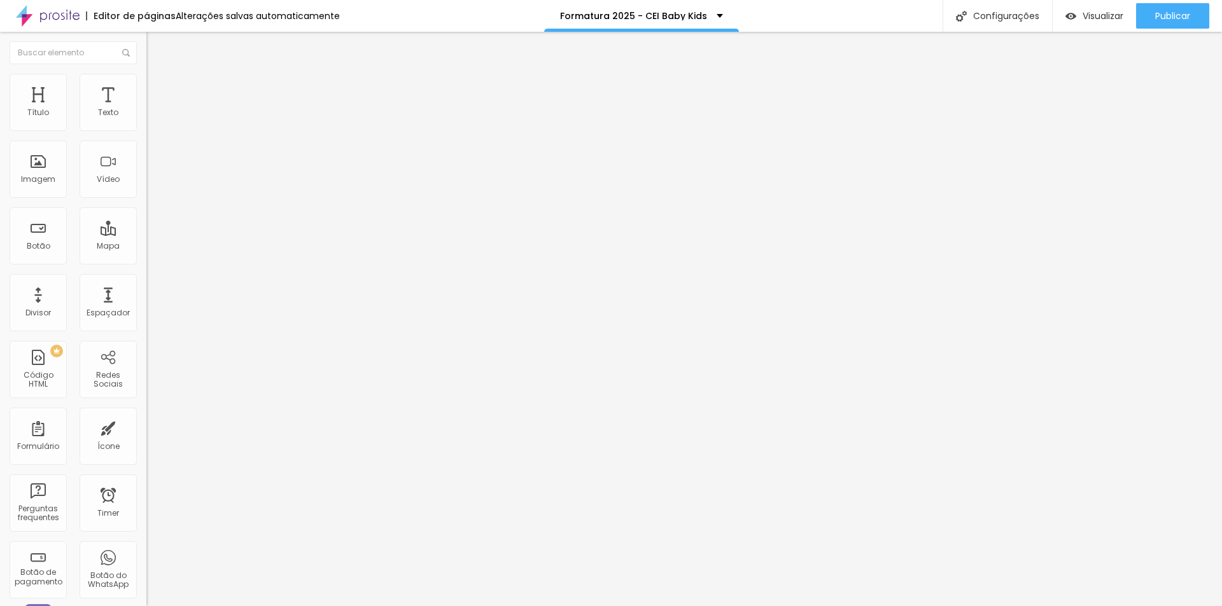
drag, startPoint x: 107, startPoint y: 133, endPoint x: 143, endPoint y: 133, distance: 36.3
type input "100"
click at [146, 130] on input "range" at bounding box center [187, 125] width 82 height 10
click at [146, 87] on li "Avançado" at bounding box center [219, 93] width 146 height 13
click at [146, 85] on li "Estilo" at bounding box center [219, 80] width 146 height 13
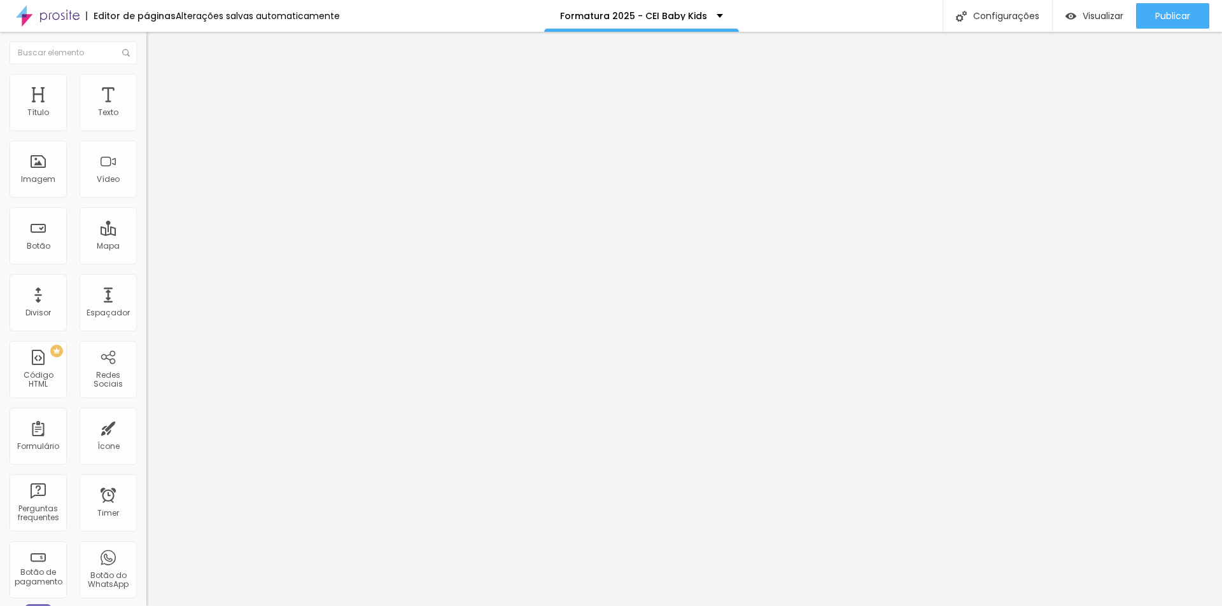
click at [146, 81] on img at bounding box center [151, 79] width 11 height 11
click at [146, 74] on li "Conteúdo" at bounding box center [219, 67] width 146 height 13
click at [216, 107] on img at bounding box center [220, 103] width 8 height 8
click at [146, 109] on span "Adicionar imagem" at bounding box center [187, 104] width 82 height 11
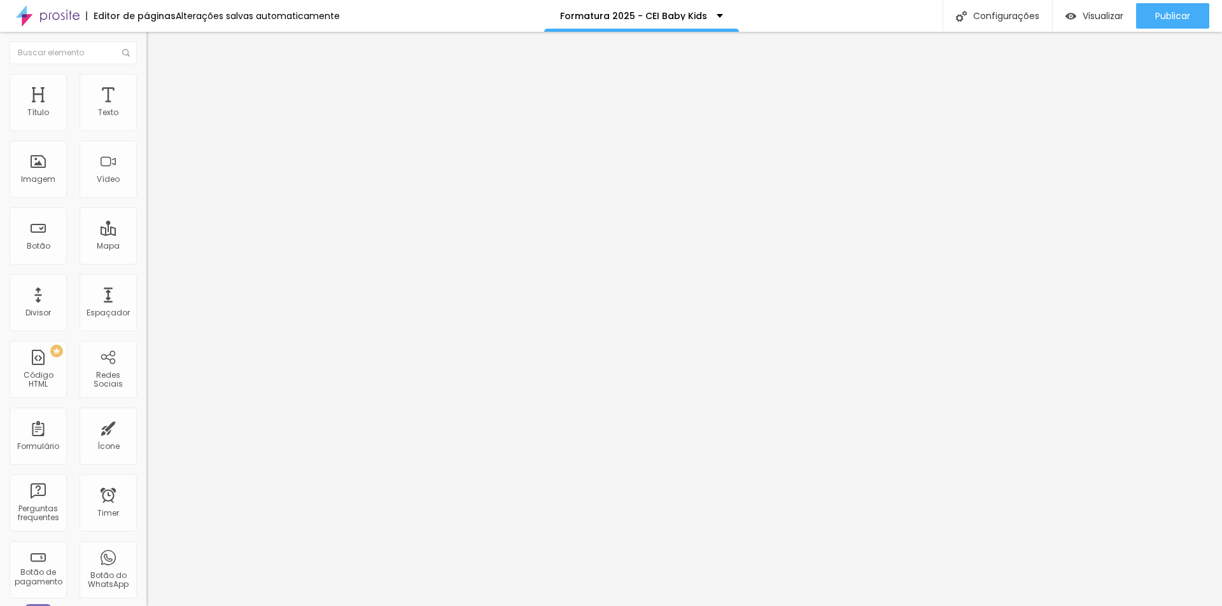
click at [146, 82] on li "Estilo" at bounding box center [219, 80] width 146 height 13
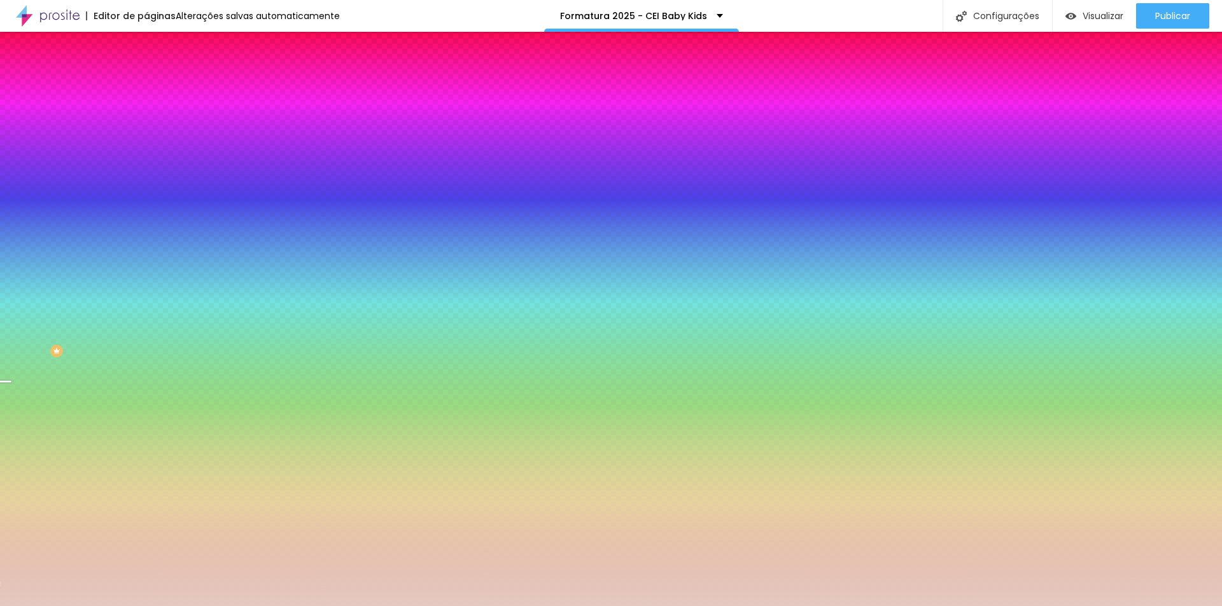
click at [146, 87] on li "Avançado" at bounding box center [219, 93] width 146 height 13
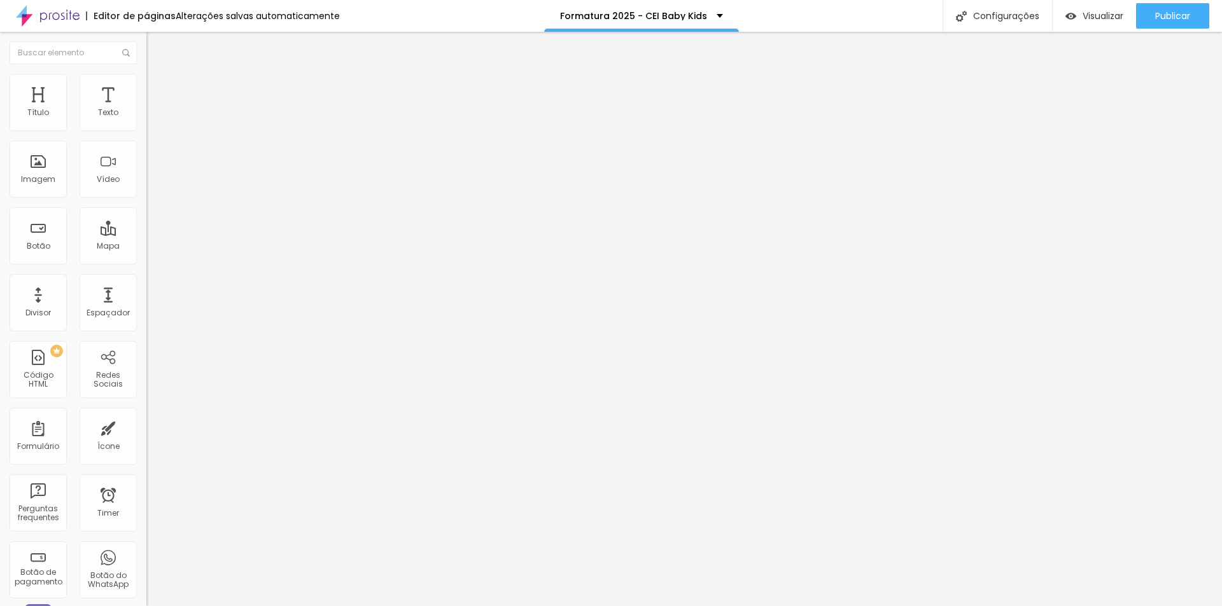
type input "25"
type input "30"
type input "35"
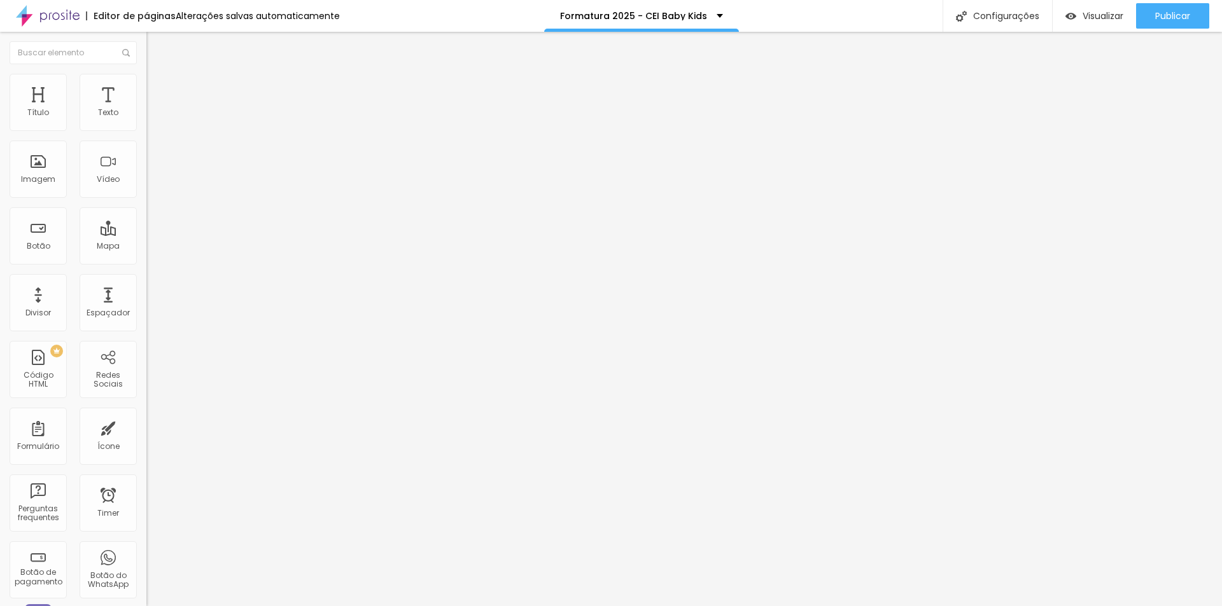
type input "35"
type input "40"
type input "35"
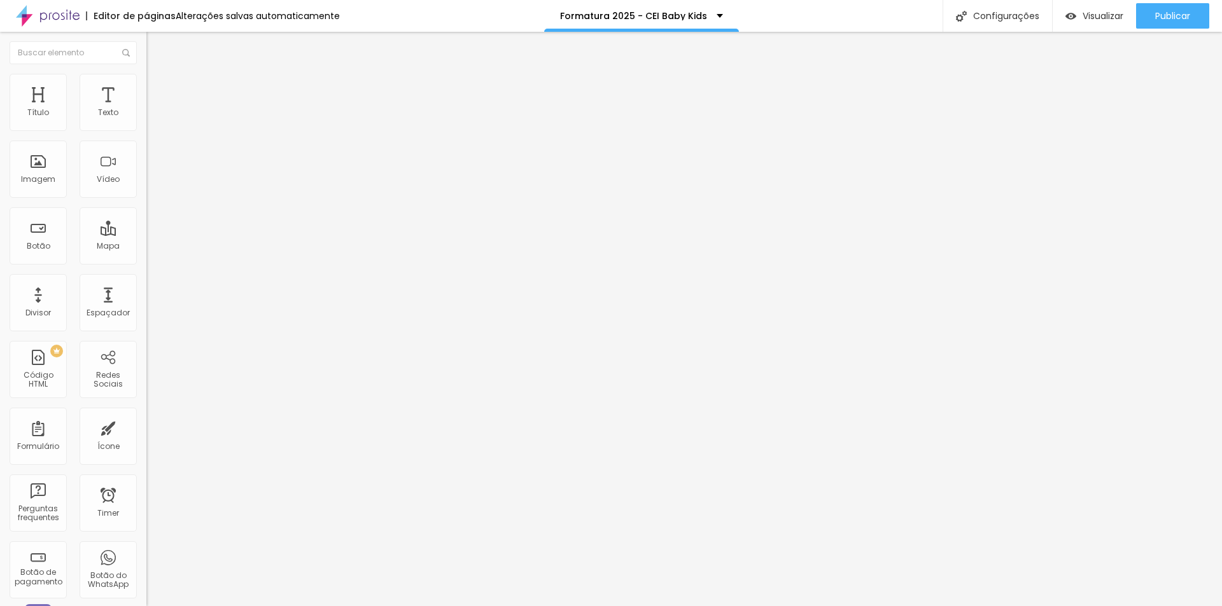
type input "30"
type input "25"
type input "20"
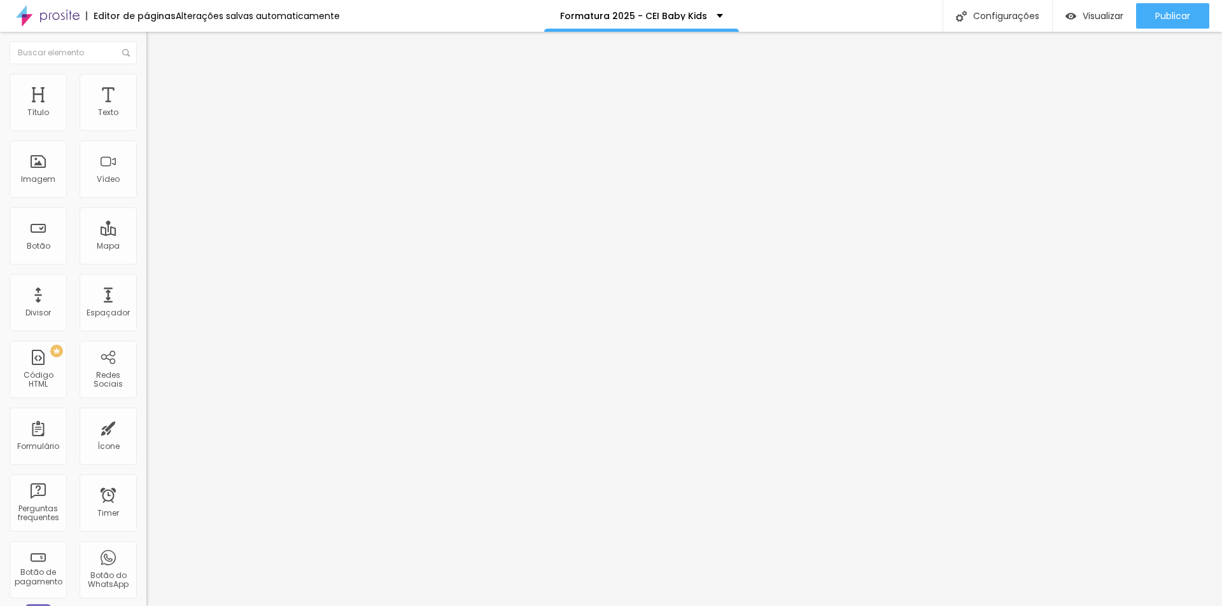
type input "20"
click at [146, 247] on input "range" at bounding box center [187, 252] width 82 height 10
click at [146, 199] on span "Original" at bounding box center [161, 193] width 31 height 11
click at [146, 205] on div "Cinema 16:9" at bounding box center [219, 202] width 146 height 8
click at [146, 219] on span "Padrão" at bounding box center [160, 213] width 29 height 11
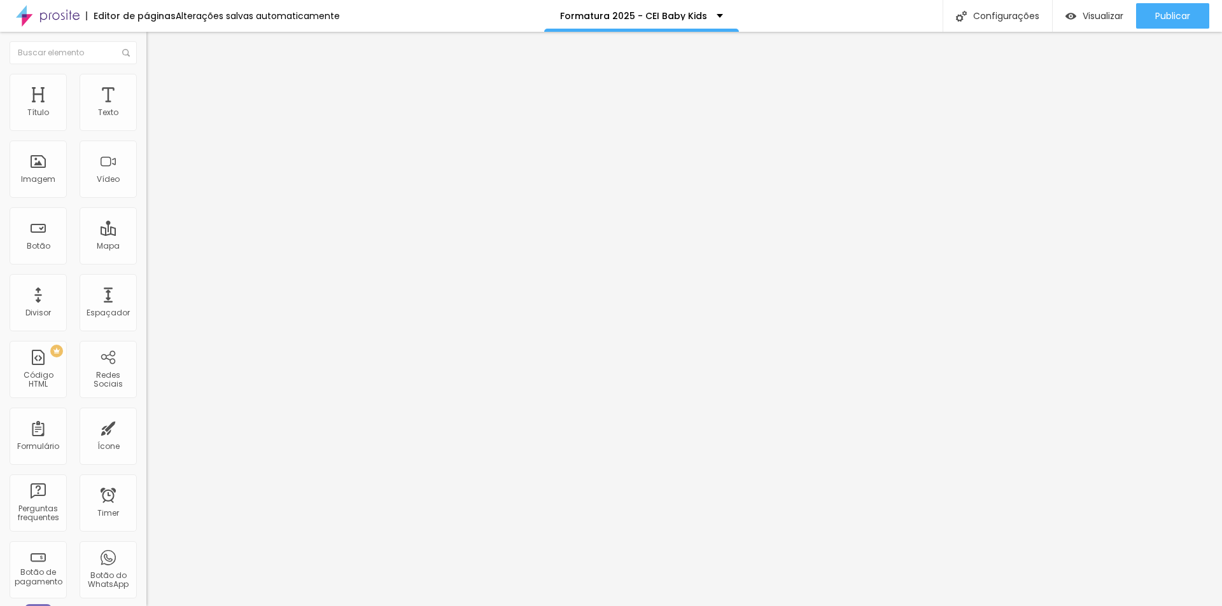
click at [146, 226] on span "Quadrado" at bounding box center [166, 221] width 41 height 11
click at [146, 234] on span "Original" at bounding box center [161, 228] width 31 height 11
click at [158, 90] on span "Avançado" at bounding box center [179, 95] width 42 height 11
click at [146, 74] on img at bounding box center [151, 79] width 11 height 11
type input "95"
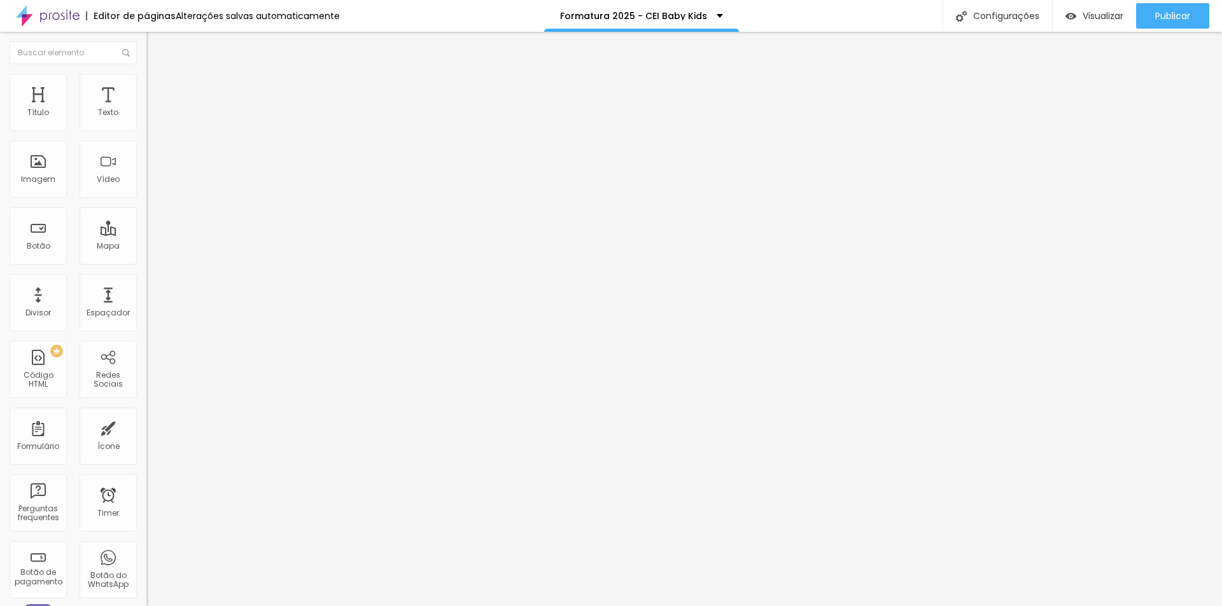
type input "95"
type input "90"
type input "85"
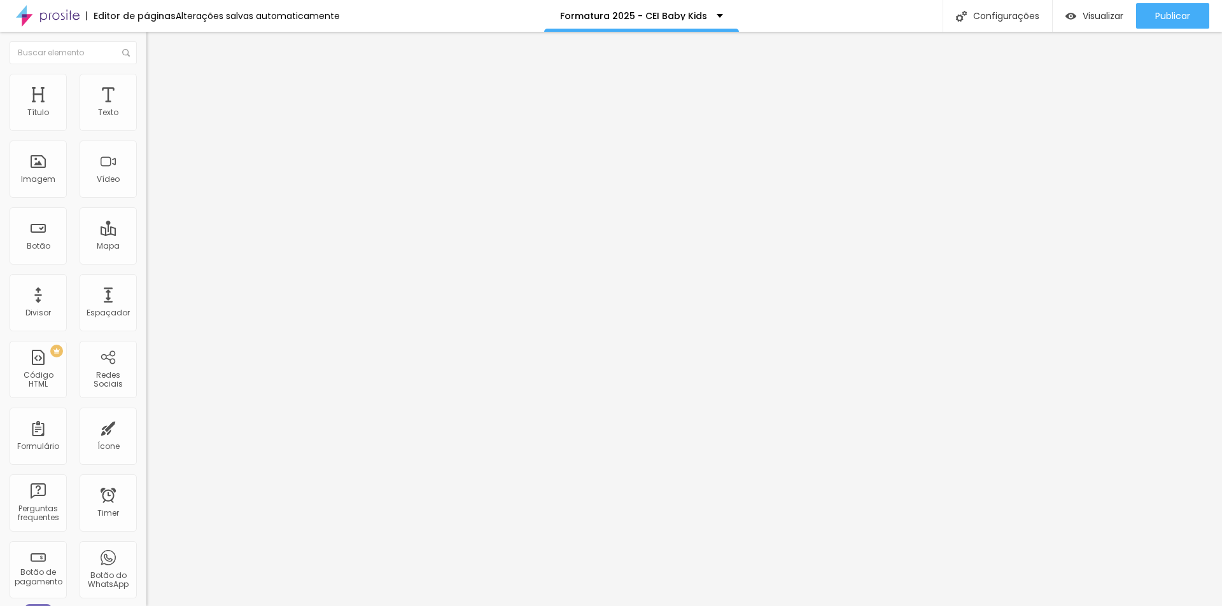
type input "80"
type input "75"
type input "70"
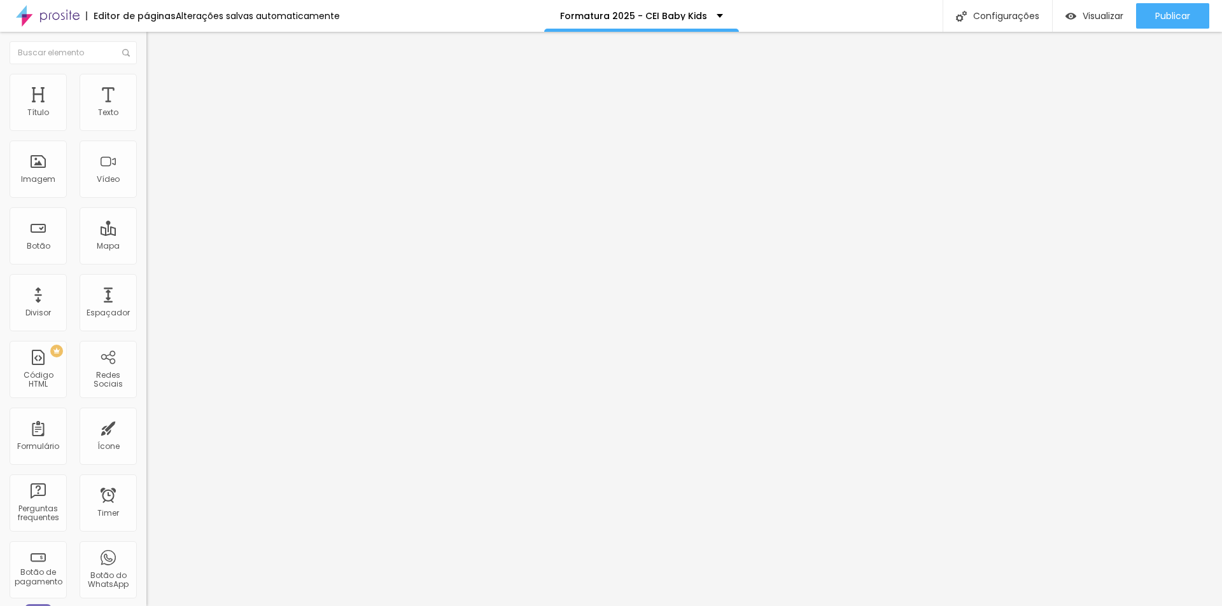
type input "70"
type input "75"
drag, startPoint x: 132, startPoint y: 137, endPoint x: 99, endPoint y: 140, distance: 33.2
type input "75"
click at [146, 130] on input "range" at bounding box center [187, 125] width 82 height 10
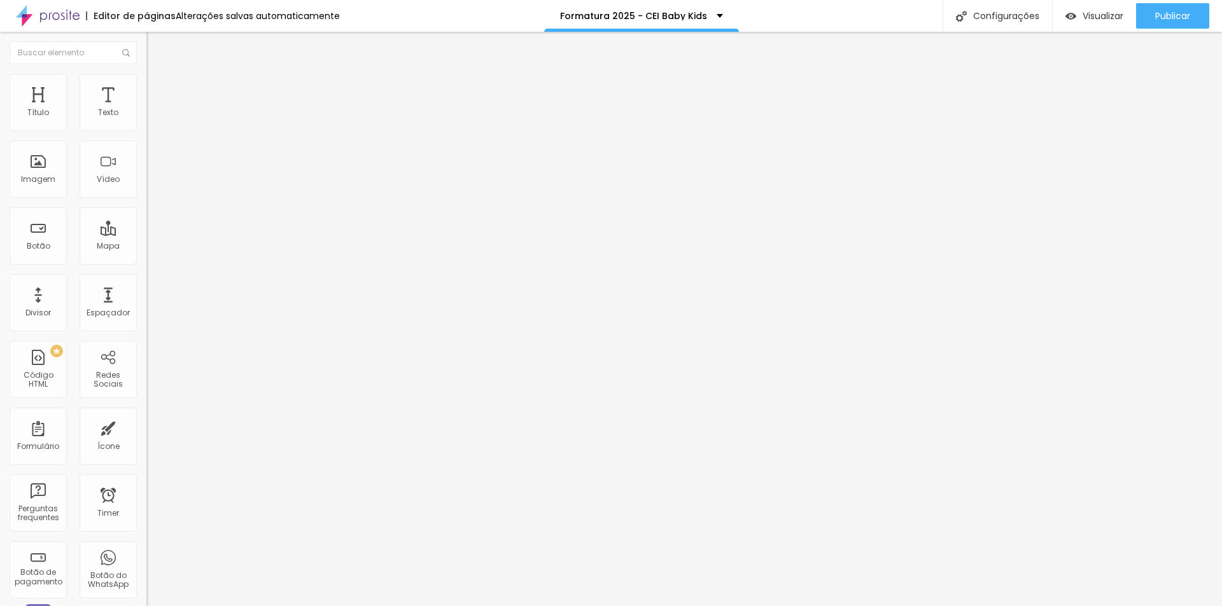
click at [158, 75] on span "Conteúdo" at bounding box center [177, 69] width 39 height 11
click at [146, 199] on span "Original" at bounding box center [161, 193] width 31 height 11
click at [146, 207] on span "Cinema" at bounding box center [162, 201] width 32 height 11
click at [146, 219] on span "Padrão" at bounding box center [160, 213] width 29 height 11
click at [146, 226] on span "Quadrado" at bounding box center [166, 221] width 41 height 11
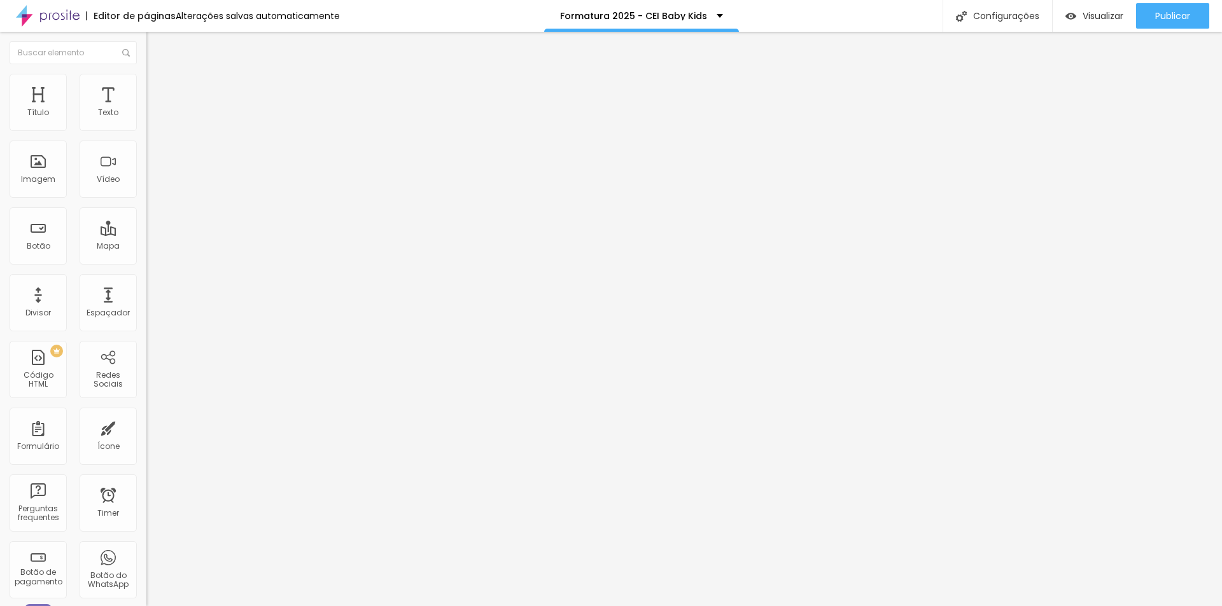
click at [146, 234] on span "Original" at bounding box center [161, 228] width 31 height 11
click at [146, 171] on img at bounding box center [150, 166] width 9 height 9
click at [146, 181] on img at bounding box center [150, 176] width 9 height 9
click at [158, 88] on span "Estilo" at bounding box center [168, 82] width 20 height 11
type input "3"
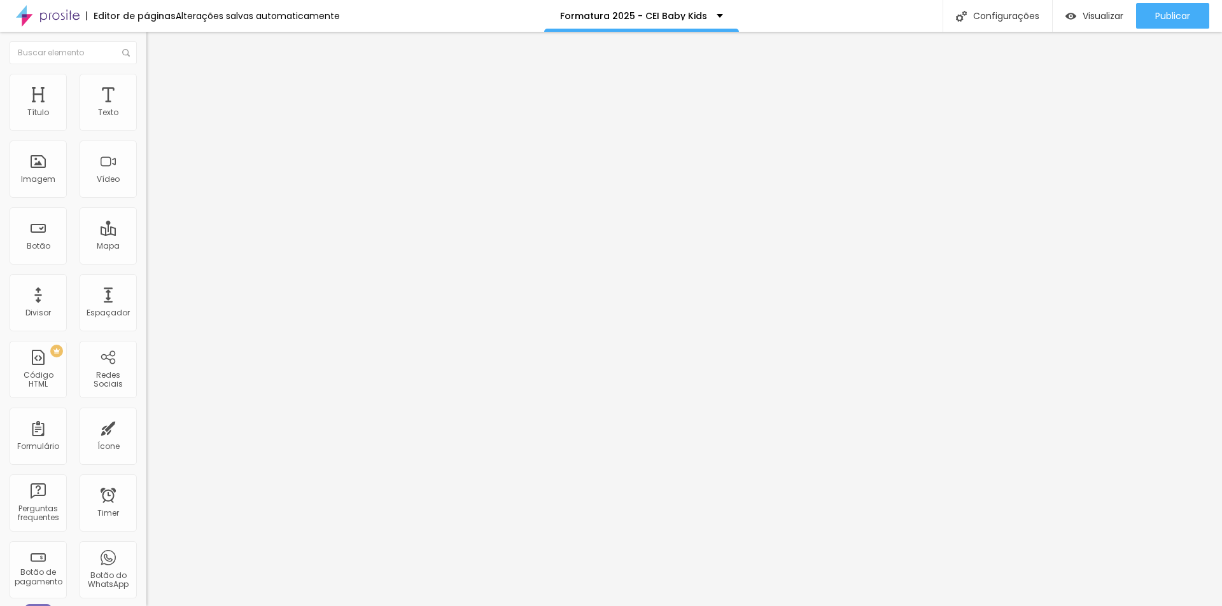
type input "3"
type input "15"
type input "43"
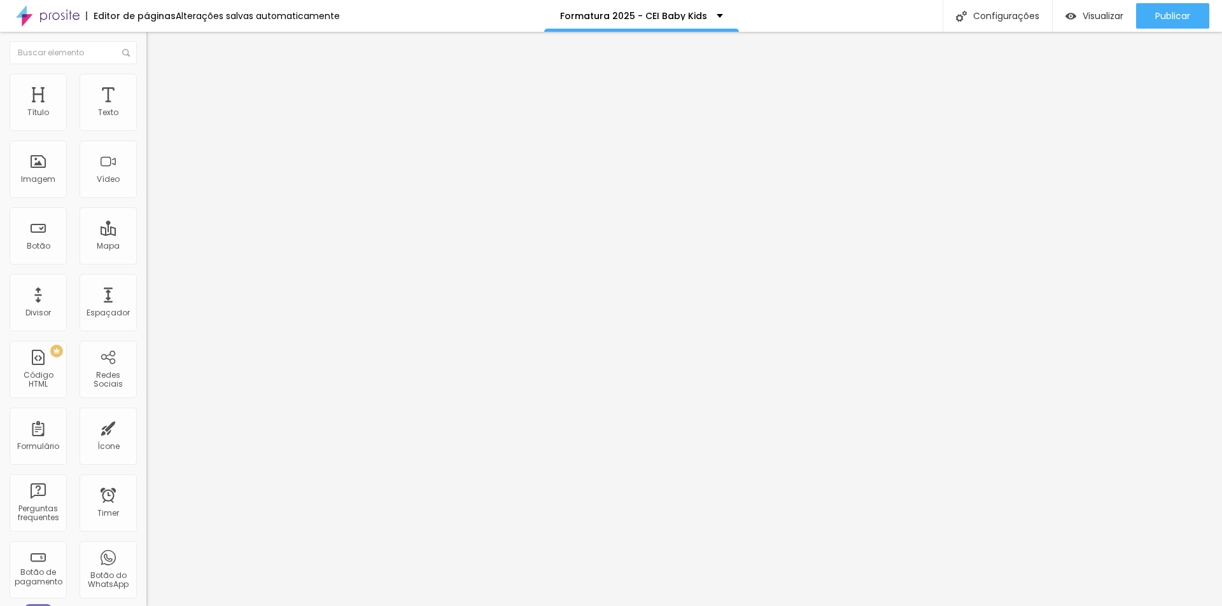
type input "23"
type input "20"
type input "16"
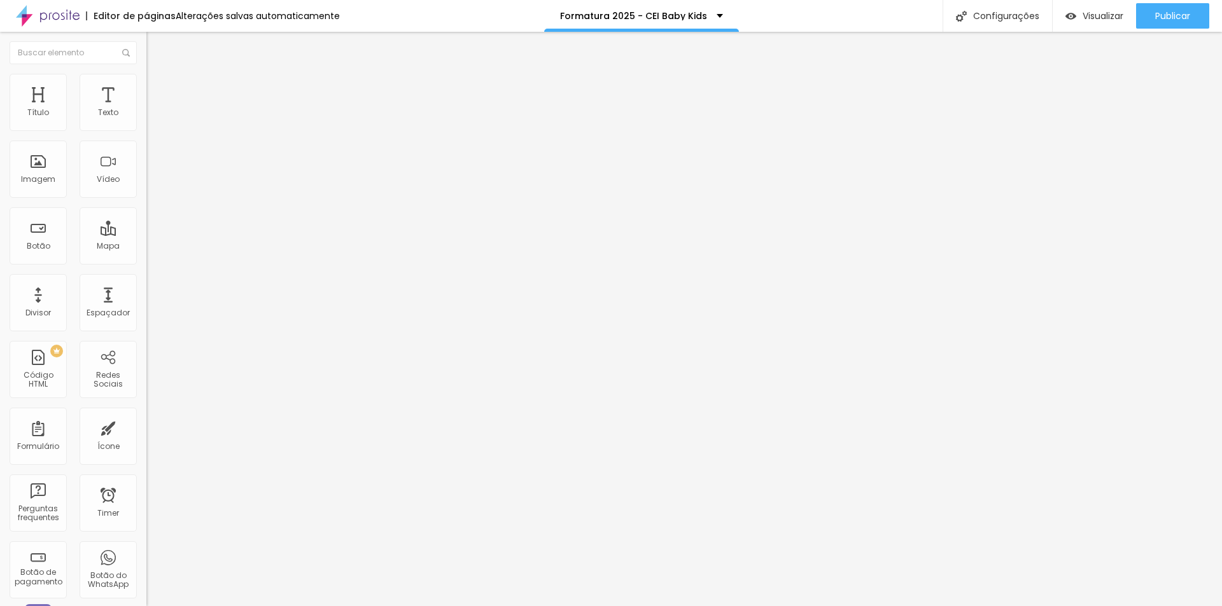
type input "16"
type input "13"
type input "0"
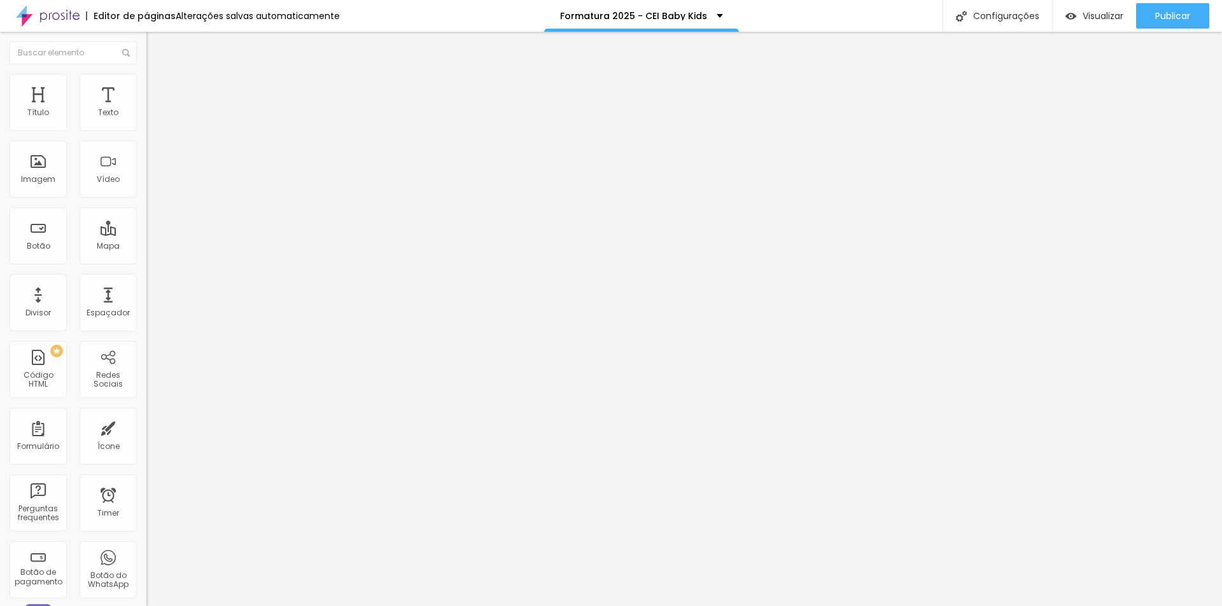
drag, startPoint x: 27, startPoint y: 164, endPoint x: 20, endPoint y: 164, distance: 7.0
click at [146, 279] on input "range" at bounding box center [187, 284] width 82 height 10
click at [146, 87] on img at bounding box center [151, 92] width 11 height 11
type input "6"
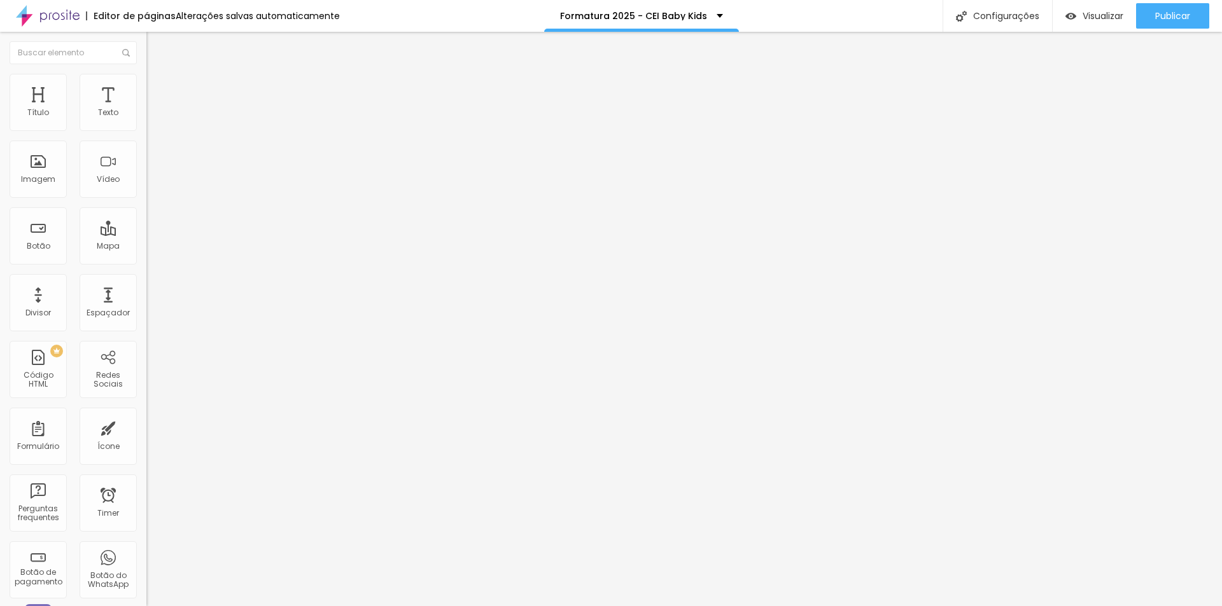
type input "35"
type input "36"
type input "30"
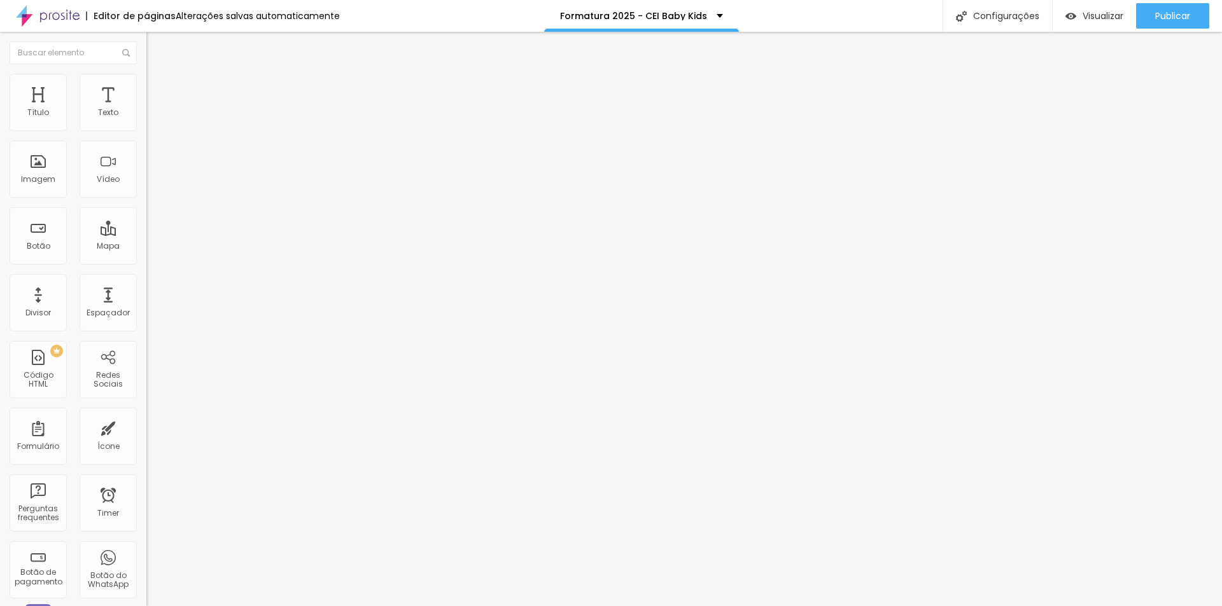
type input "30"
type input "19"
type input "10"
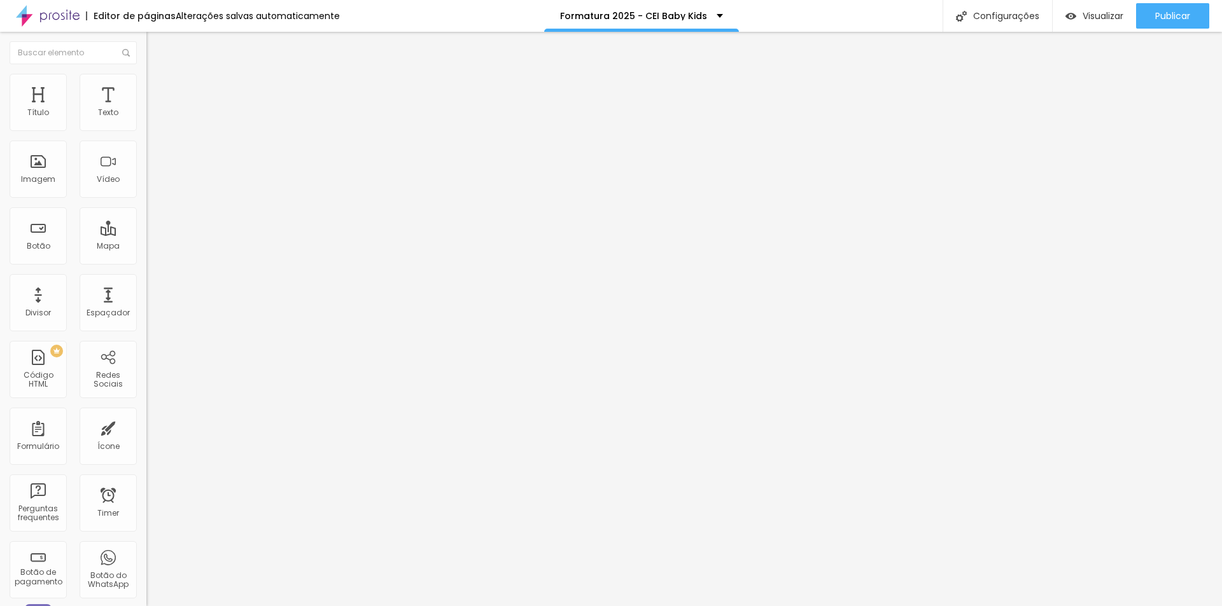
type input "3"
type input "2"
type input "1"
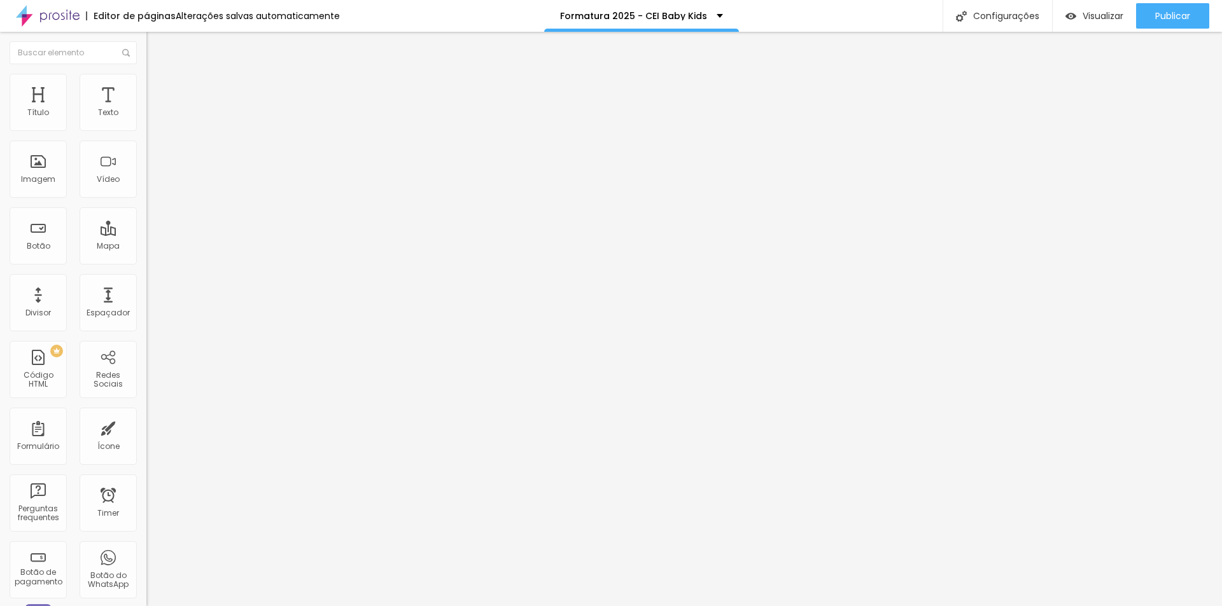
type input "1"
type input "0"
drag, startPoint x: 31, startPoint y: 153, endPoint x: 18, endPoint y: 149, distance: 12.9
click at [146, 427] on input "range" at bounding box center [187, 432] width 82 height 10
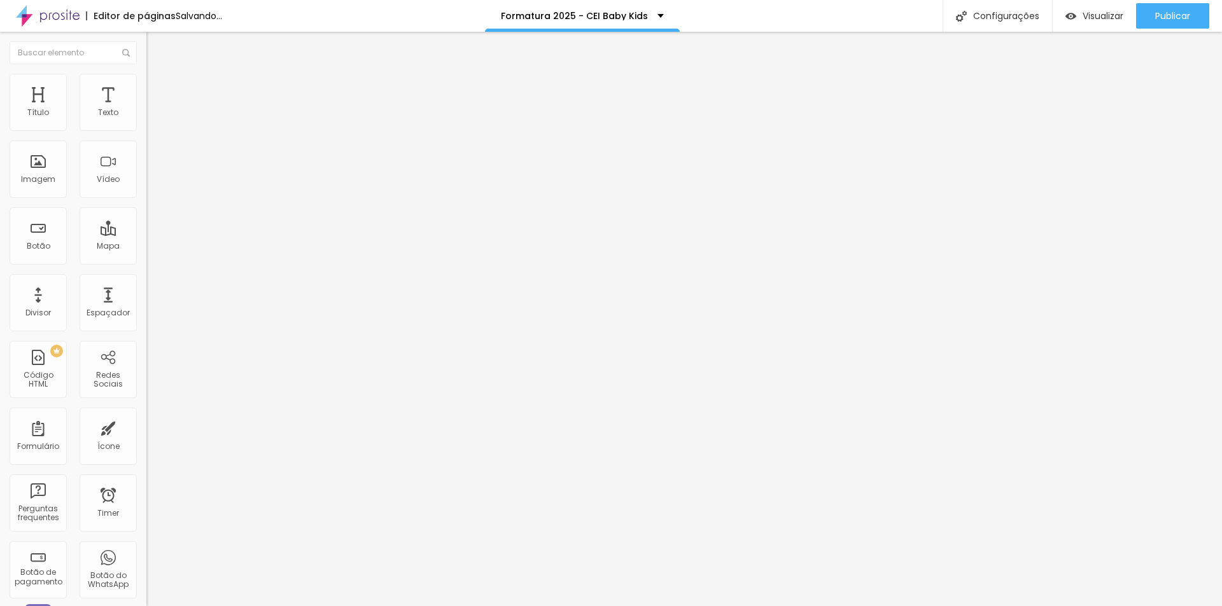
type input "1"
type input "21"
type input "25"
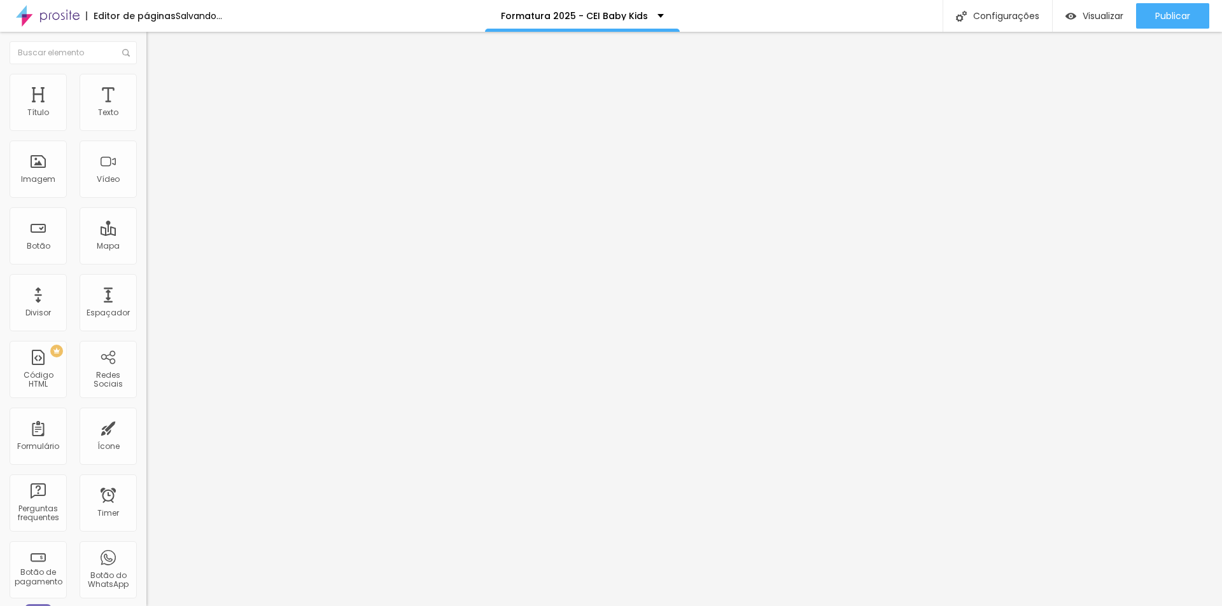
type input "25"
type input "0"
drag, startPoint x: 30, startPoint y: 128, endPoint x: 12, endPoint y: 125, distance: 18.0
click at [146, 247] on input "range" at bounding box center [187, 252] width 82 height 10
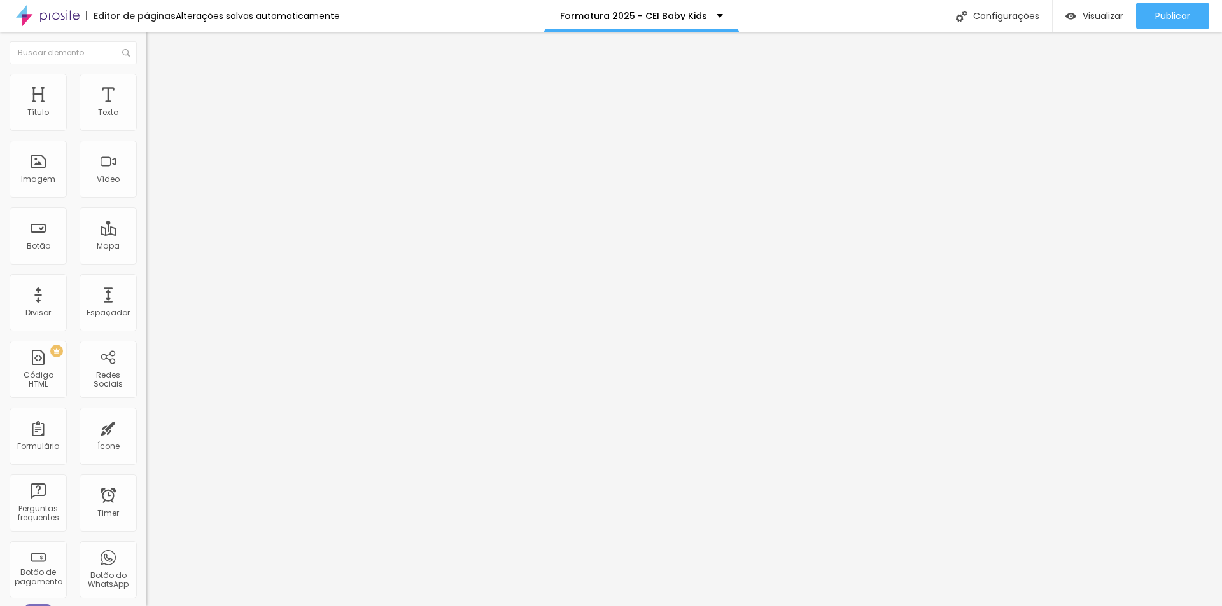
click at [146, 188] on button "button" at bounding box center [155, 181] width 18 height 13
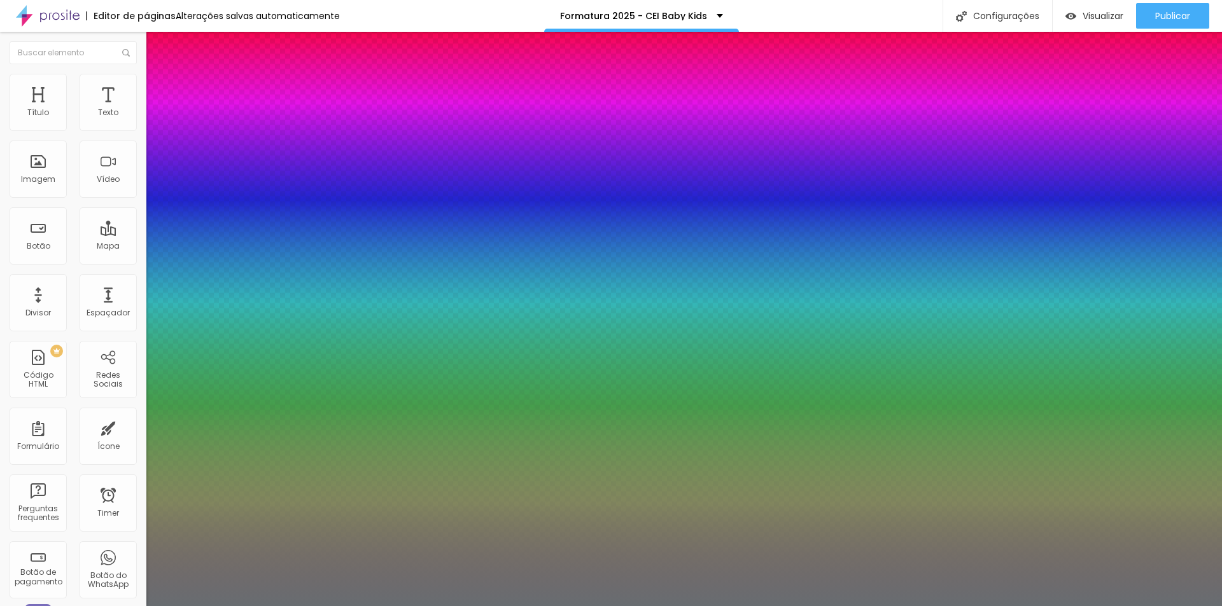
click at [769, 606] on div at bounding box center [611, 606] width 1222 height 0
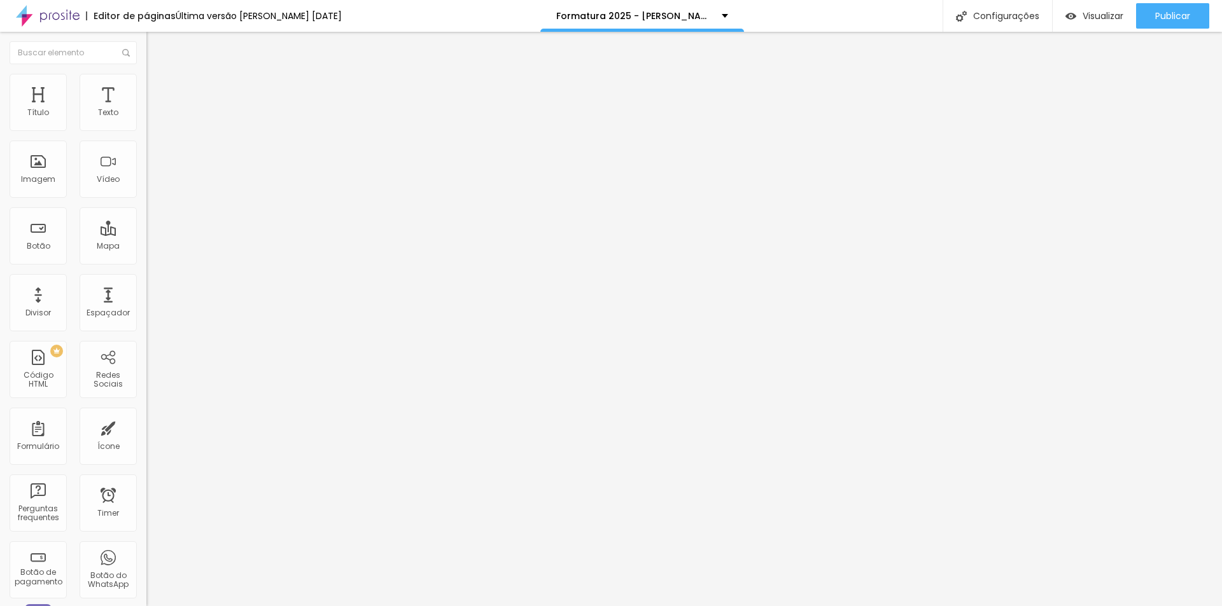
click at [151, 118] on icon "button" at bounding box center [155, 115] width 8 height 8
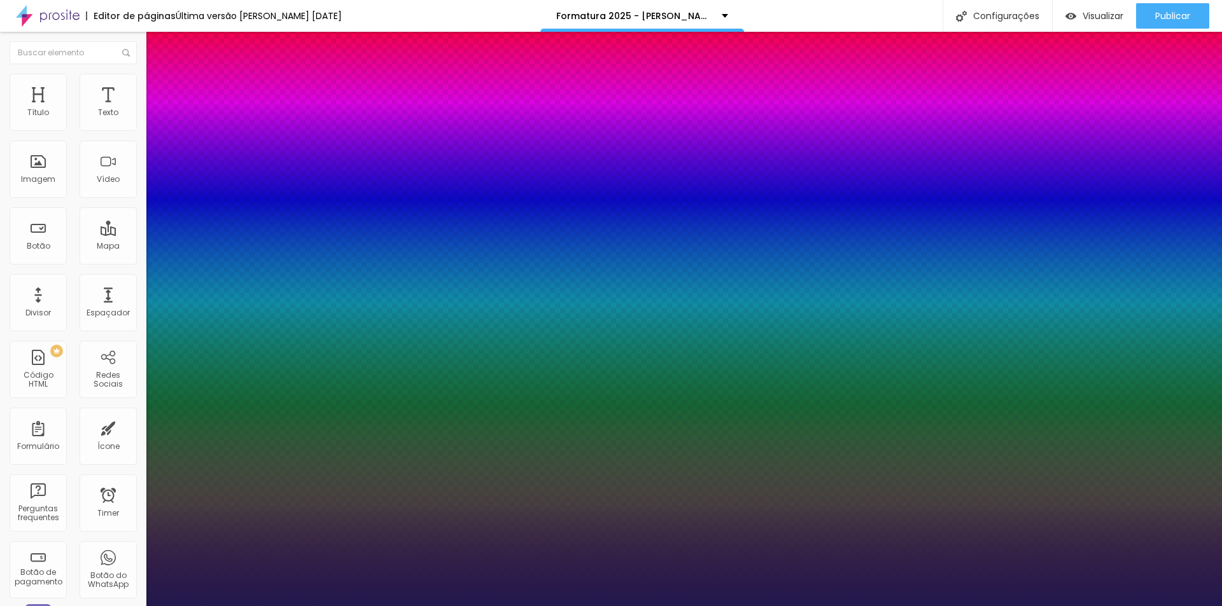
type input "1"
select select "AbrilFatface-Regular"
type input "1"
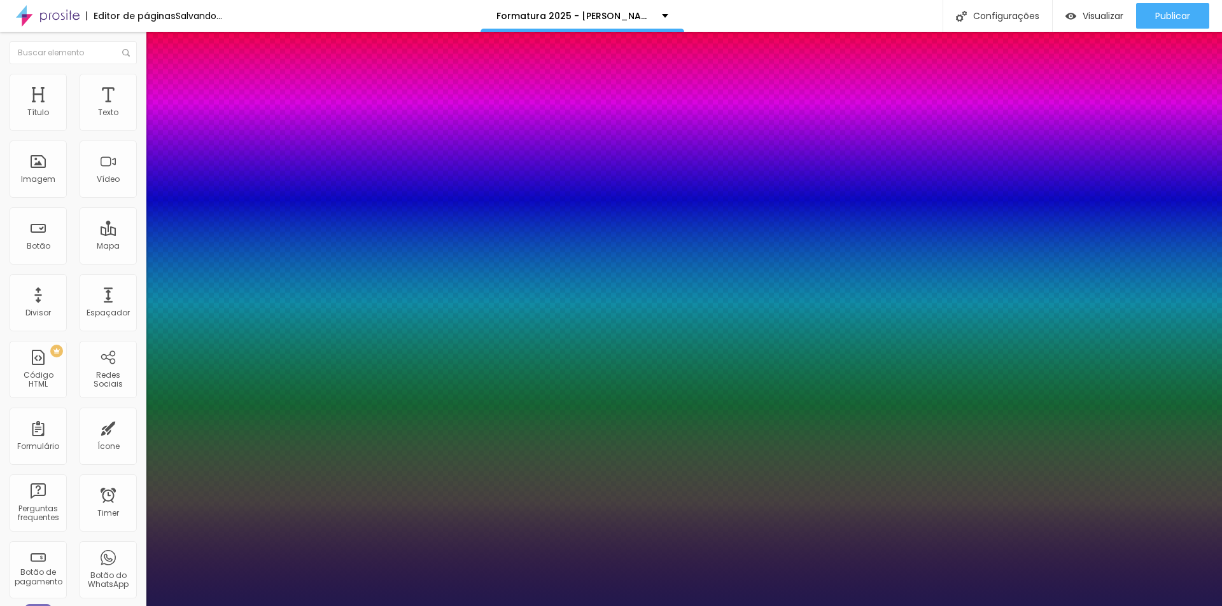
click at [459, 606] on div at bounding box center [611, 606] width 1222 height 0
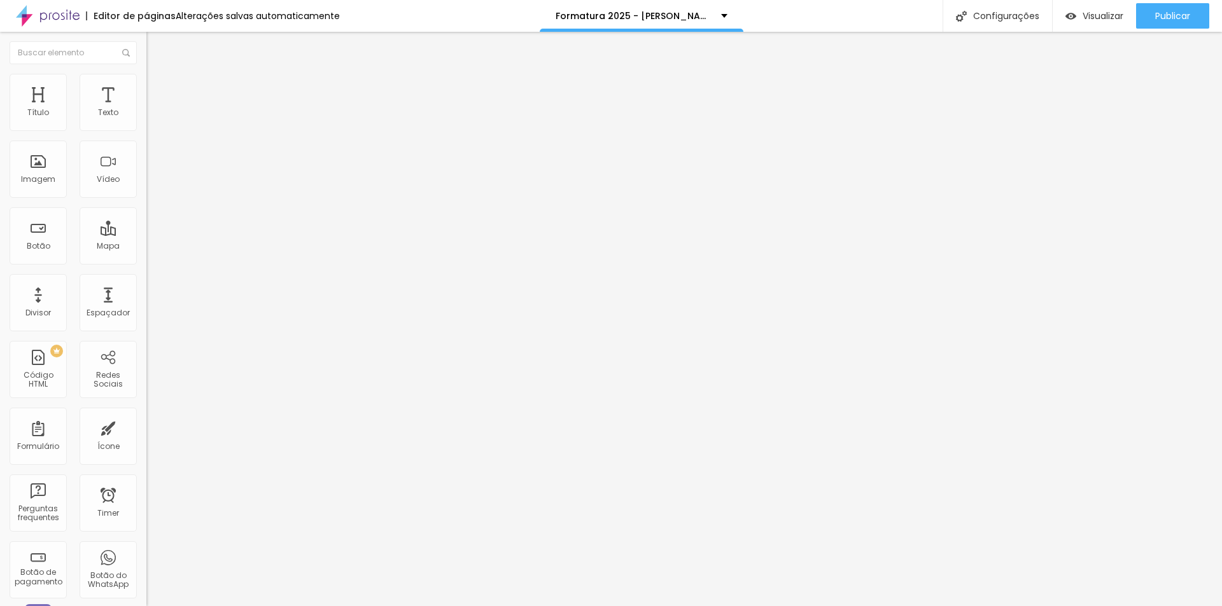
click at [151, 118] on icon "button" at bounding box center [155, 115] width 8 height 8
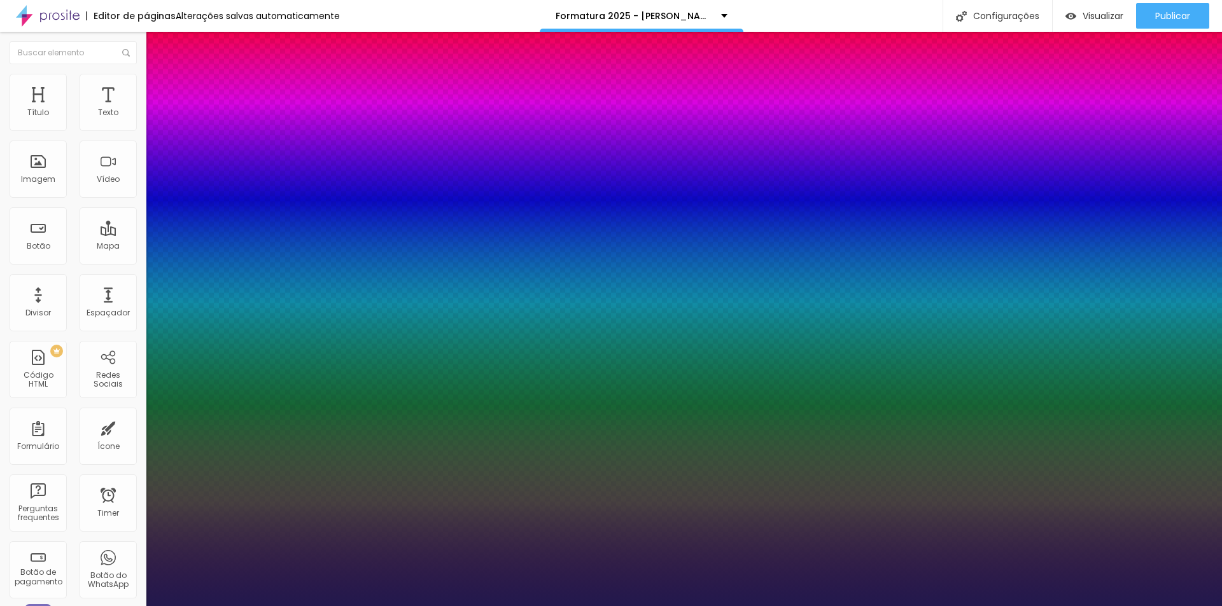
type input "1"
click at [611, 606] on div at bounding box center [611, 606] width 1222 height 0
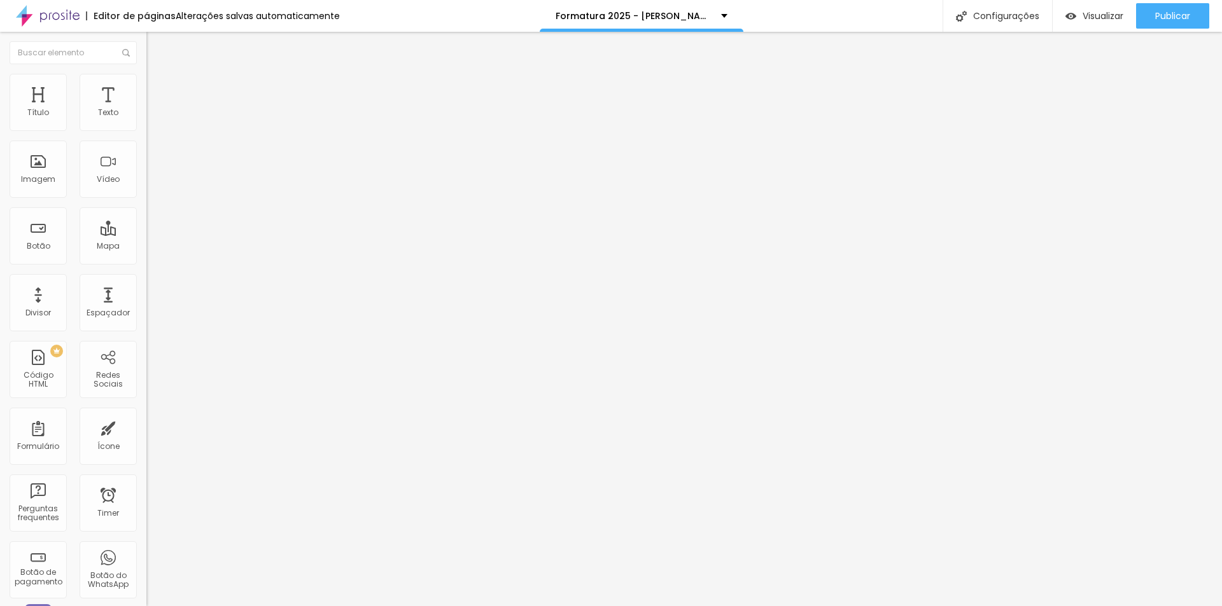
click at [146, 122] on button "button" at bounding box center [155, 115] width 18 height 13
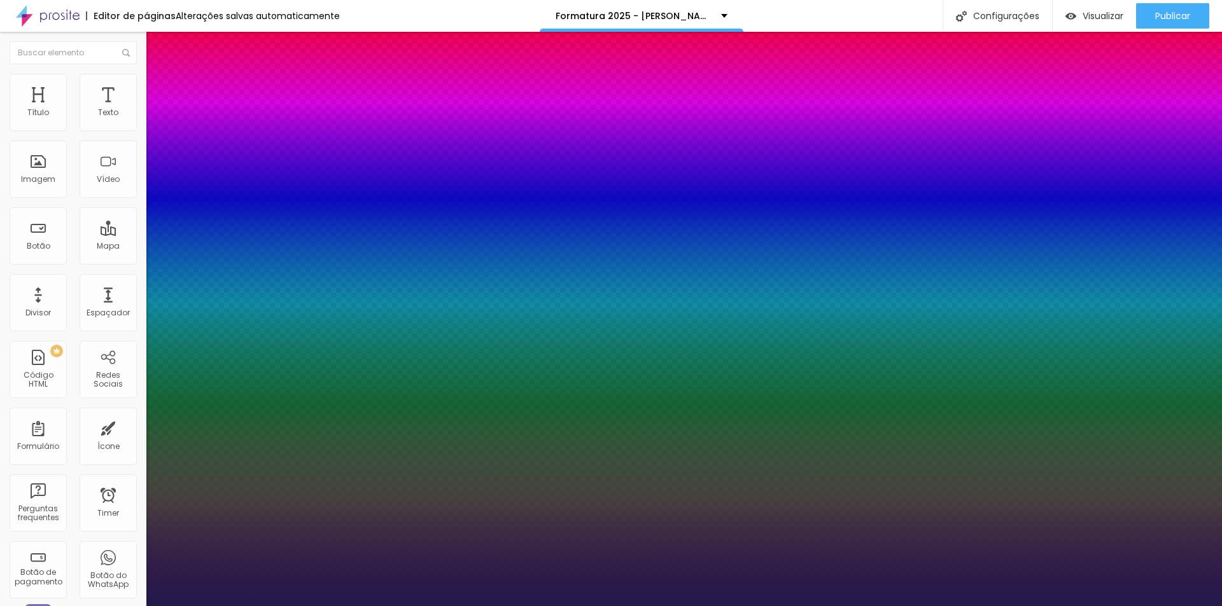
type input "1"
click at [468, 606] on div at bounding box center [611, 606] width 1222 height 0
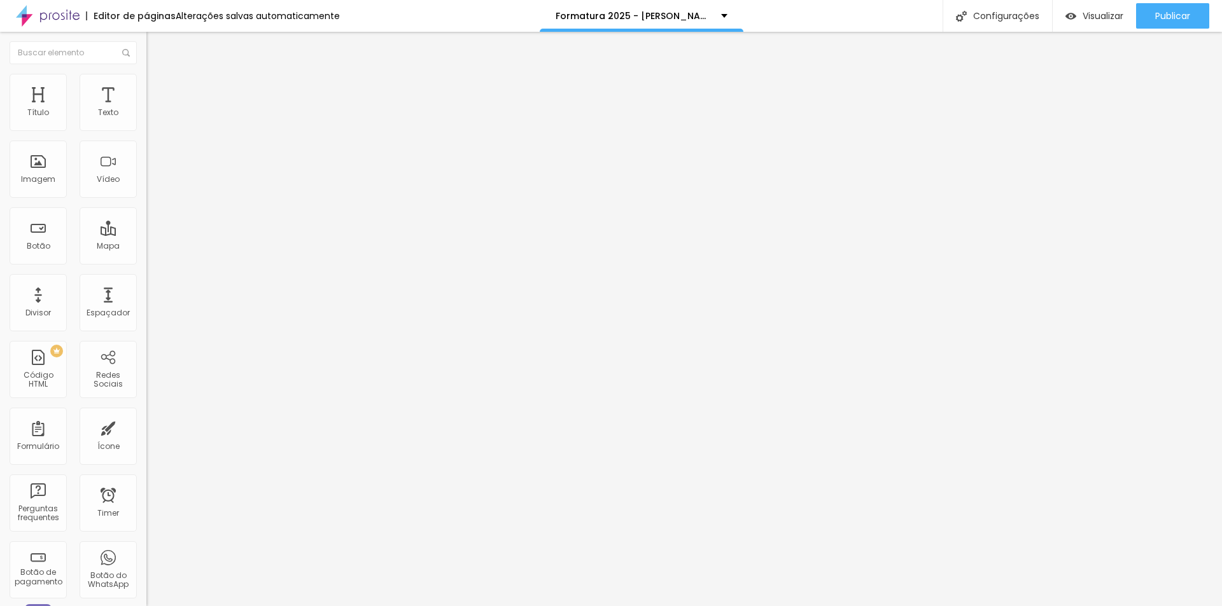
click at [153, 117] on icon "button" at bounding box center [155, 114] width 5 height 5
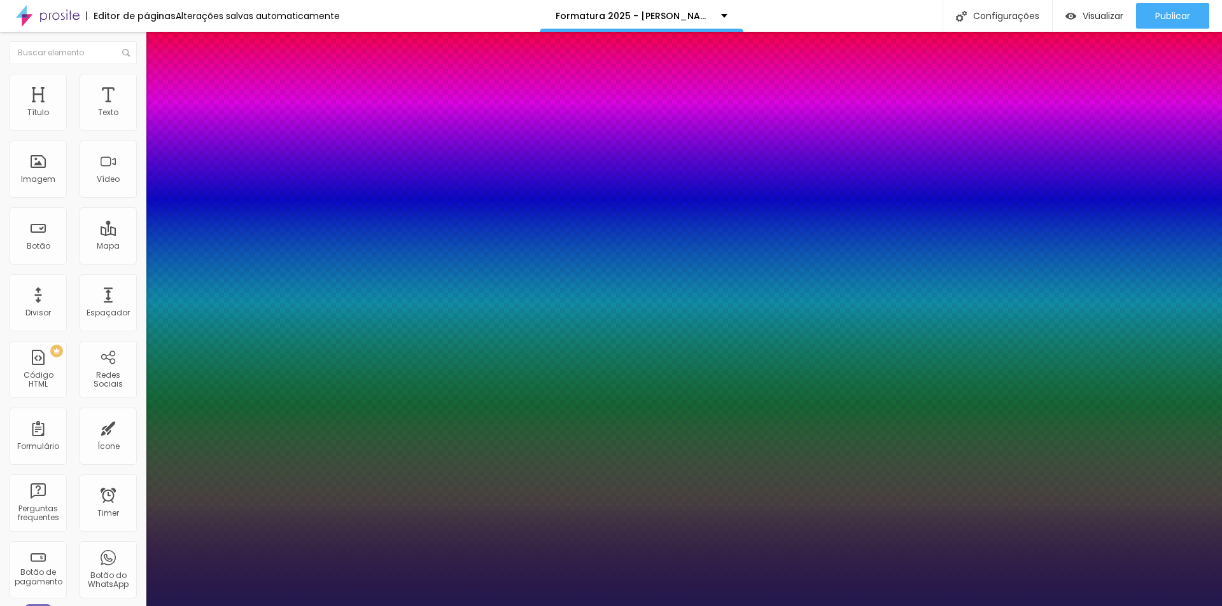
type input "1"
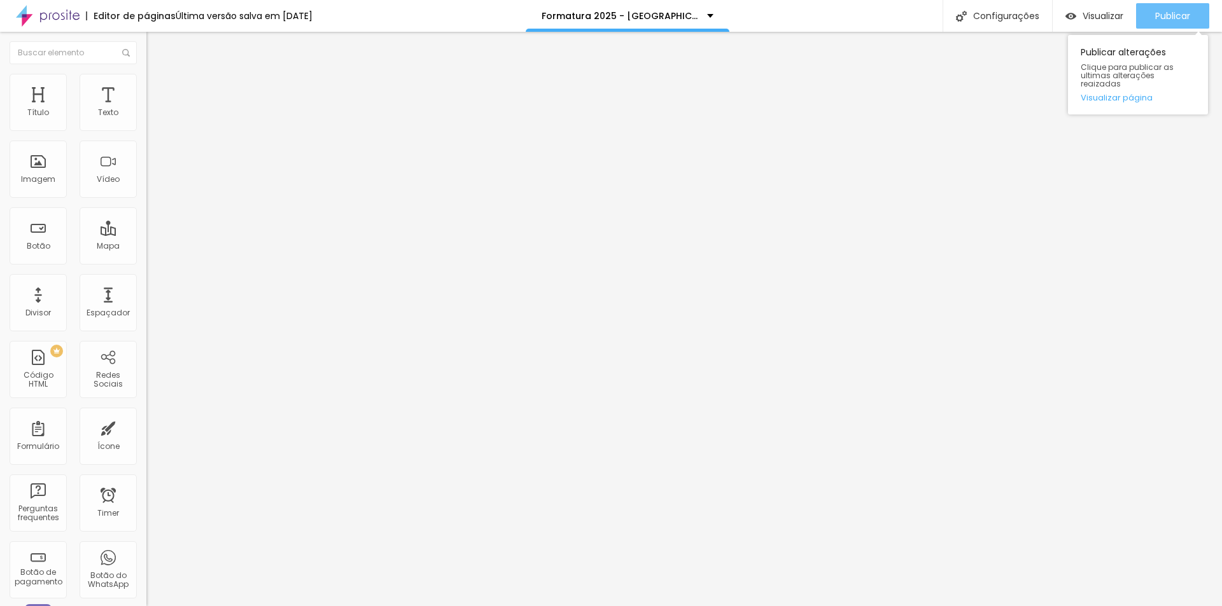
click at [1171, 15] on span "Publicar" at bounding box center [1172, 16] width 35 height 10
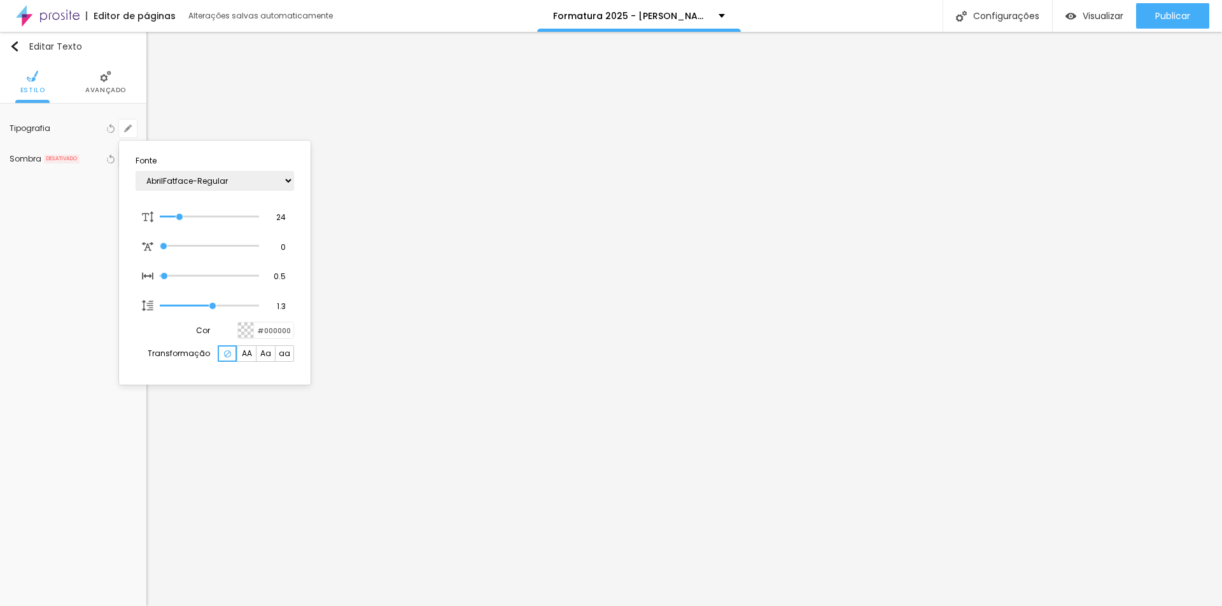
click at [1090, 247] on div at bounding box center [611, 303] width 1222 height 606
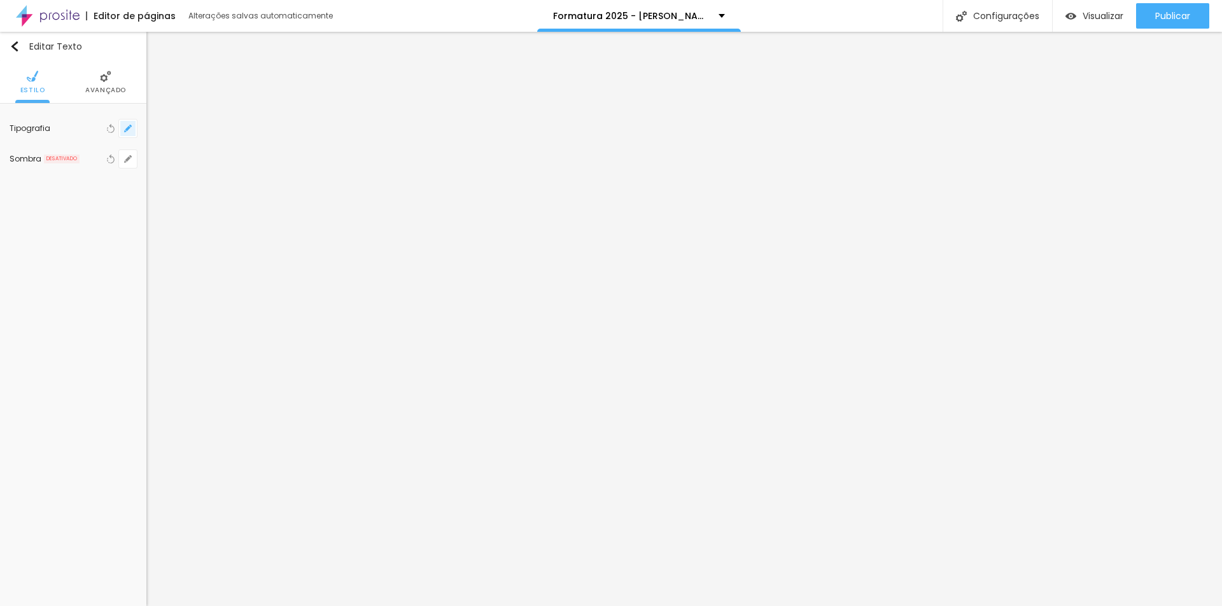
click at [132, 133] on button "button" at bounding box center [128, 129] width 18 height 18
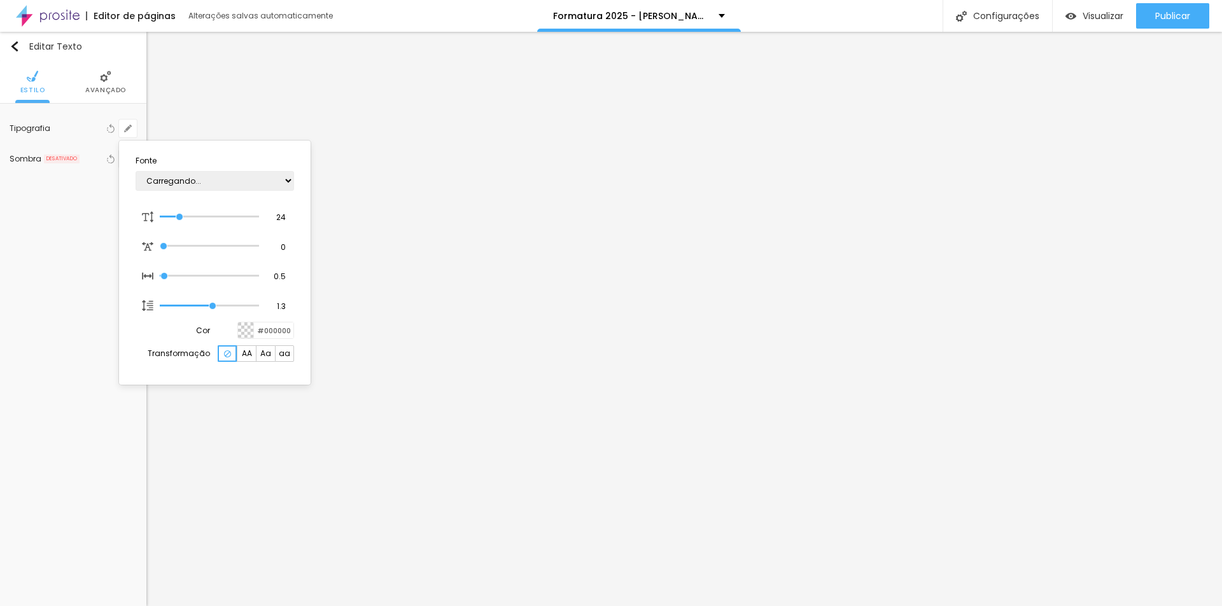
type input "1"
click at [256, 180] on select "AbrilFatface-Regular Actor-Regular Alegreya AlegreyaBlack Alice Allan-Bold Alla…" at bounding box center [215, 181] width 158 height 20
select select "Montserrat"
click at [136, 171] on select "AbrilFatface-Regular Actor-Regular Alegreya AlegreyaBlack Alice Allan-Bold Alla…" at bounding box center [215, 181] width 158 height 20
click at [283, 178] on select "AbrilFatface-Regular Actor-Regular Alegreya AlegreyaBlack Alice Allan-Bold Alla…" at bounding box center [215, 181] width 158 height 20
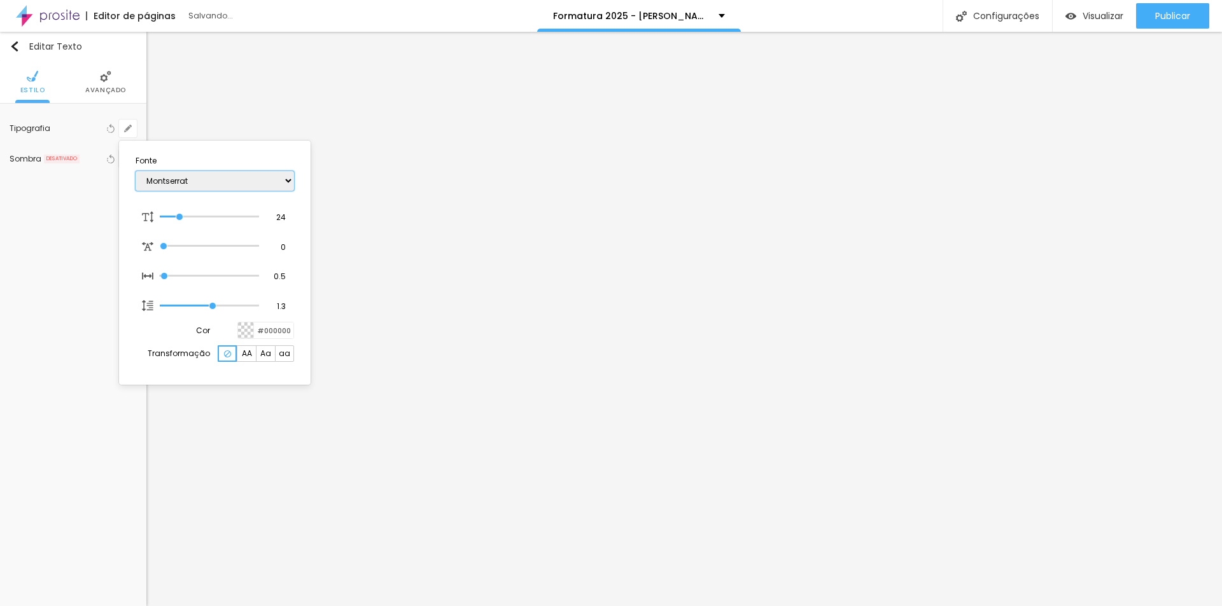
type input "1"
select select "MontserratMedium"
click at [136, 171] on select "AbrilFatface-Regular Actor-Regular Alegreya AlegreyaBlack Alice Allan-Bold Alla…" at bounding box center [215, 181] width 158 height 20
type input "1"
click at [561, 218] on div at bounding box center [611, 303] width 1222 height 606
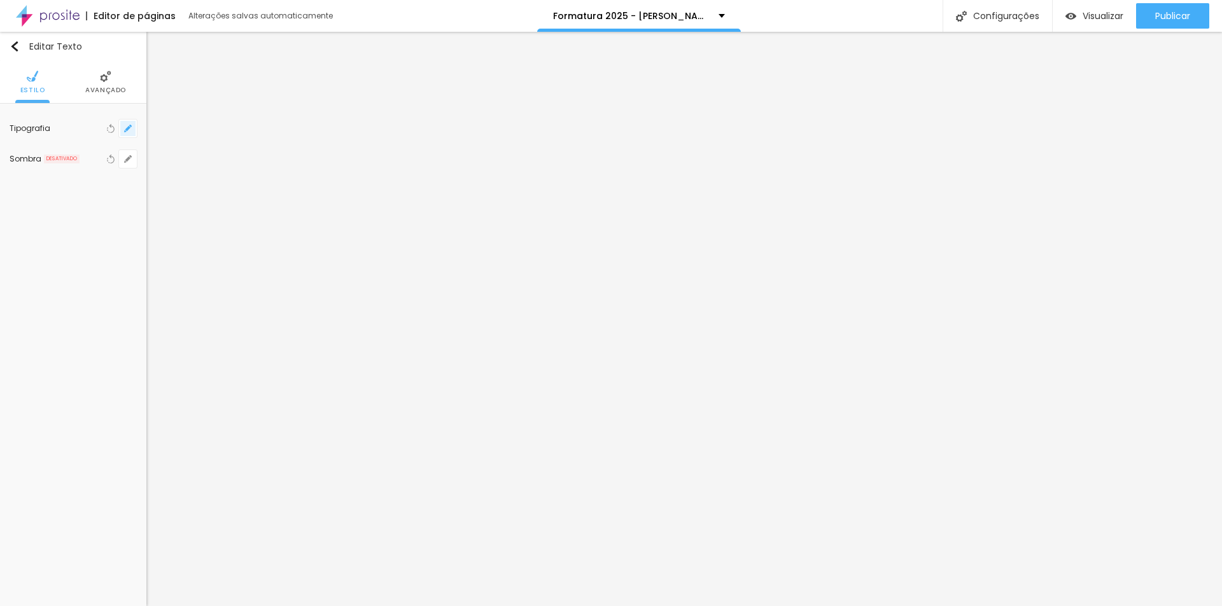
click at [134, 129] on button "button" at bounding box center [128, 129] width 18 height 18
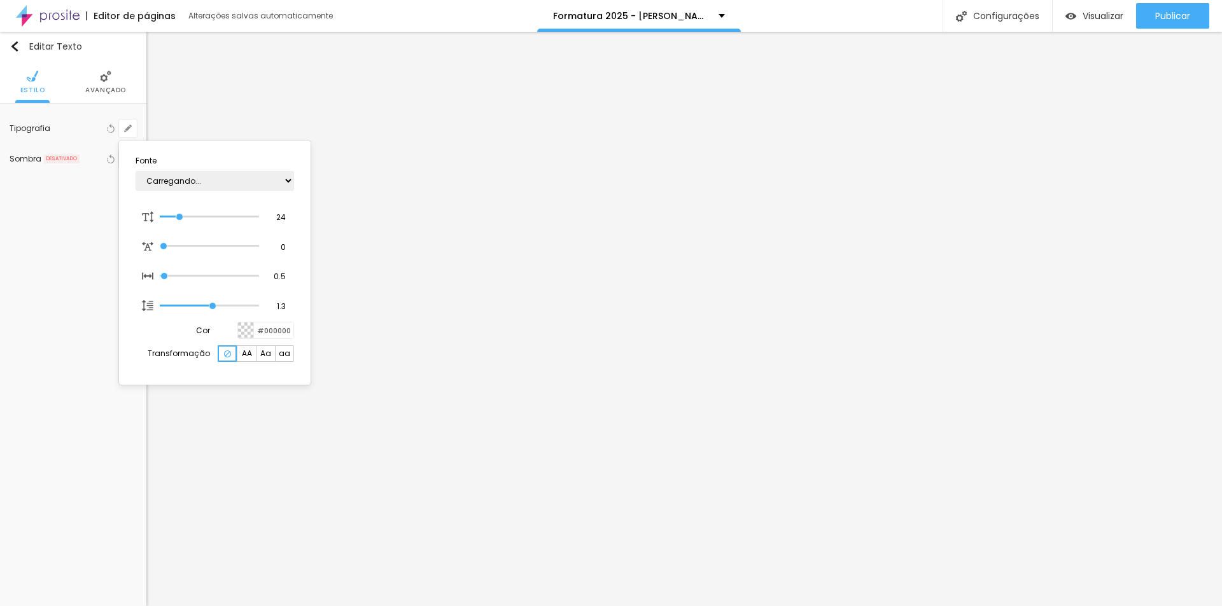
type input "1"
click at [232, 181] on select "AbrilFatface-Regular Actor-Regular Alegreya AlegreyaBlack Alice Allan-Bold Alla…" at bounding box center [215, 181] width 158 height 20
select select "Poppins"
click at [136, 171] on select "AbrilFatface-Regular Actor-Regular Alegreya AlegreyaBlack Alice Allan-Bold Alla…" at bounding box center [215, 181] width 158 height 20
type input "1"
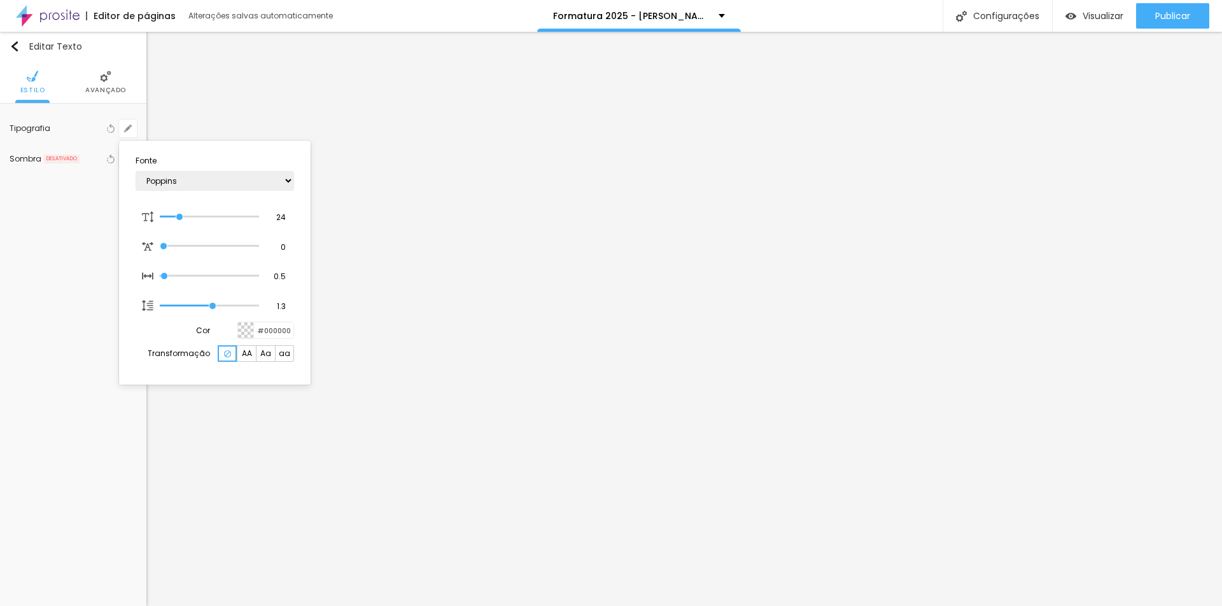
click at [453, 314] on div at bounding box center [611, 303] width 1222 height 606
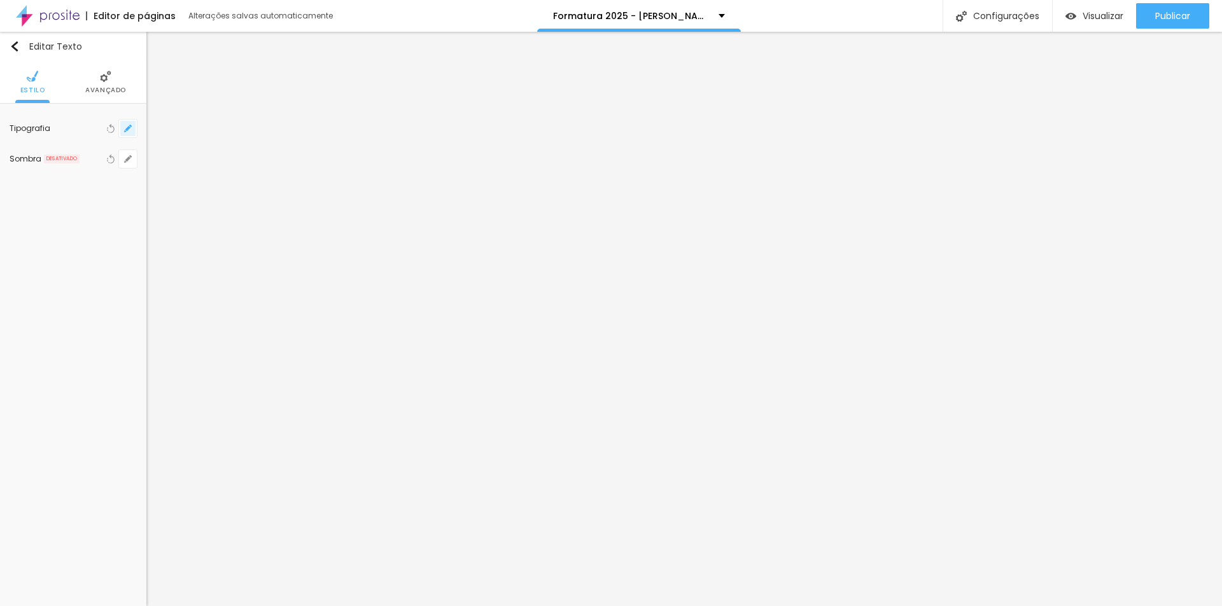
click at [130, 129] on icon "button" at bounding box center [128, 129] width 8 height 8
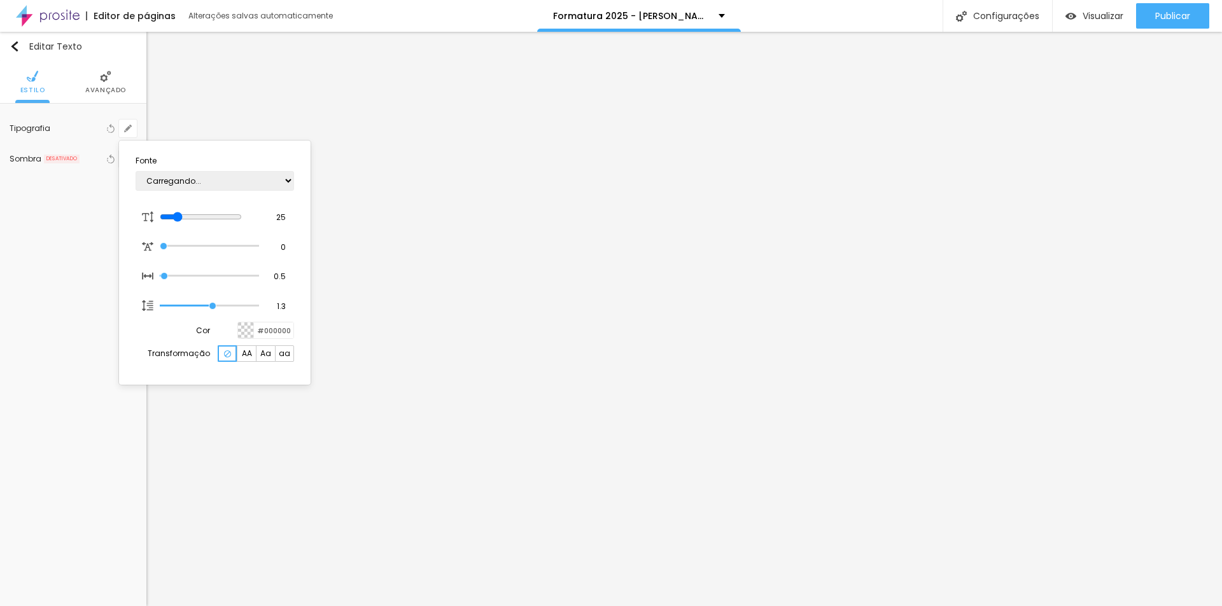
type input "1"
click at [256, 181] on select "AbrilFatface-Regular Actor-Regular Alegreya AlegreyaBlack Alice Allan-Bold Alla…" at bounding box center [215, 181] width 158 height 20
select select "PoppinsThin"
click at [136, 171] on select "AbrilFatface-Regular Actor-Regular Alegreya AlegreyaBlack Alice Allan-Bold Alla…" at bounding box center [215, 181] width 158 height 20
type input "1"
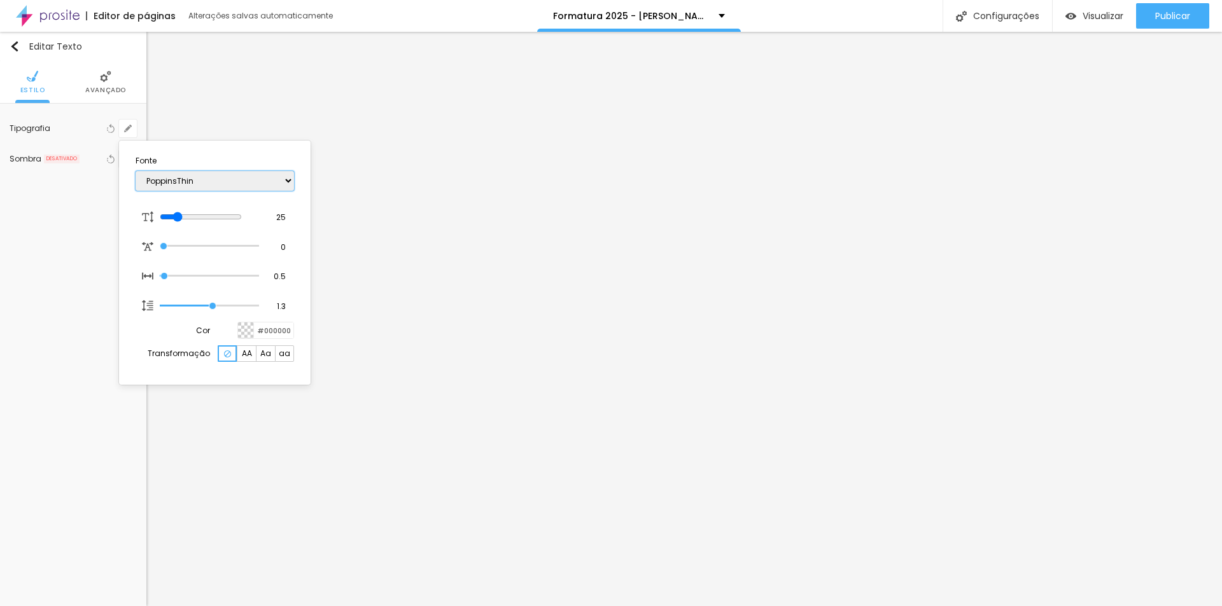
select select "Poppins"
type input "1"
select select "PoppinsThin"
type input "1"
select select "Prompt-Bold"
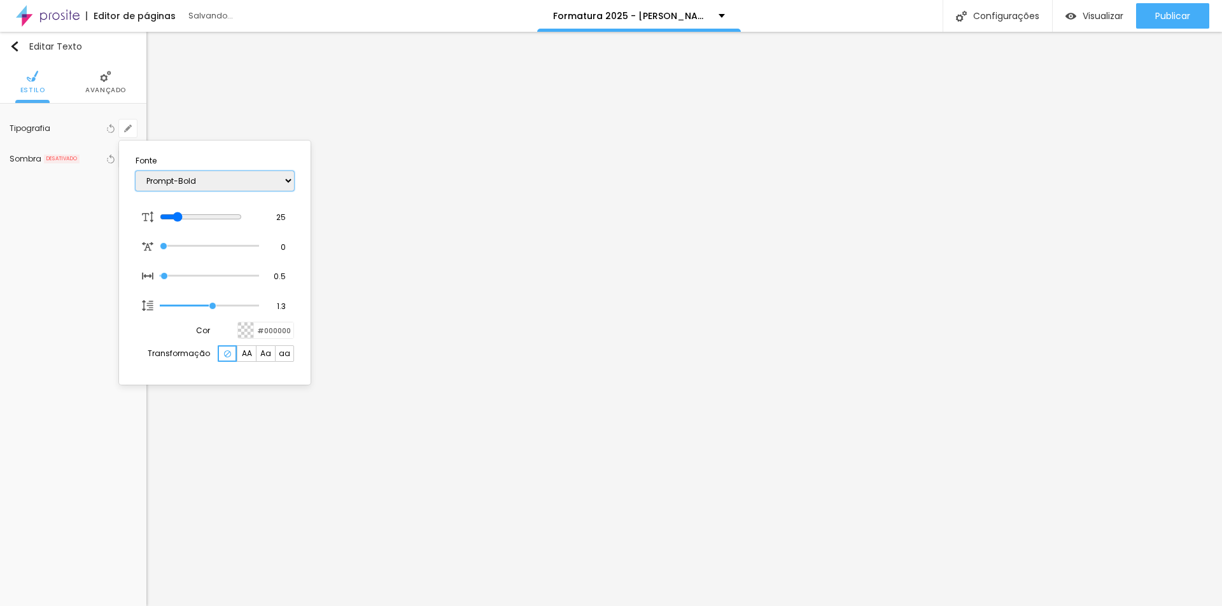
type input "1"
select select "PoppinsThin"
type input "1"
select select "Poppins"
type input "1"
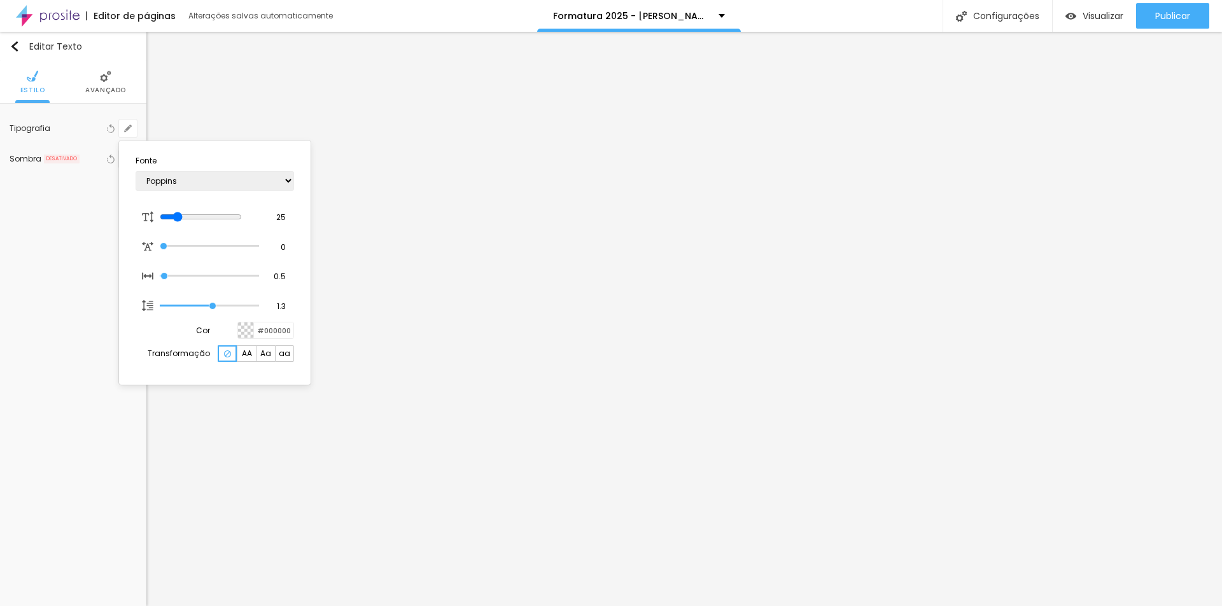
click at [971, 424] on div at bounding box center [611, 303] width 1222 height 606
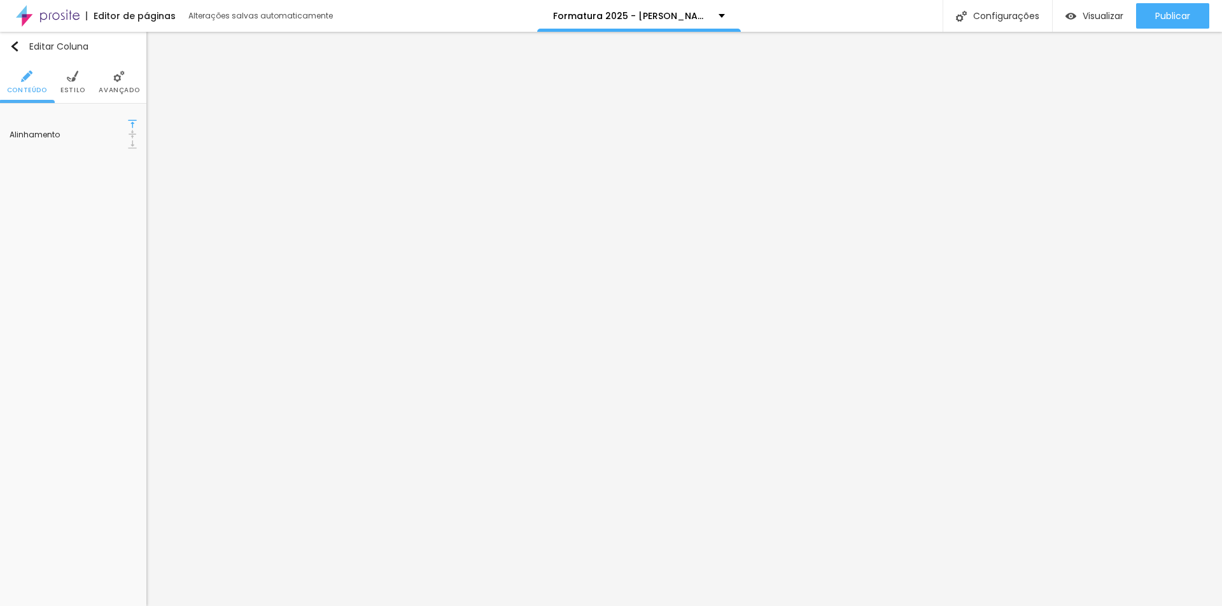
click at [78, 88] on span "Estilo" at bounding box center [72, 90] width 25 height 6
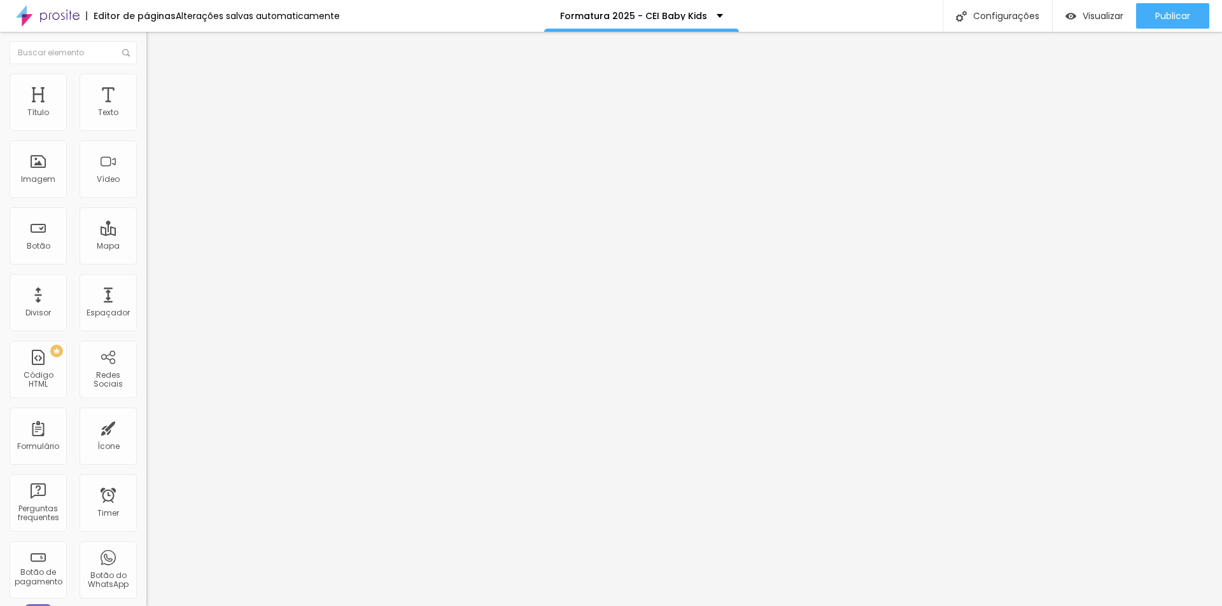
click at [156, 46] on img "button" at bounding box center [161, 46] width 10 height 10
click at [146, 41] on button "Editar Coluna" at bounding box center [219, 46] width 146 height 29
click at [146, 109] on span "Adicionar imagem" at bounding box center [187, 104] width 82 height 11
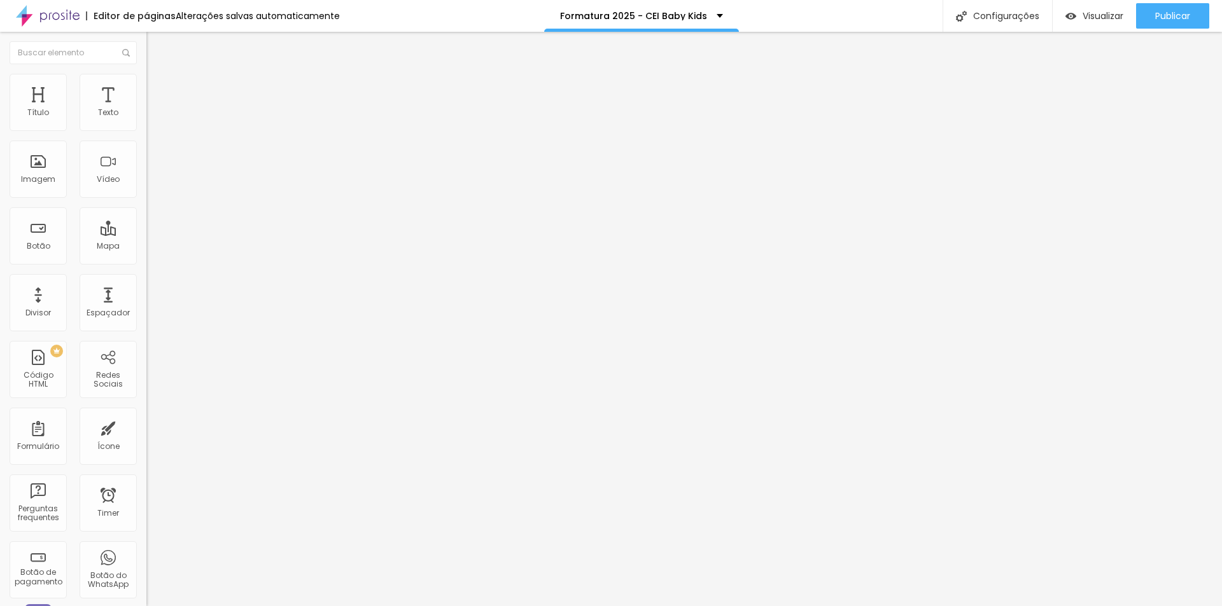
click at [146, 87] on img at bounding box center [151, 92] width 11 height 11
click at [146, 247] on input "range" at bounding box center [187, 252] width 82 height 10
click at [146, 78] on li "Estilo" at bounding box center [219, 80] width 146 height 13
click at [158, 90] on span "Avançado" at bounding box center [179, 95] width 42 height 11
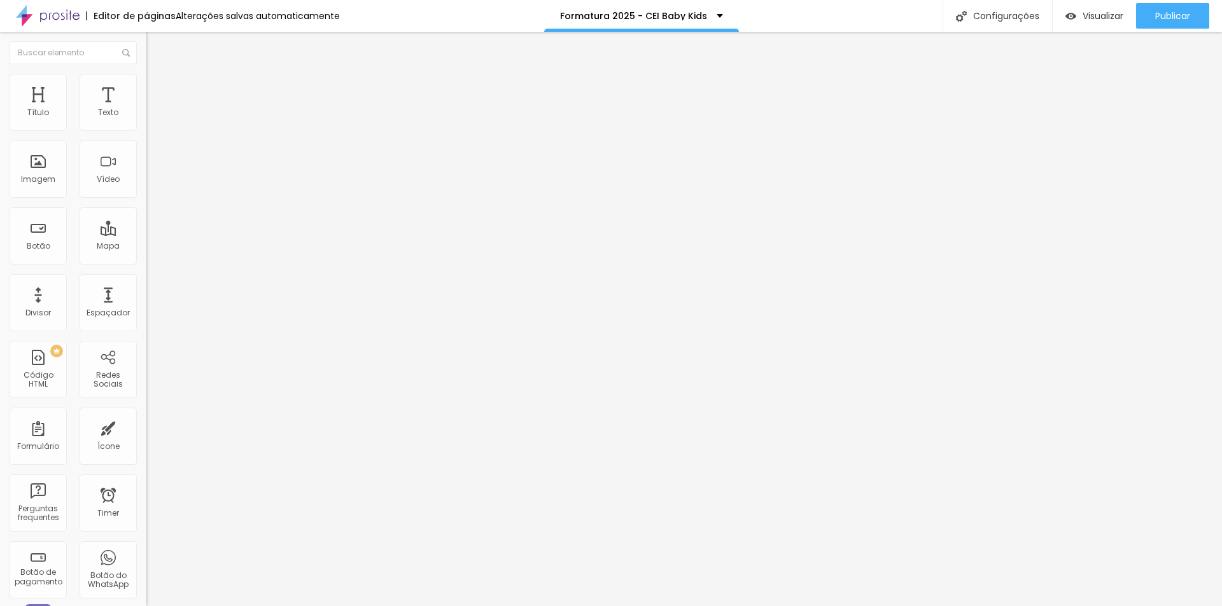
click at [146, 74] on li "Conteúdo" at bounding box center [219, 67] width 146 height 13
click at [146, 233] on div "Proporção Original Cinema 16:9 Padrão 4:3 Quadrado 1:1 Original" at bounding box center [219, 208] width 146 height 50
click at [146, 199] on span "Original" at bounding box center [161, 193] width 31 height 11
click at [146, 207] on span "Cinema" at bounding box center [162, 201] width 32 height 11
click at [146, 226] on span "Quadrado" at bounding box center [166, 221] width 41 height 11
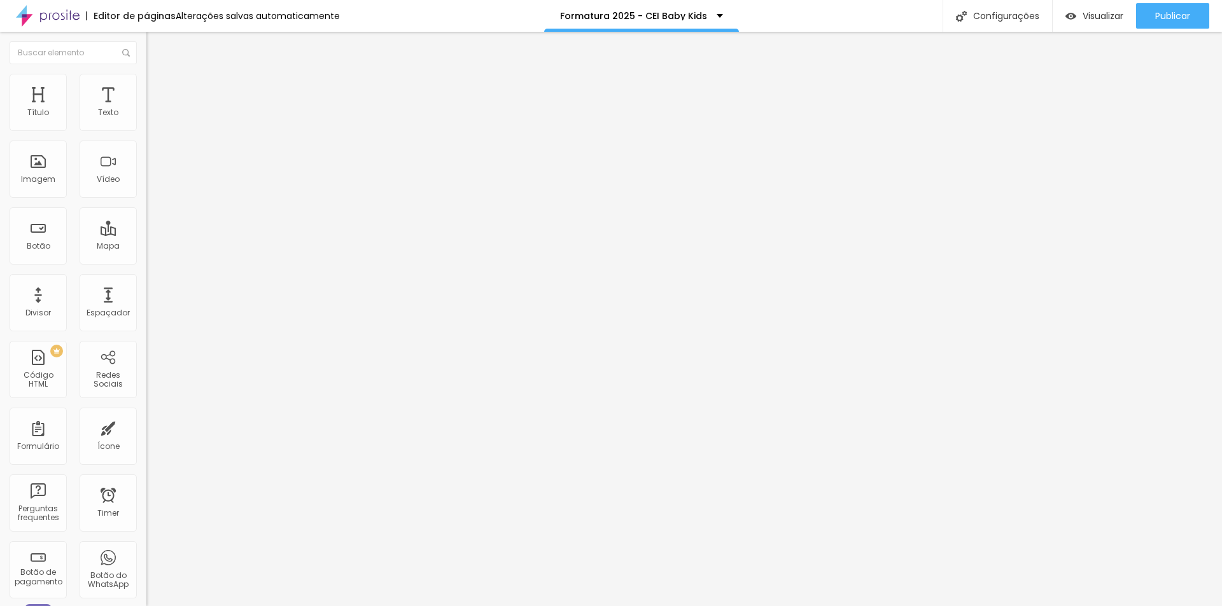
click at [146, 234] on span "Original" at bounding box center [161, 228] width 31 height 11
click at [158, 87] on span "Estilo" at bounding box center [168, 82] width 20 height 11
click at [158, 90] on span "Avançado" at bounding box center [179, 95] width 42 height 11
type input "2"
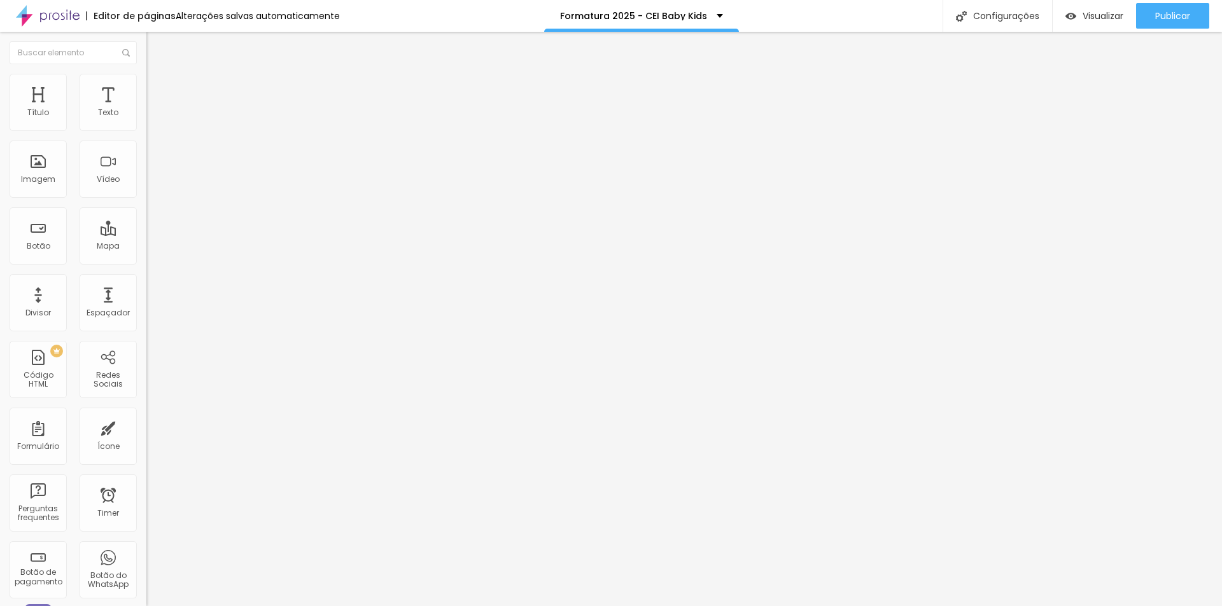
type input "11"
type input "24"
type input "28"
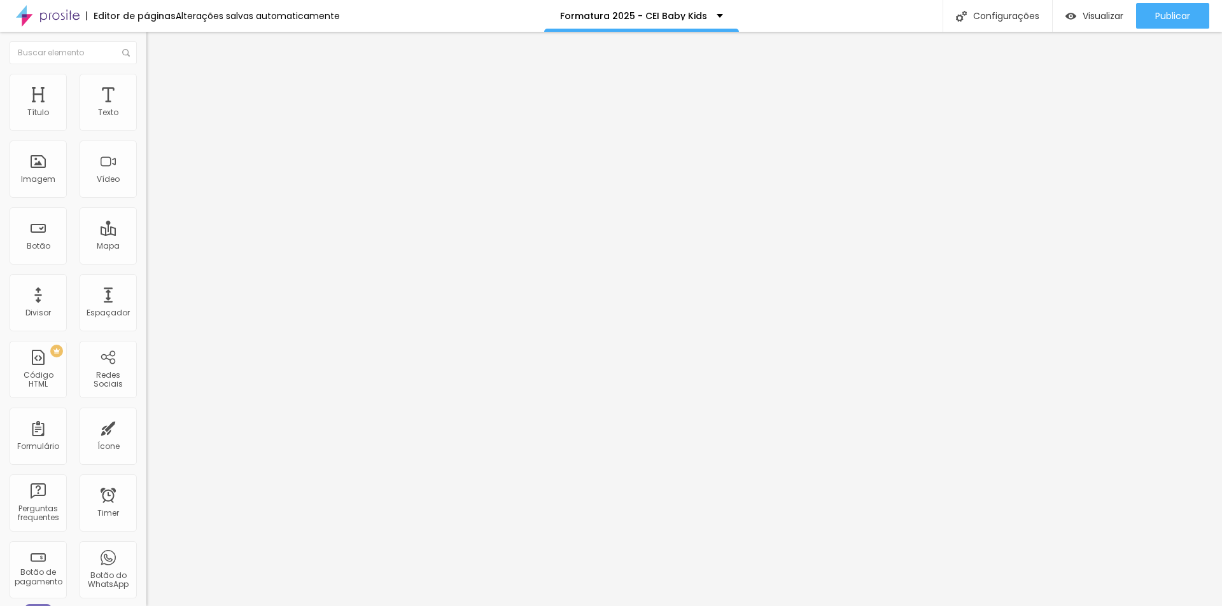
type input "28"
type input "31"
type input "35"
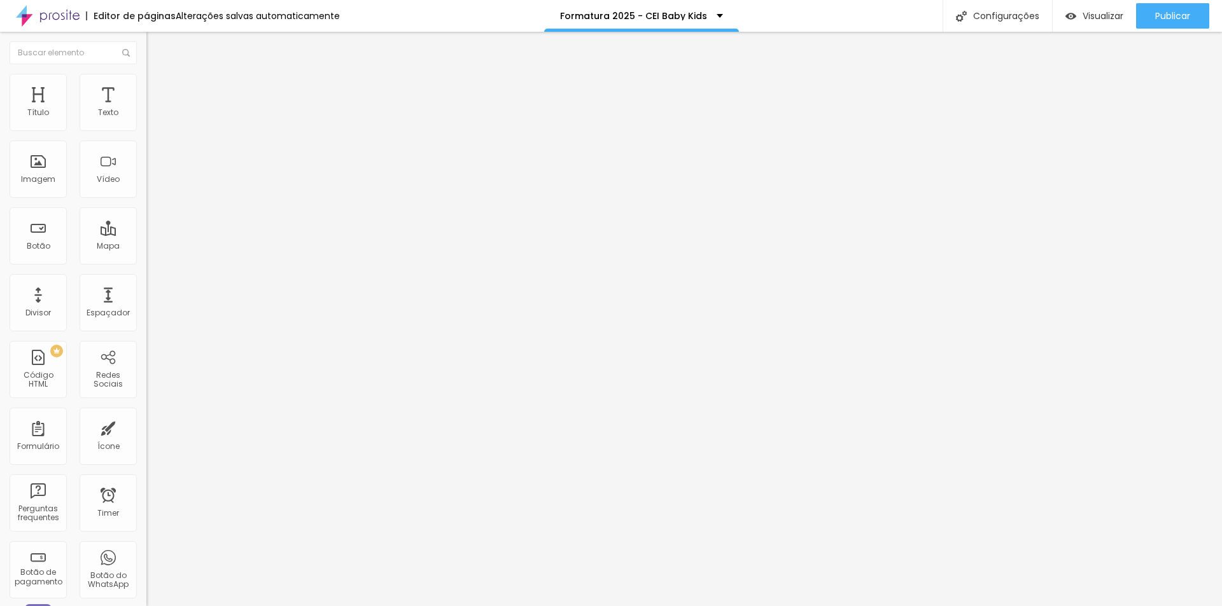
type input "37"
type input "39"
type input "31"
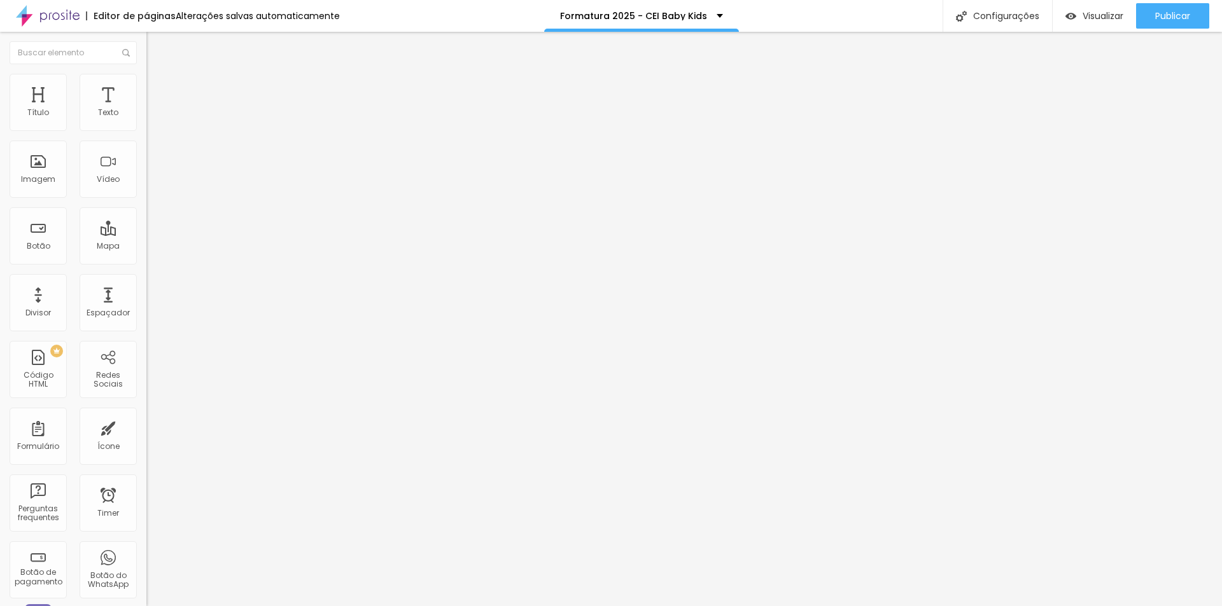
type input "31"
type input "15"
type input "10"
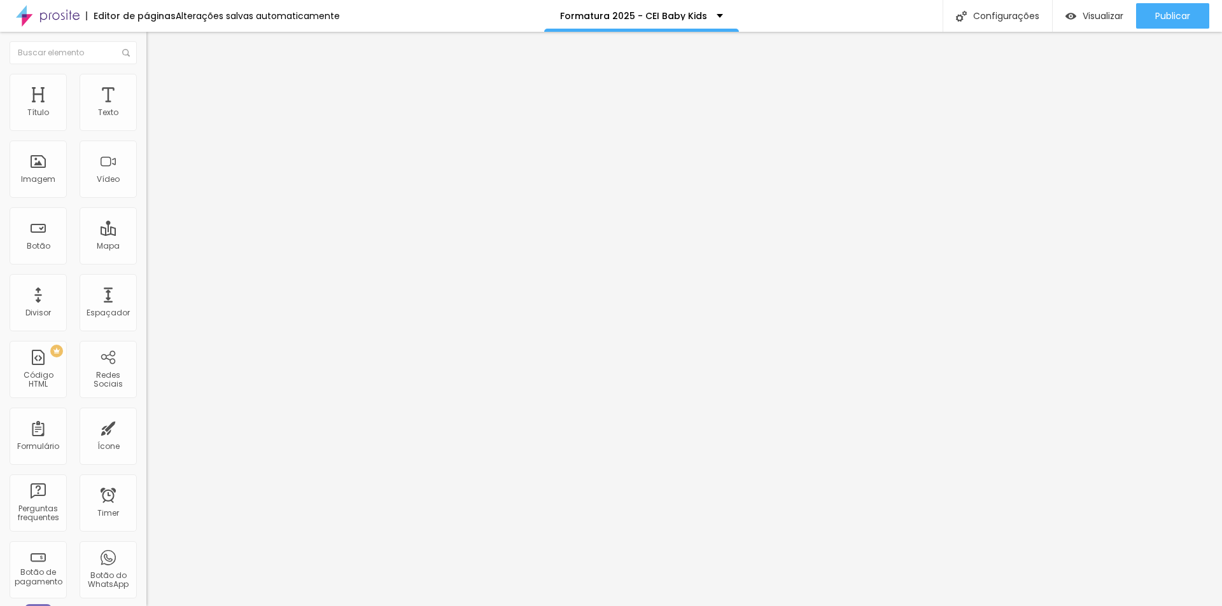
type input "7"
type input "5"
type input "2"
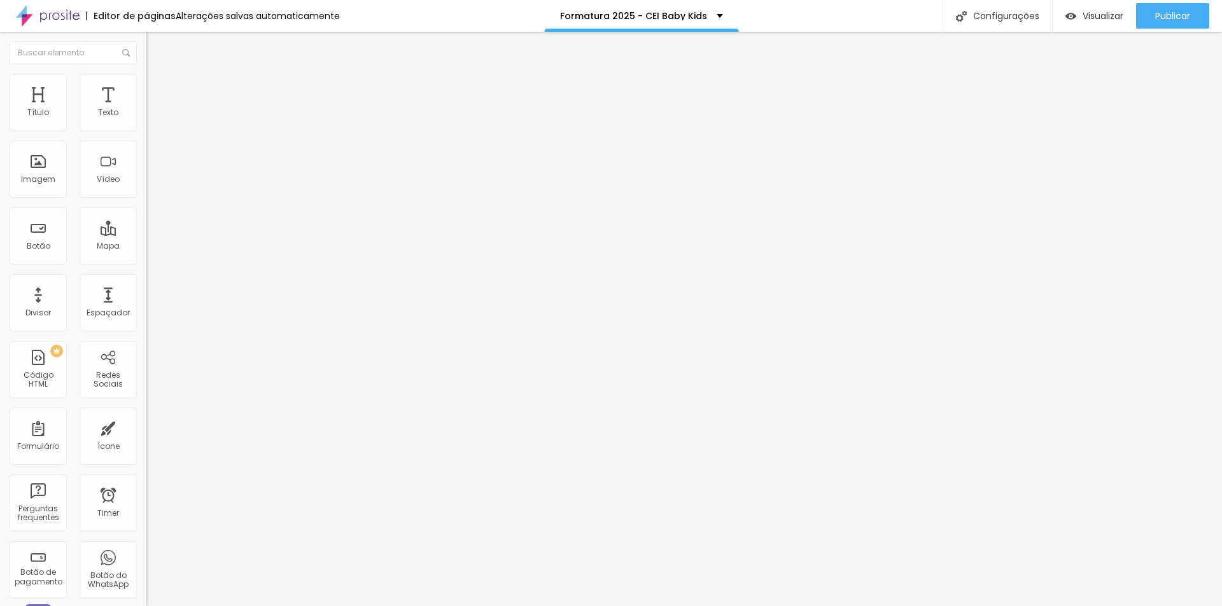
type input "2"
type input "0"
drag, startPoint x: 28, startPoint y: 152, endPoint x: 14, endPoint y: 151, distance: 14.1
click at [146, 427] on input "range" at bounding box center [187, 432] width 82 height 10
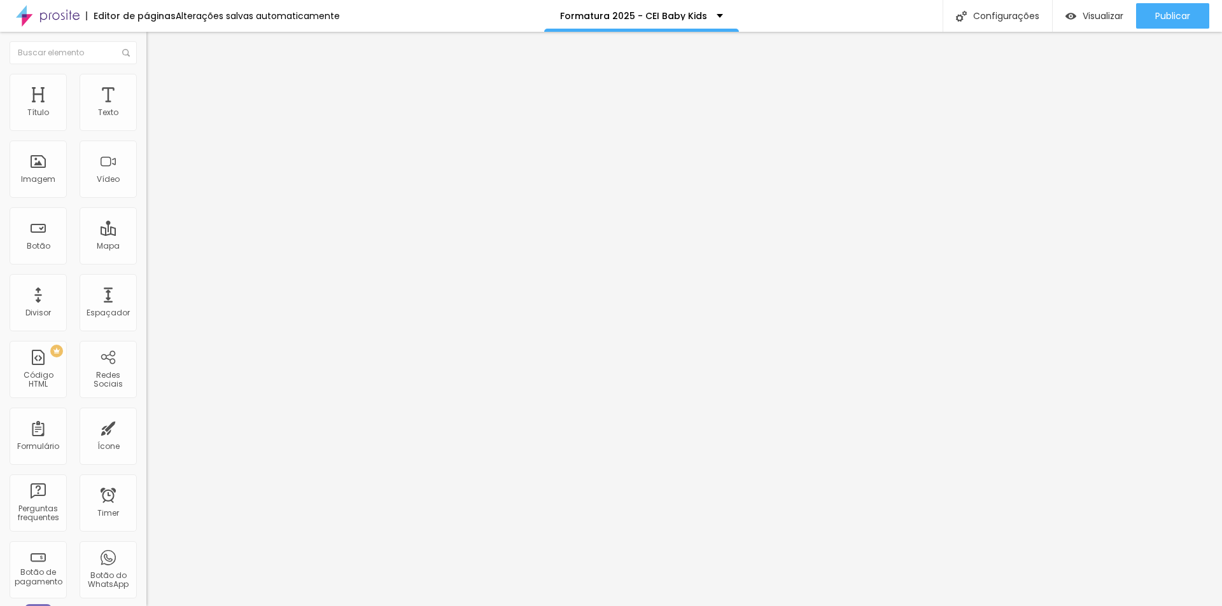
click at [146, 46] on button "Editar Imagem" at bounding box center [219, 46] width 146 height 29
click at [146, 172] on div at bounding box center [219, 167] width 146 height 10
click at [158, 90] on span "Avançado" at bounding box center [179, 95] width 42 height 11
click at [158, 87] on span "Estilo" at bounding box center [168, 82] width 20 height 11
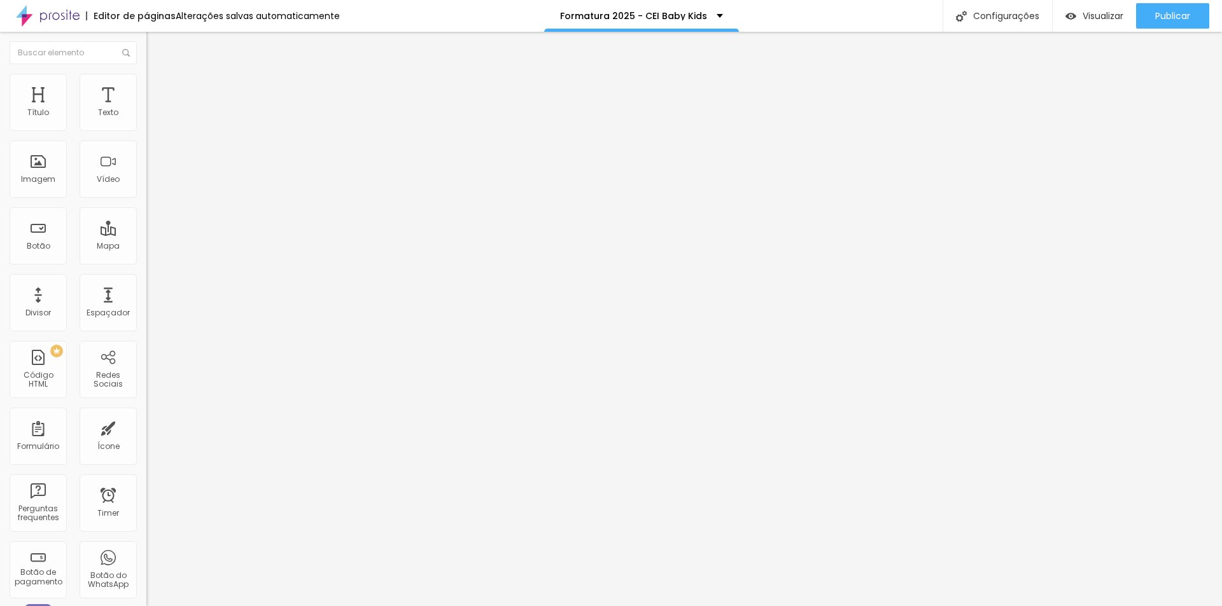
click at [158, 75] on span "Conteúdo" at bounding box center [177, 69] width 39 height 11
click at [146, 199] on span "Original" at bounding box center [161, 193] width 31 height 11
click at [158, 90] on span "Avançado" at bounding box center [179, 95] width 42 height 11
click at [146, 77] on li "Estilo" at bounding box center [219, 80] width 146 height 13
type input "80"
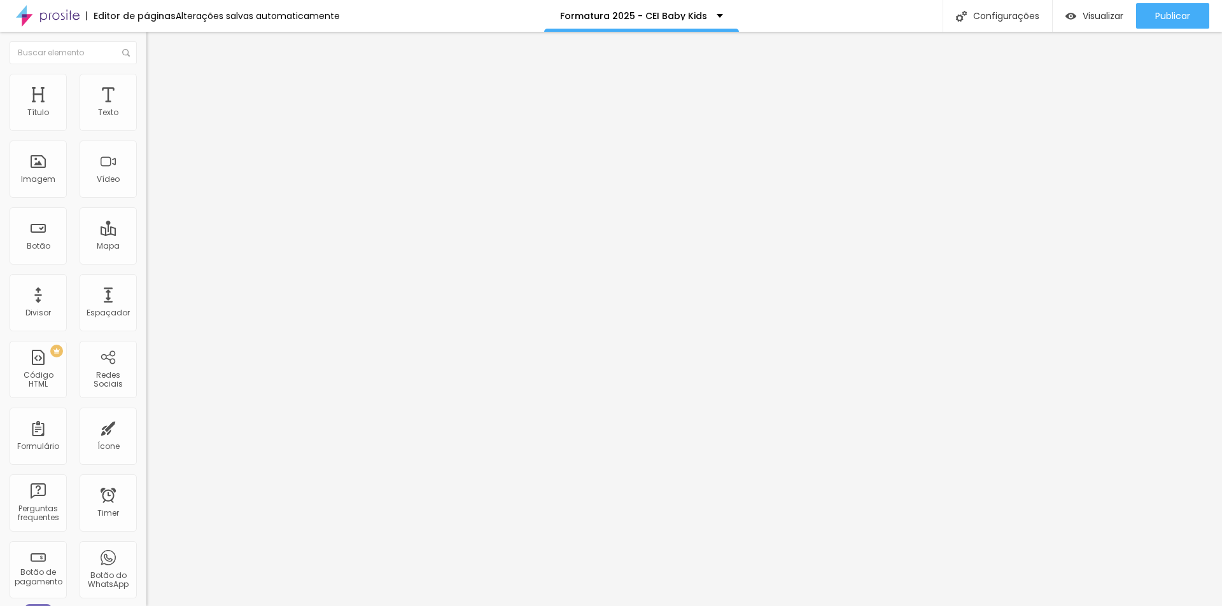
type input "80"
type input "100"
drag, startPoint x: 104, startPoint y: 137, endPoint x: 143, endPoint y: 136, distance: 39.5
type input "100"
click at [146, 130] on input "range" at bounding box center [187, 125] width 82 height 10
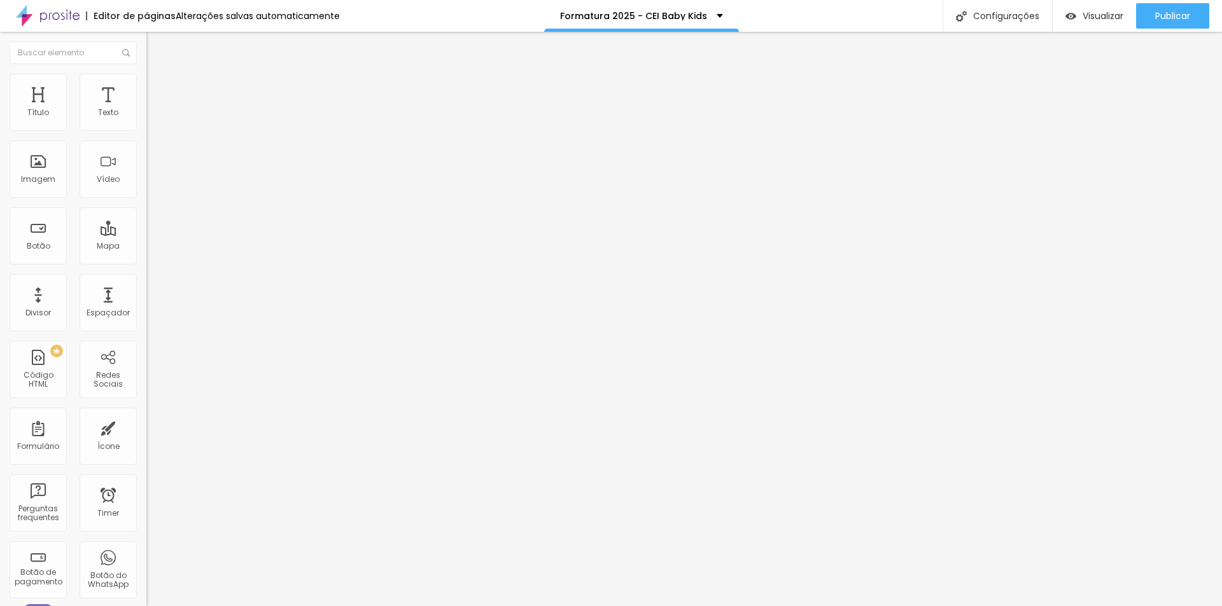
click at [151, 118] on icon "button" at bounding box center [155, 115] width 8 height 8
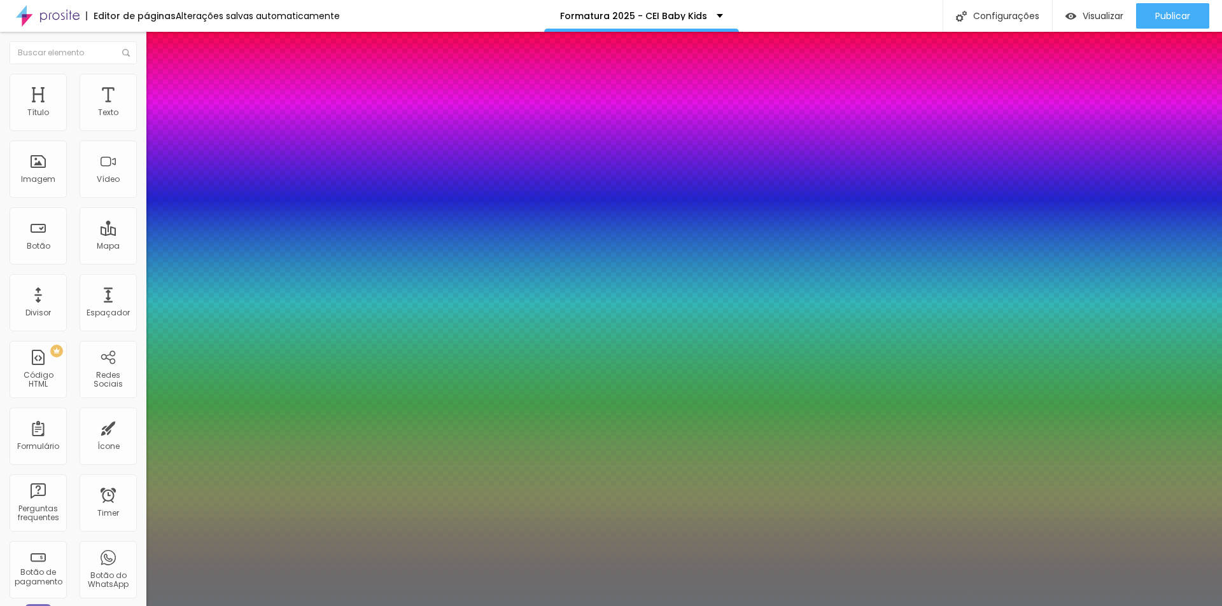
type input "1"
drag, startPoint x: 291, startPoint y: 326, endPoint x: 205, endPoint y: 324, distance: 86.6
click at [524, 606] on div at bounding box center [611, 606] width 1222 height 0
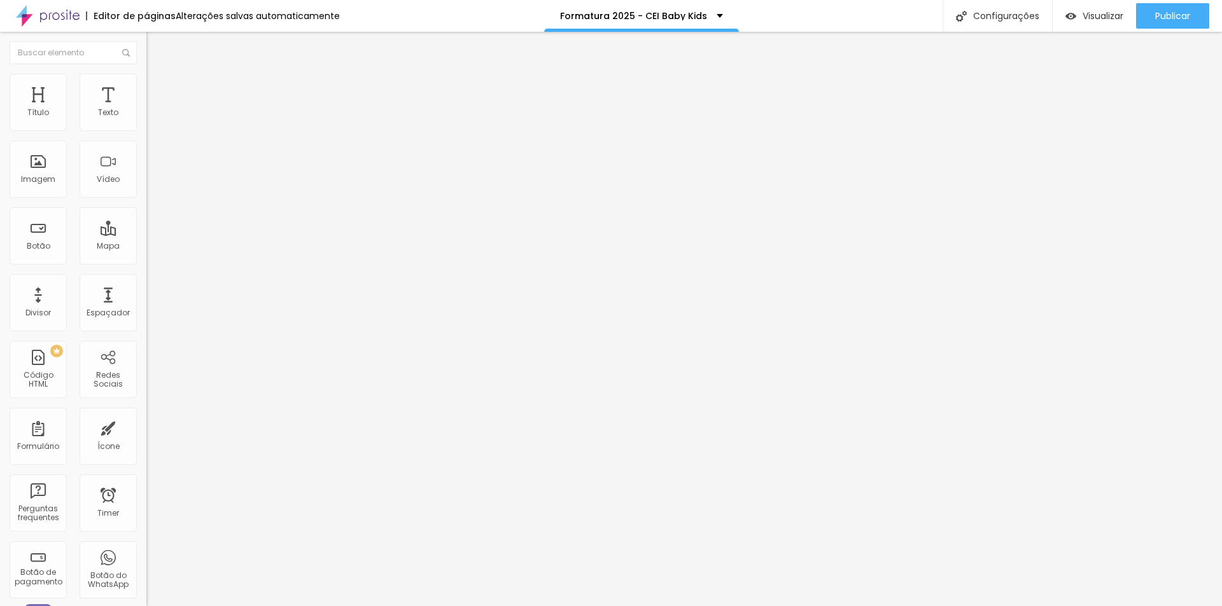
click at [151, 118] on icon "button" at bounding box center [155, 115] width 8 height 8
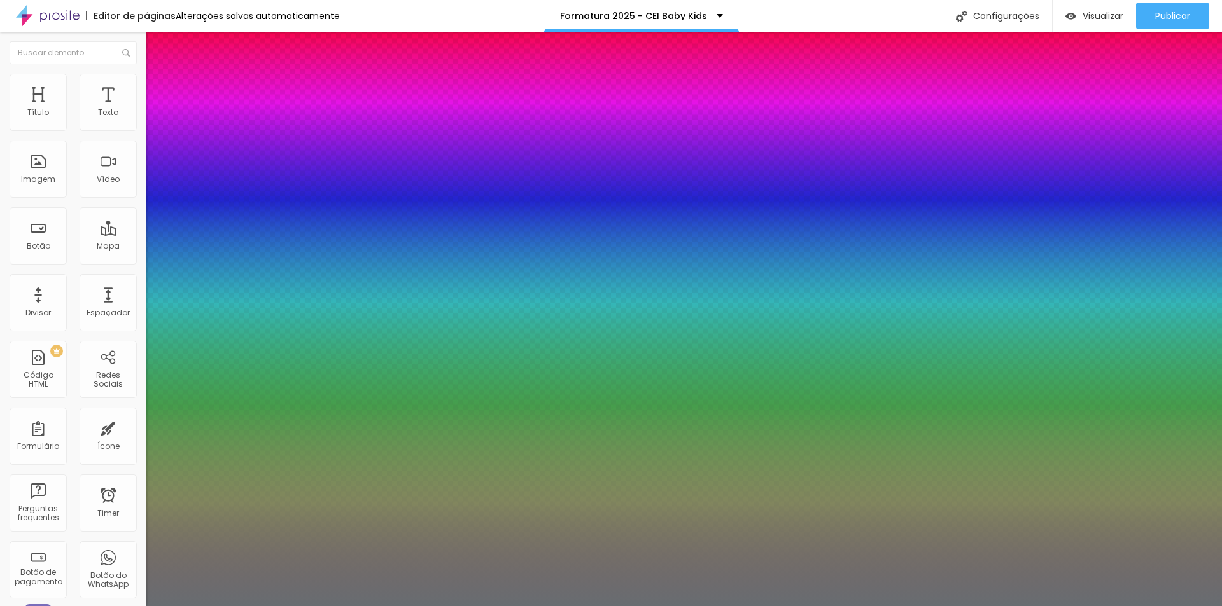
type input "1"
click at [526, 606] on div at bounding box center [611, 606] width 1222 height 0
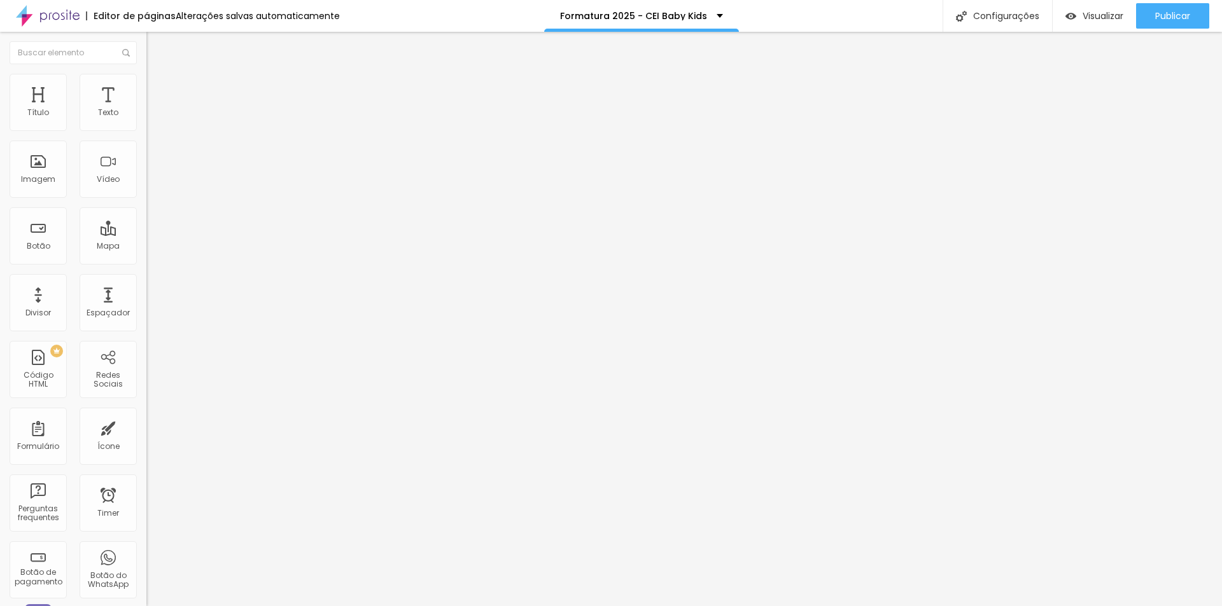
click at [151, 118] on icon "button" at bounding box center [155, 115] width 8 height 8
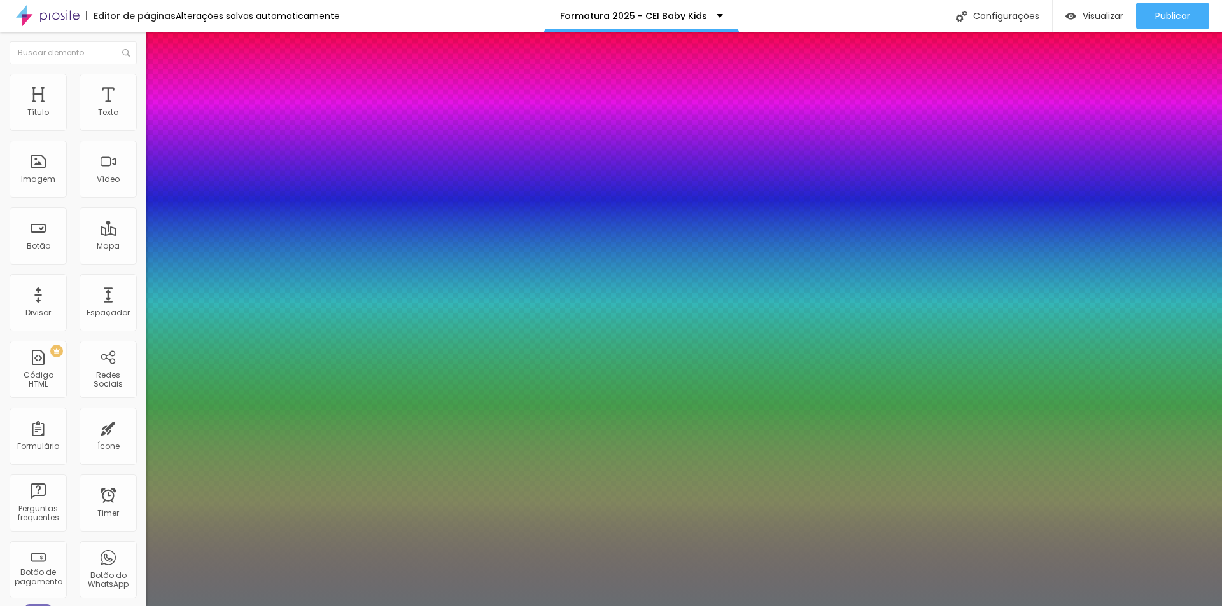
type input "1"
drag, startPoint x: 281, startPoint y: 217, endPoint x: 315, endPoint y: 217, distance: 34.4
click at [315, 217] on body "Editor de páginas Alterações salvas automaticamente Formatura 2025 - CEI Baby K…" at bounding box center [611, 303] width 1222 height 606
type input "24"
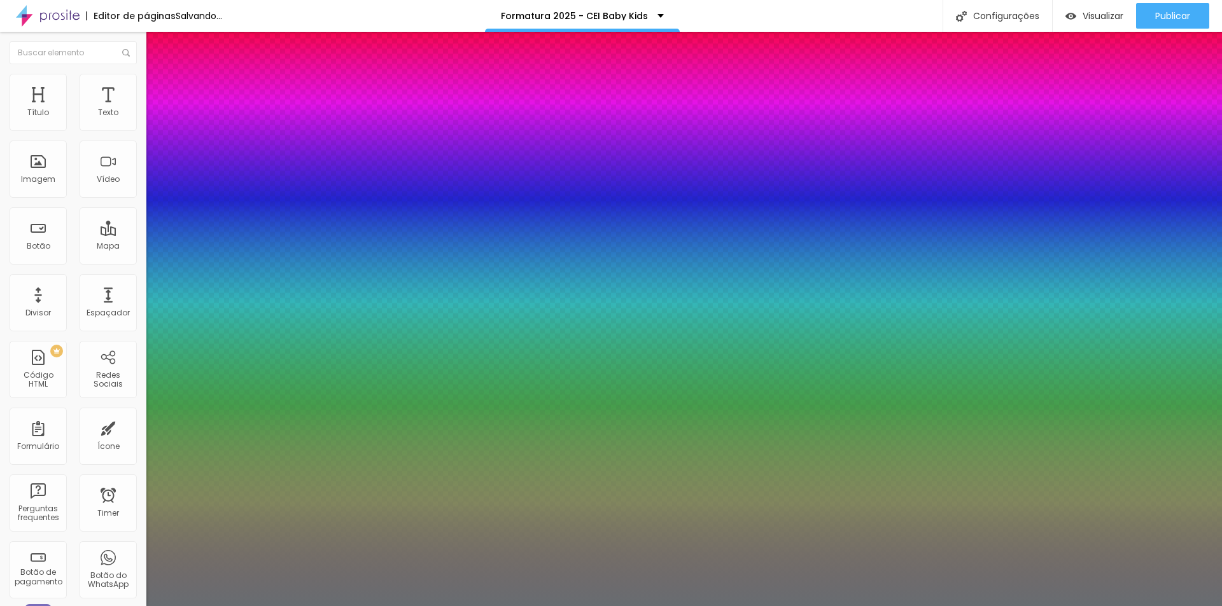
type input "1"
type input "24"
click at [777, 606] on div at bounding box center [611, 606] width 1222 height 0
